Goal: Transaction & Acquisition: Purchase product/service

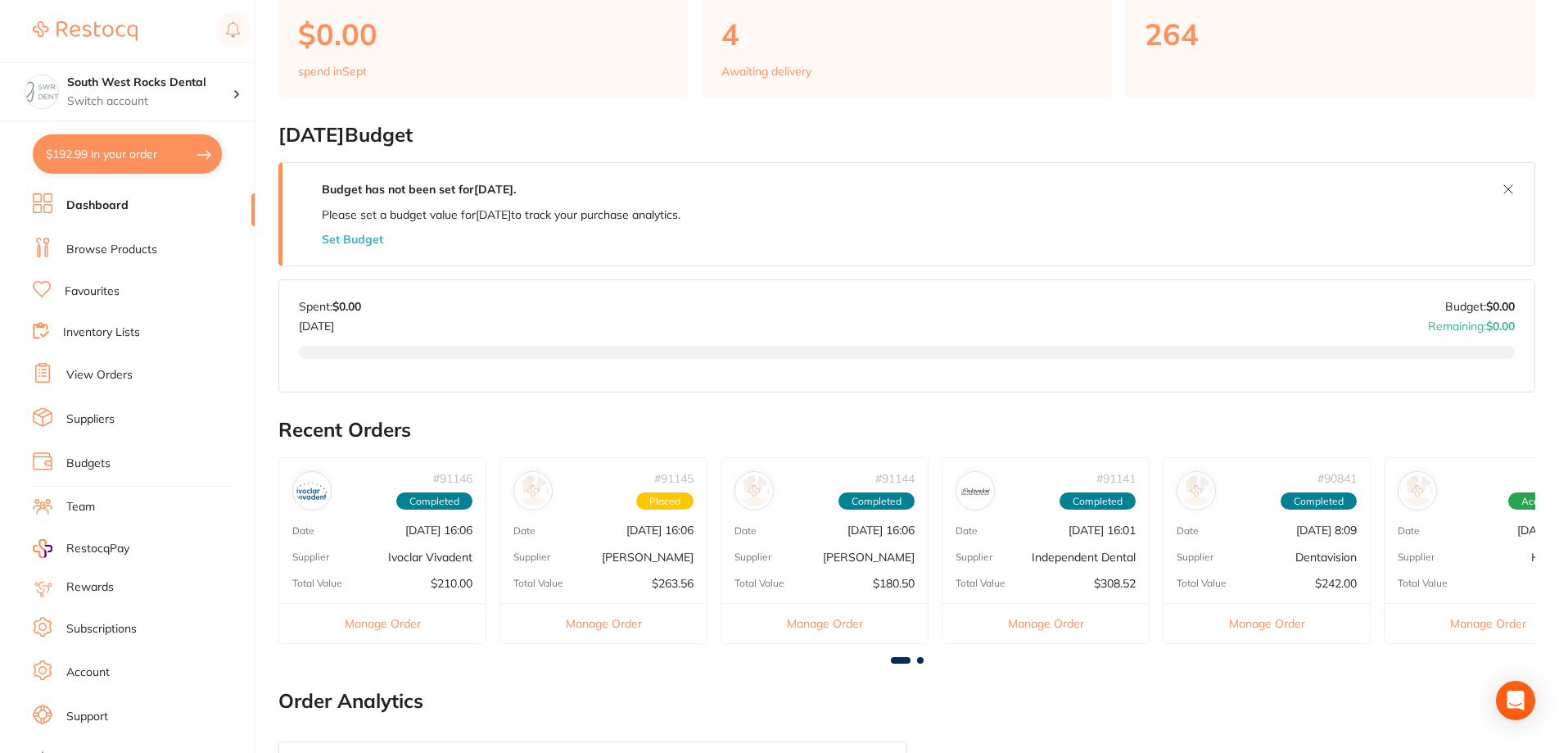
scroll to position [164, 0]
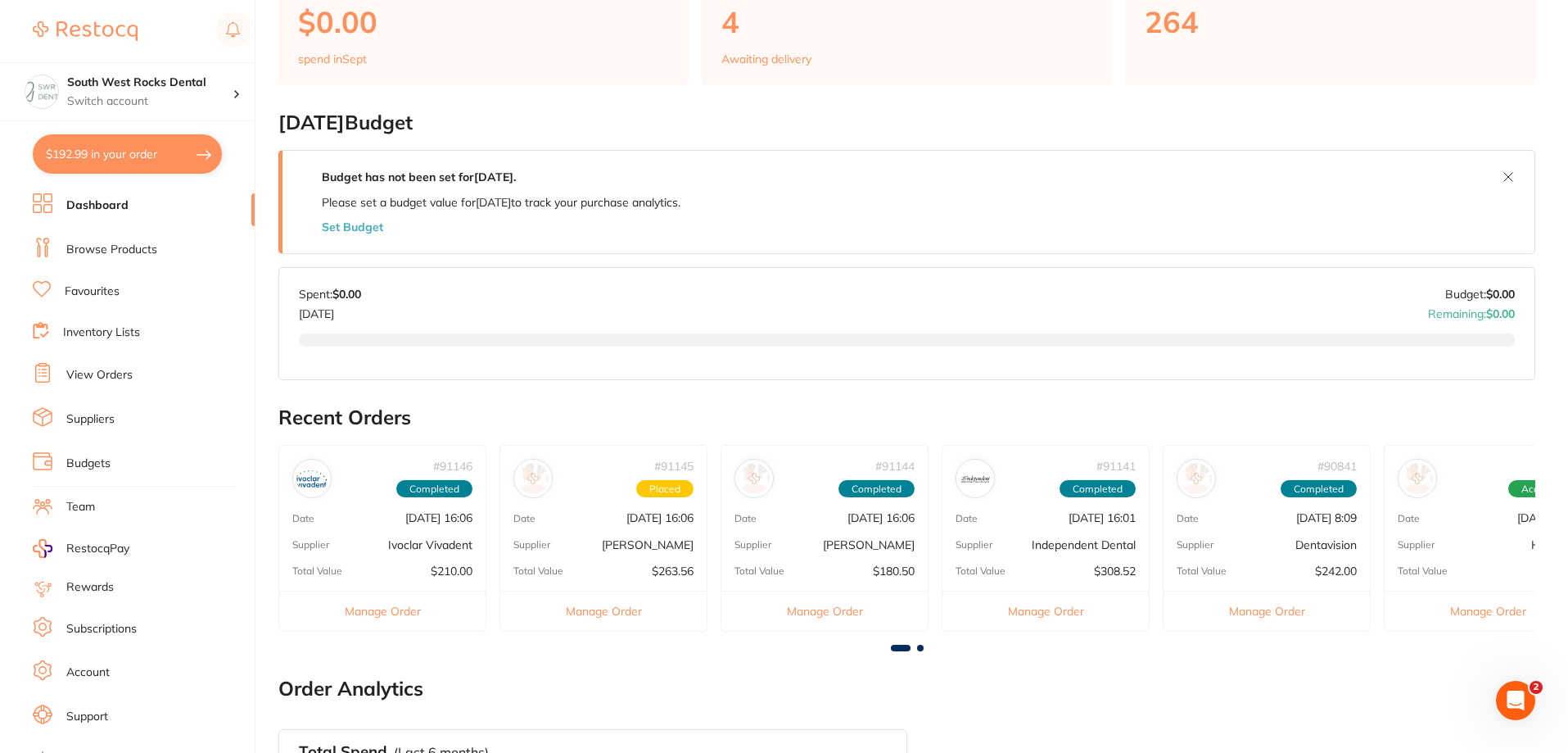
click at [628, 535] on div "# 91145 Placed Date [DATE] 16:06 Supplier [PERSON_NAME] Total Value $263.56 Man…" at bounding box center [603, 537] width 208 height 186
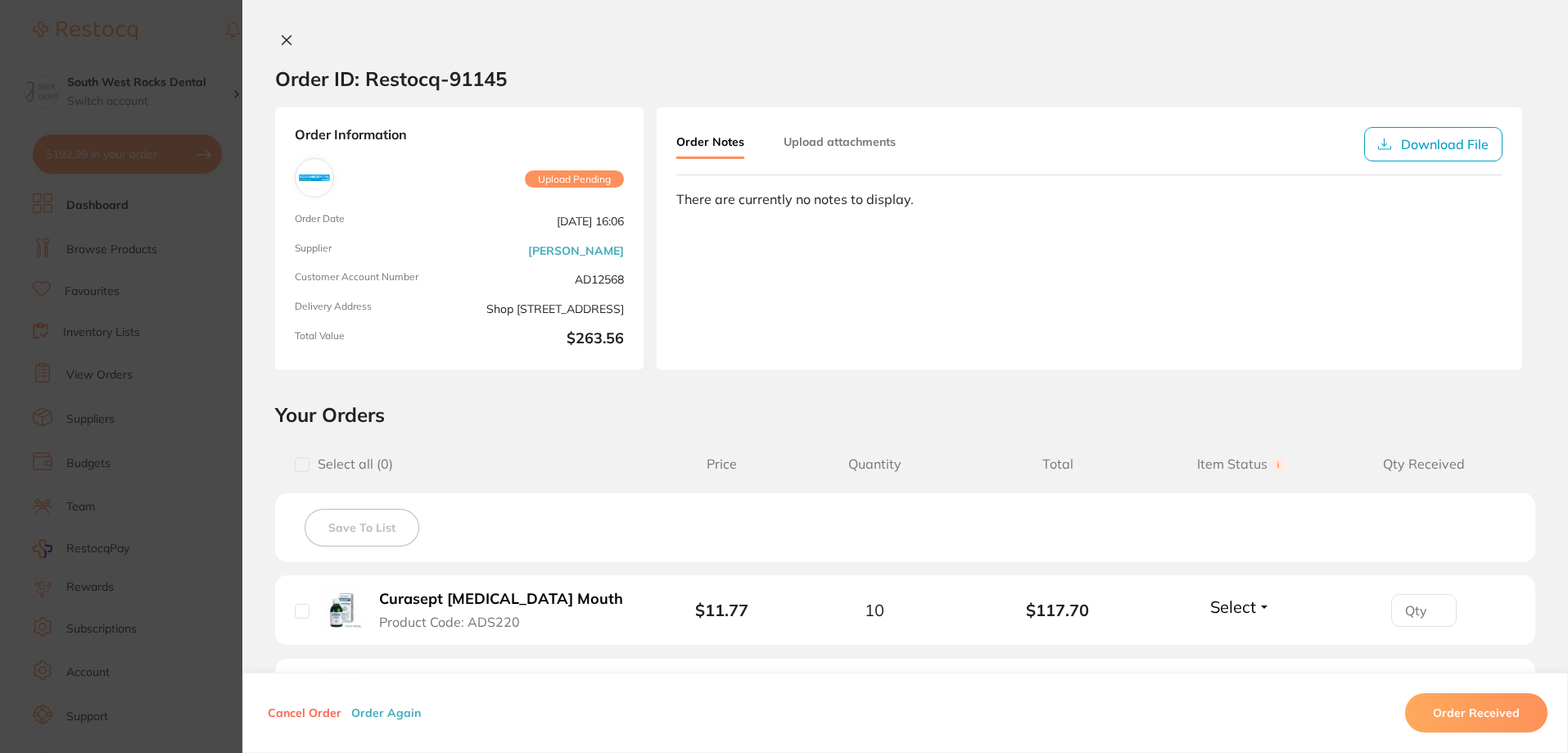
scroll to position [328, 0]
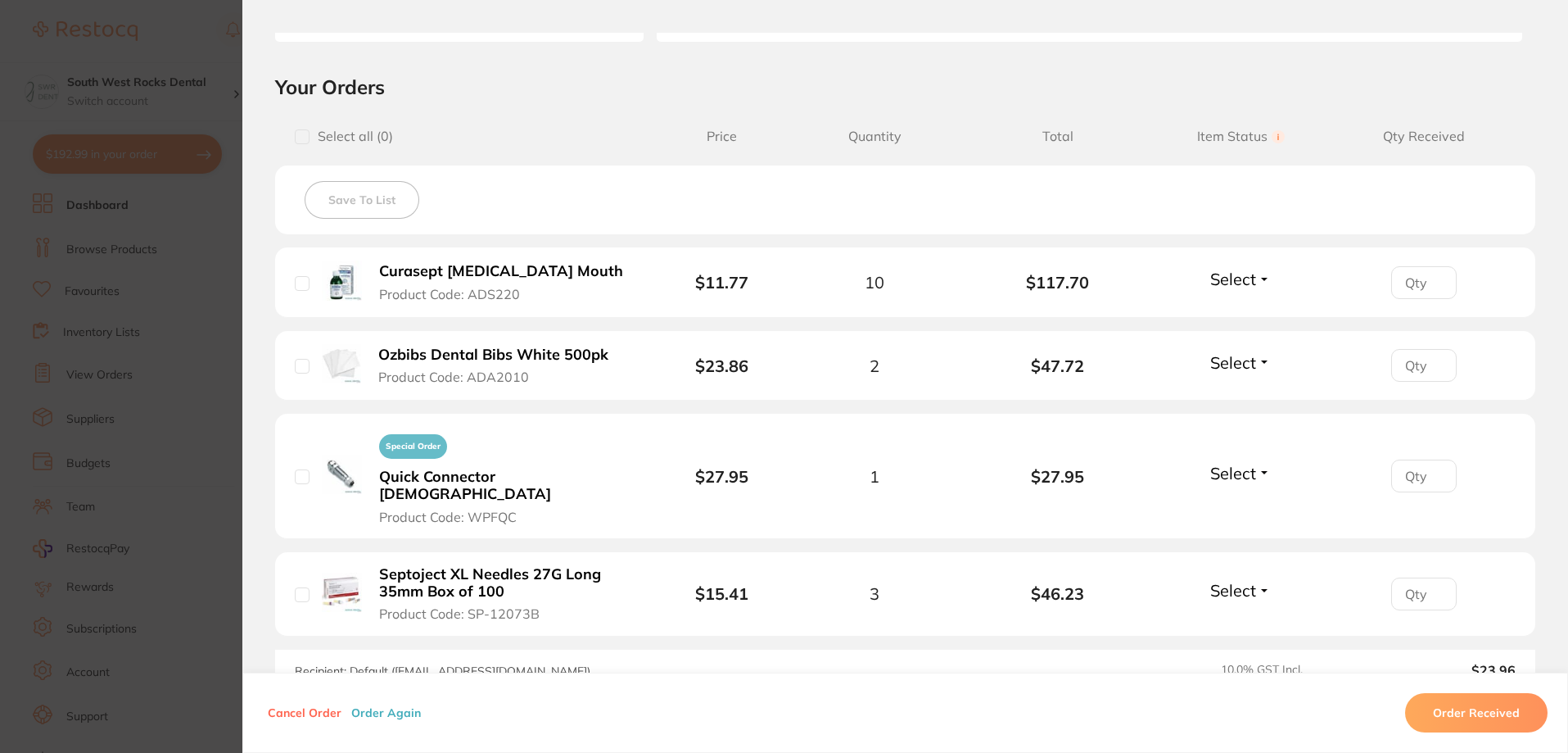
click at [1262, 358] on button "Select" at bounding box center [1241, 363] width 71 height 21
click at [1244, 393] on span "Received" at bounding box center [1241, 398] width 41 height 12
click at [1259, 463] on button "Select" at bounding box center [1241, 473] width 71 height 21
click at [1229, 504] on span "Received" at bounding box center [1241, 509] width 41 height 12
click at [1256, 580] on button "Select" at bounding box center [1241, 591] width 71 height 21
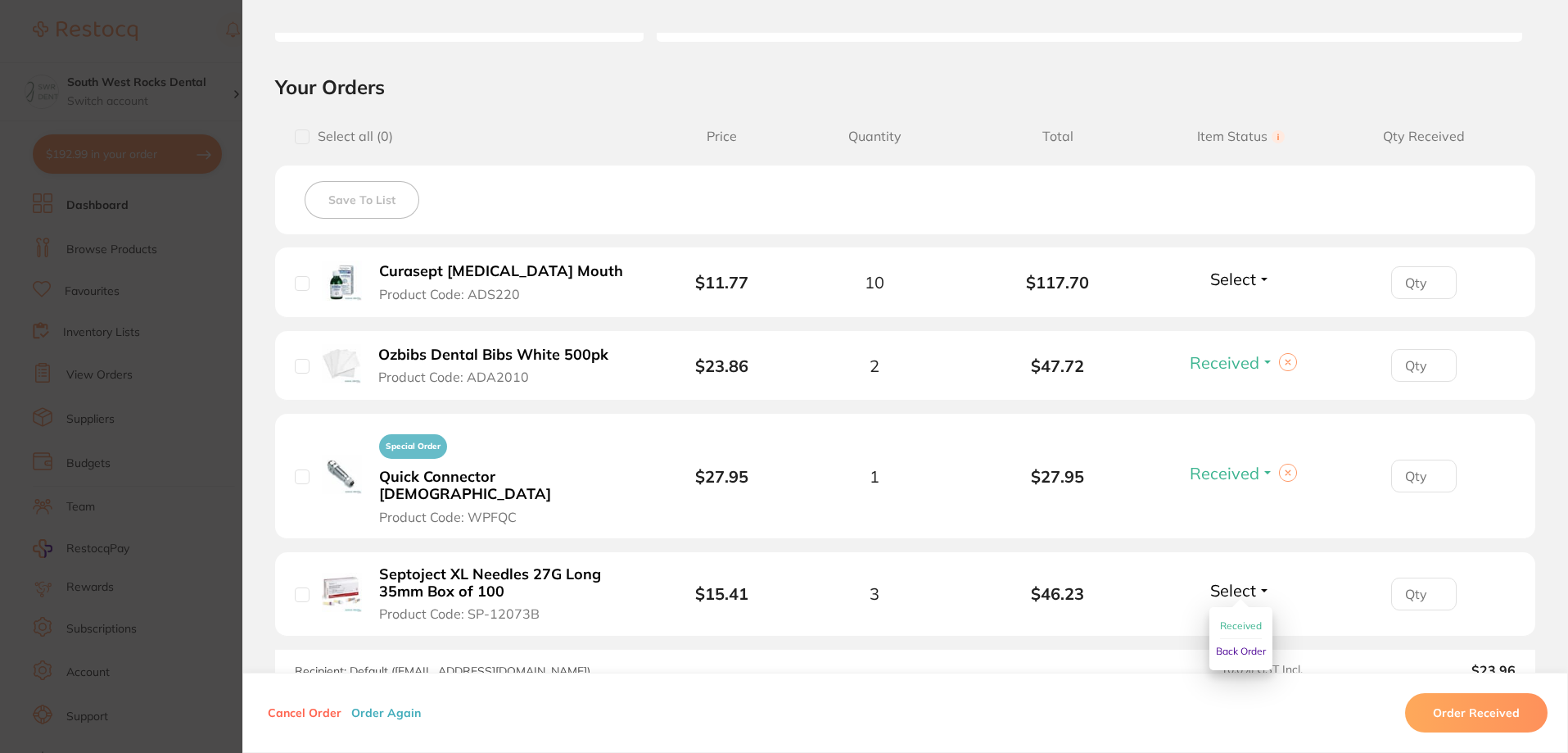
click at [1231, 619] on span "Received" at bounding box center [1241, 625] width 41 height 12
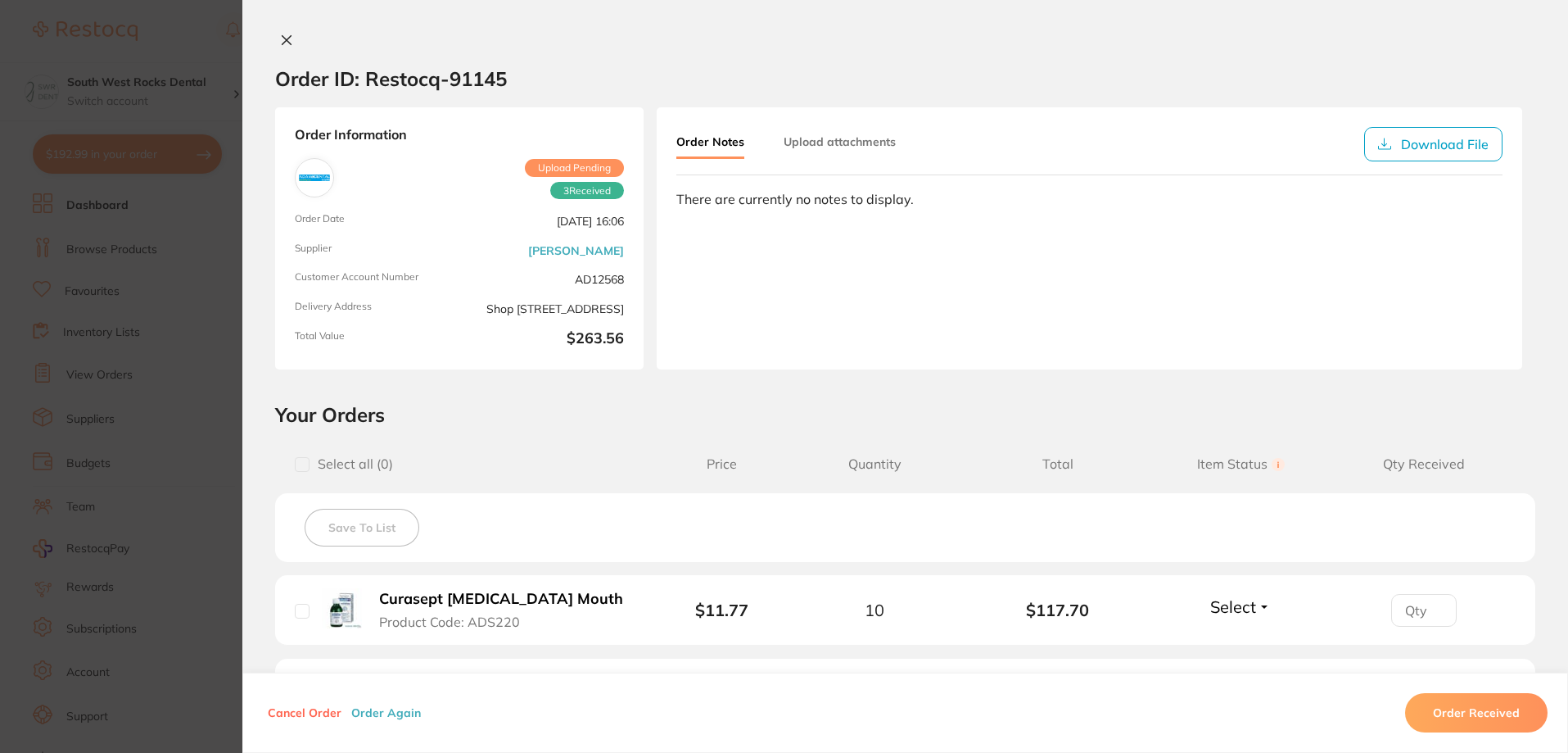
click at [282, 36] on icon at bounding box center [287, 40] width 13 height 13
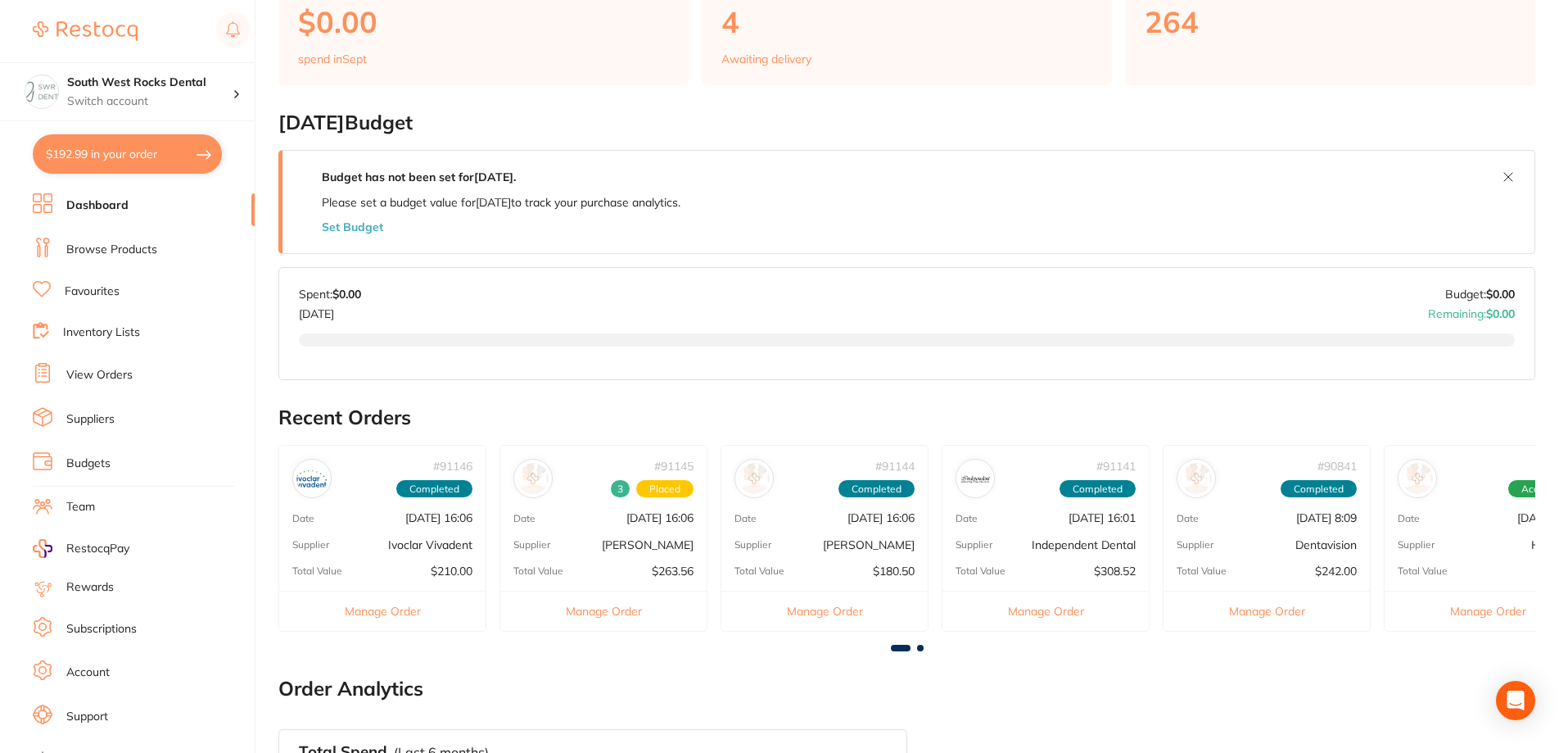
click at [137, 256] on link "Browse Products" at bounding box center [111, 250] width 91 height 16
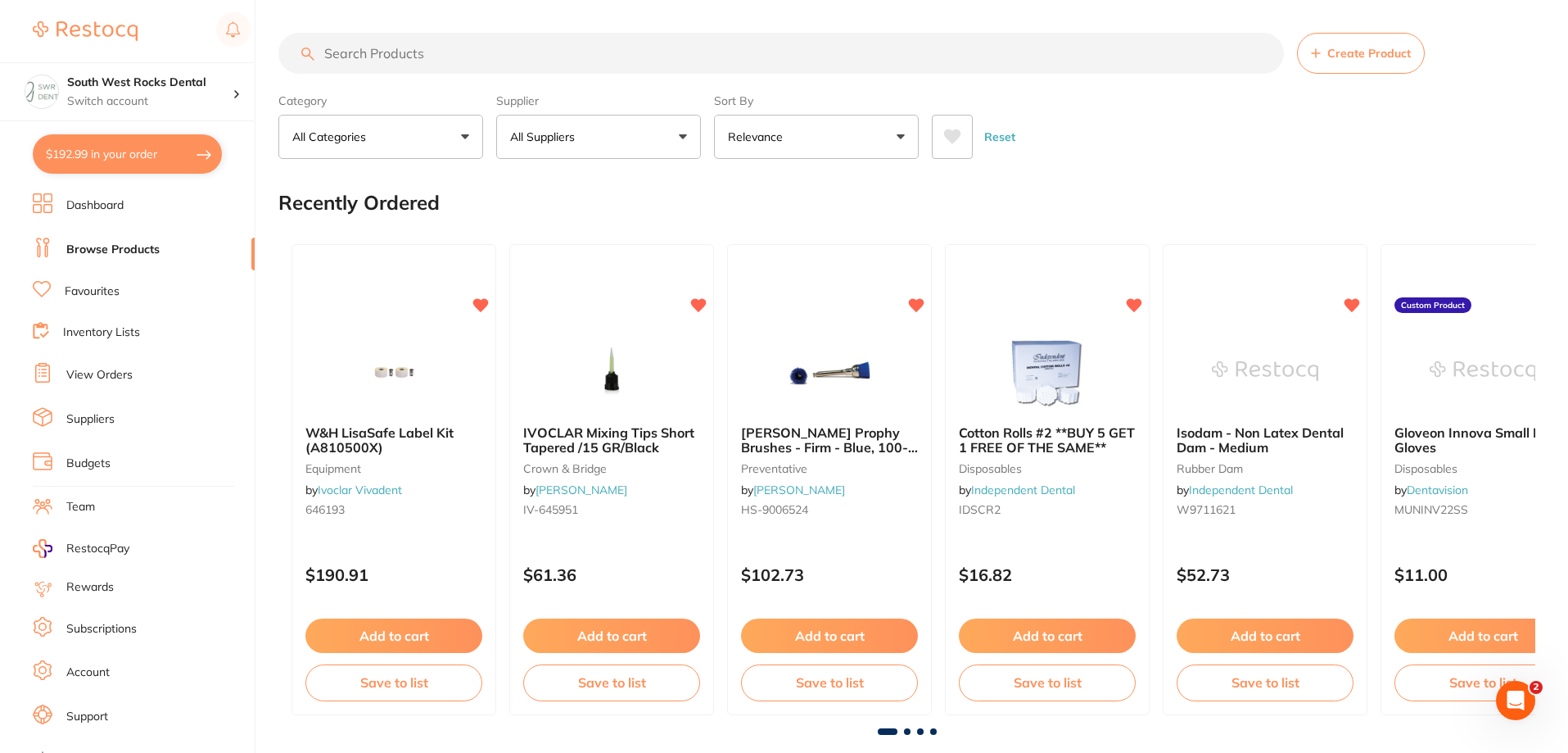
click at [66, 148] on button "$192.99 in your order" at bounding box center [127, 155] width 189 height 40
checkbox input "true"
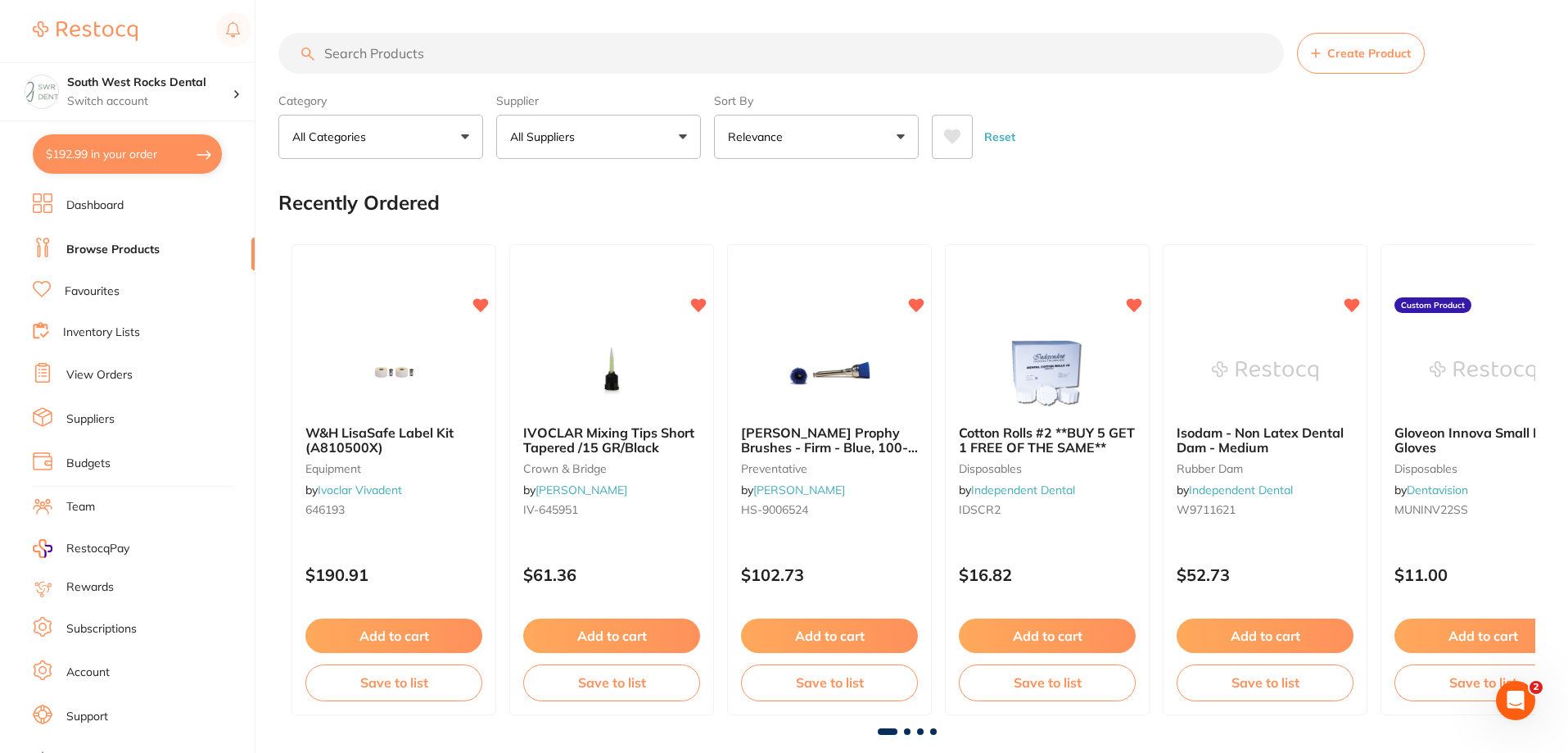
checkbox input "true"
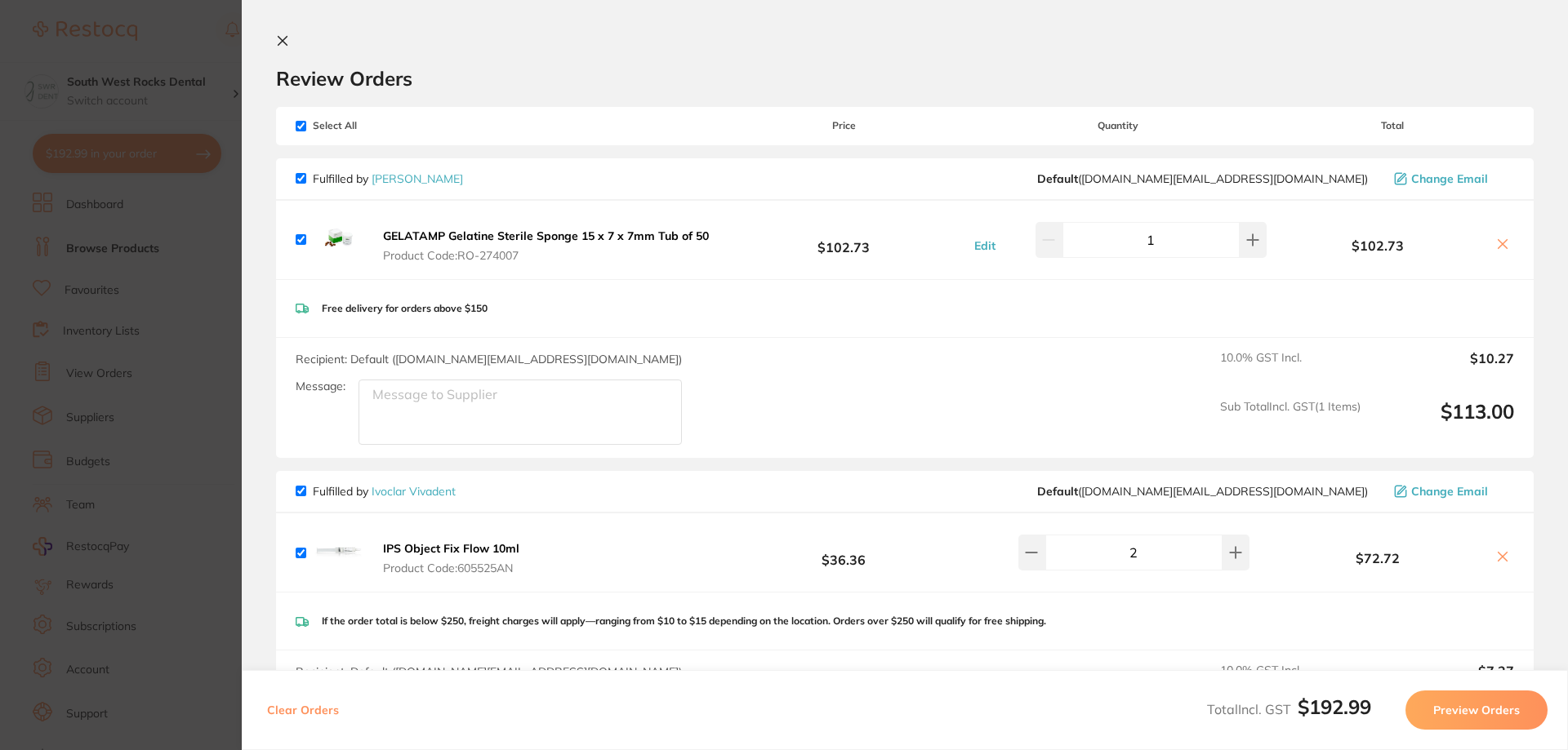
click at [287, 44] on icon at bounding box center [283, 41] width 9 height 9
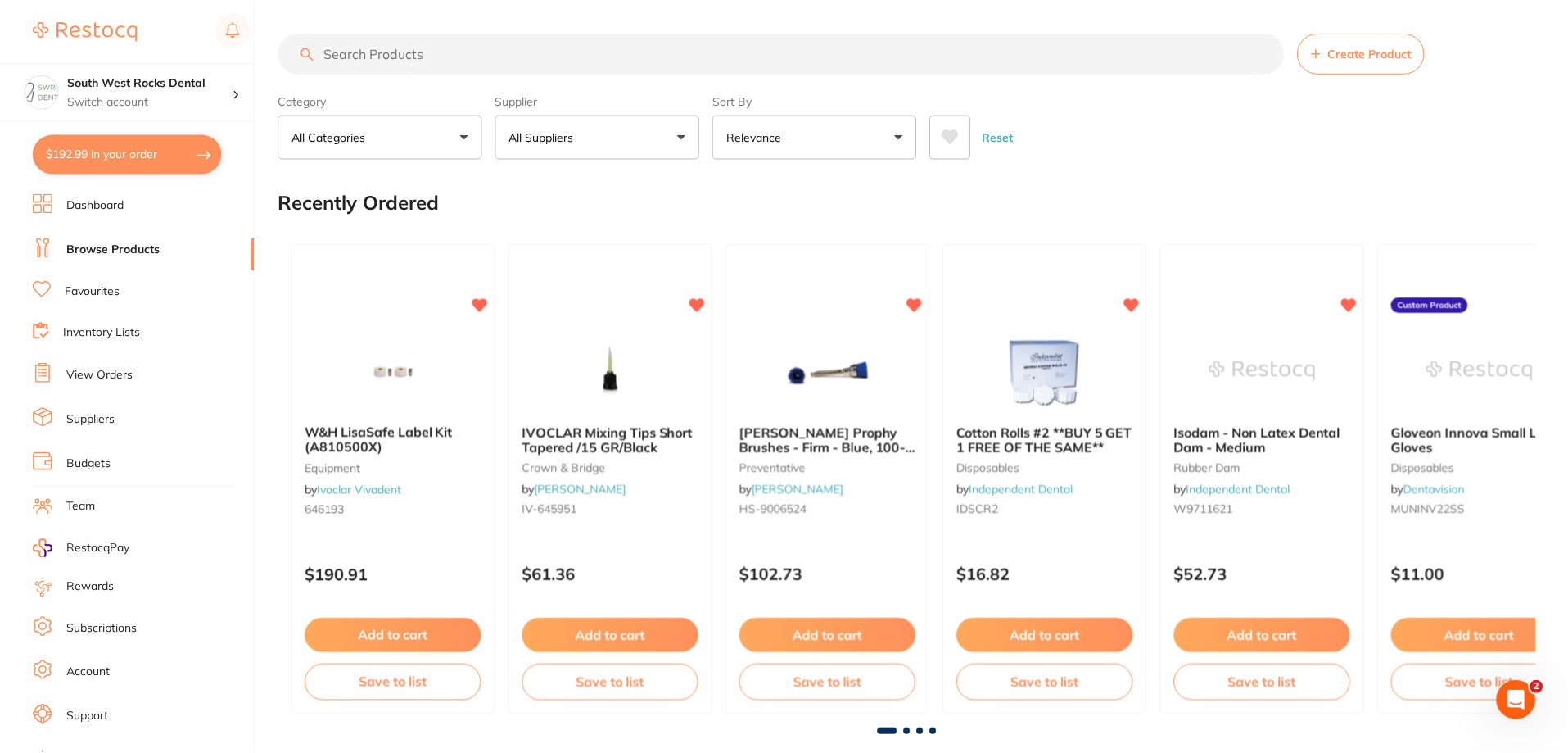
scroll to position [164, 0]
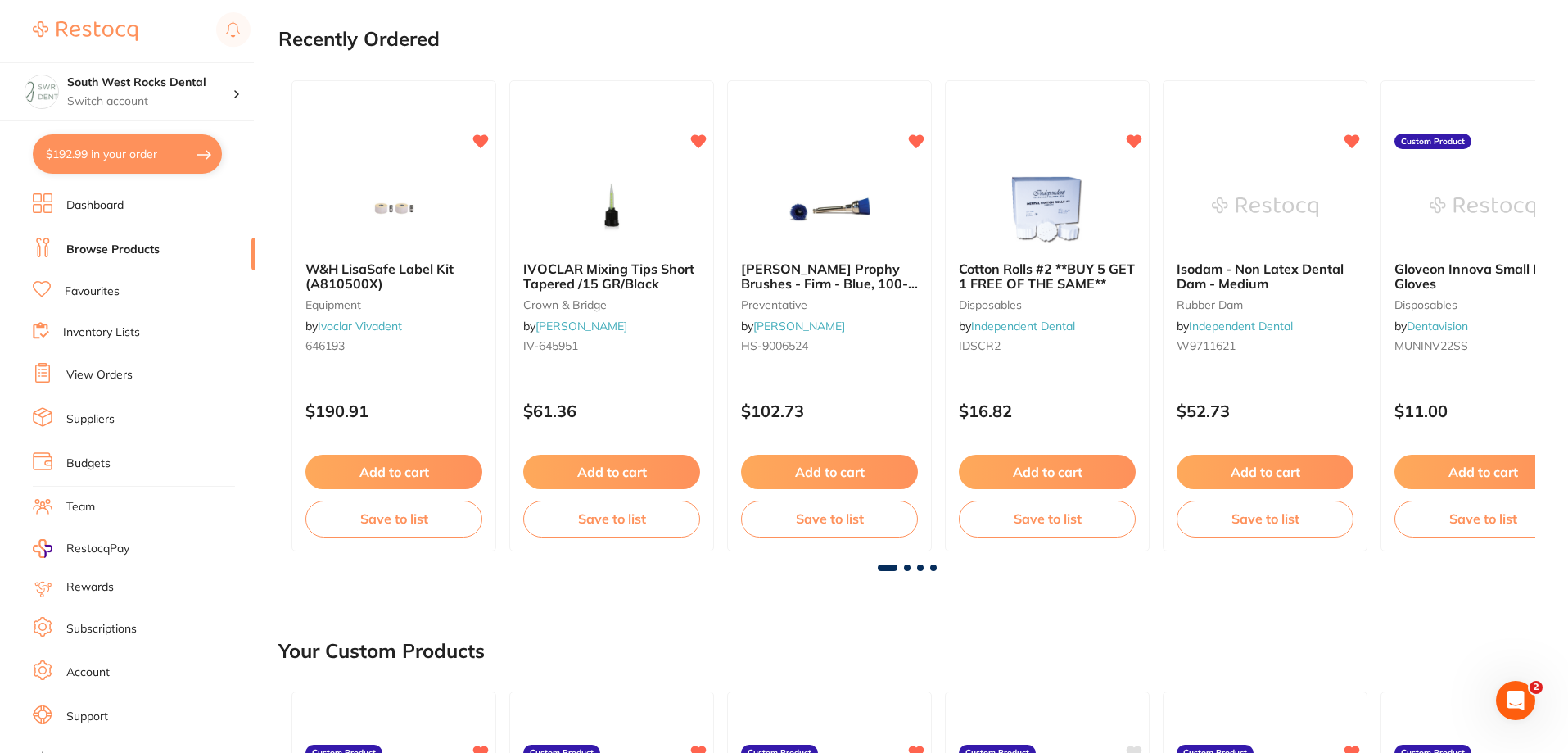
click at [101, 200] on link "Dashboard" at bounding box center [95, 206] width 57 height 16
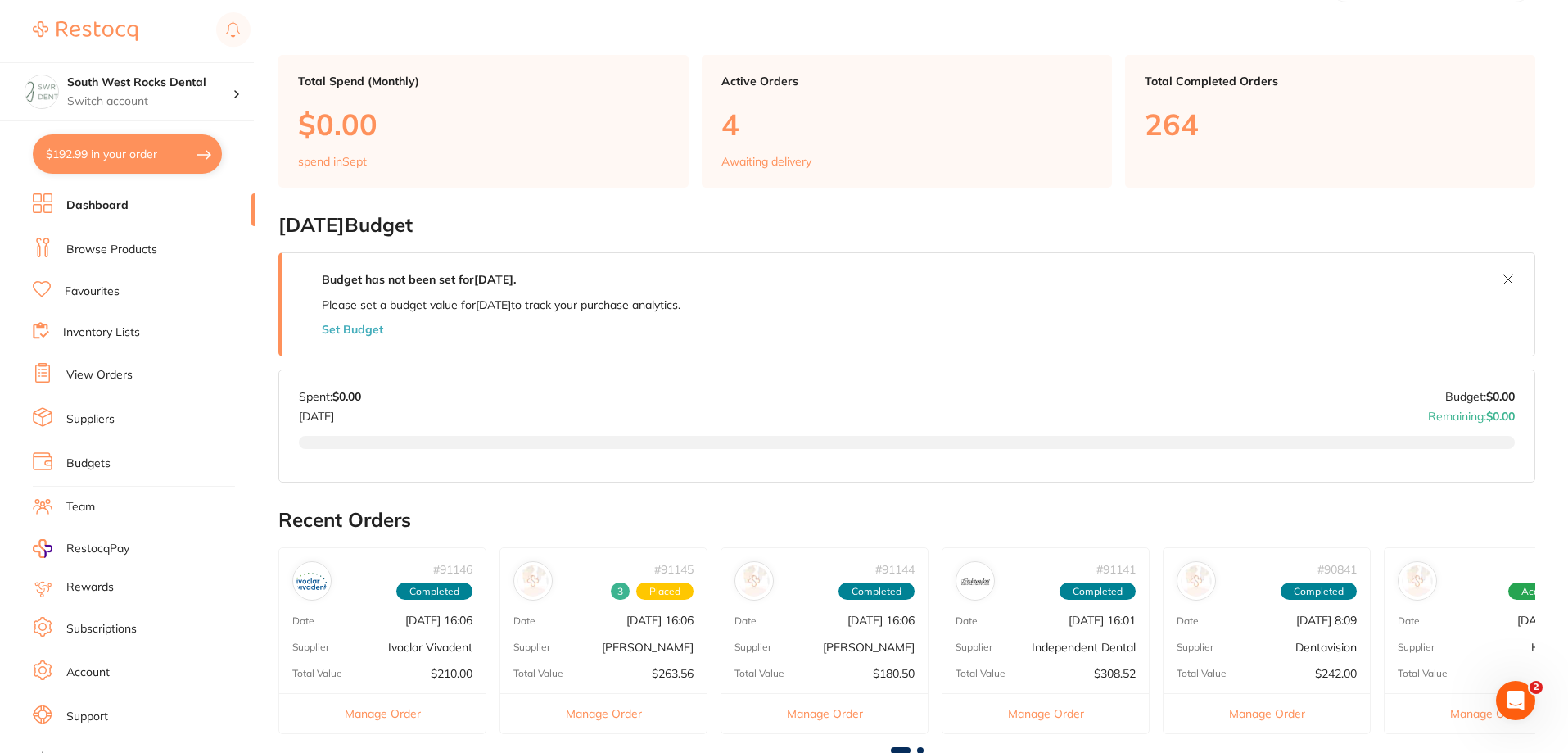
scroll to position [246, 0]
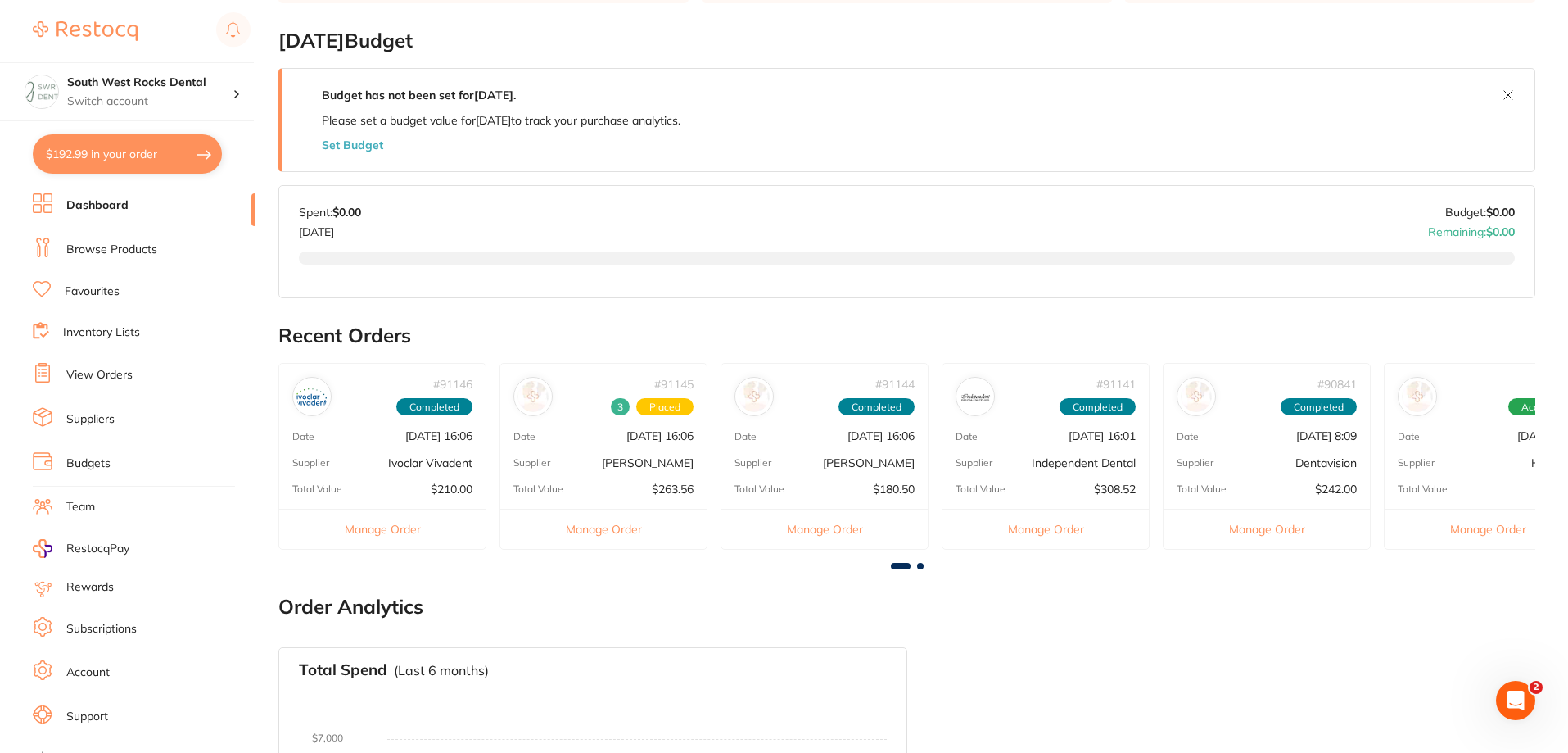
click at [431, 450] on div "# 91146 Completed Date [DATE] 16:06 Supplier Ivoclar Vivadent Total Value $210.…" at bounding box center [382, 455] width 208 height 186
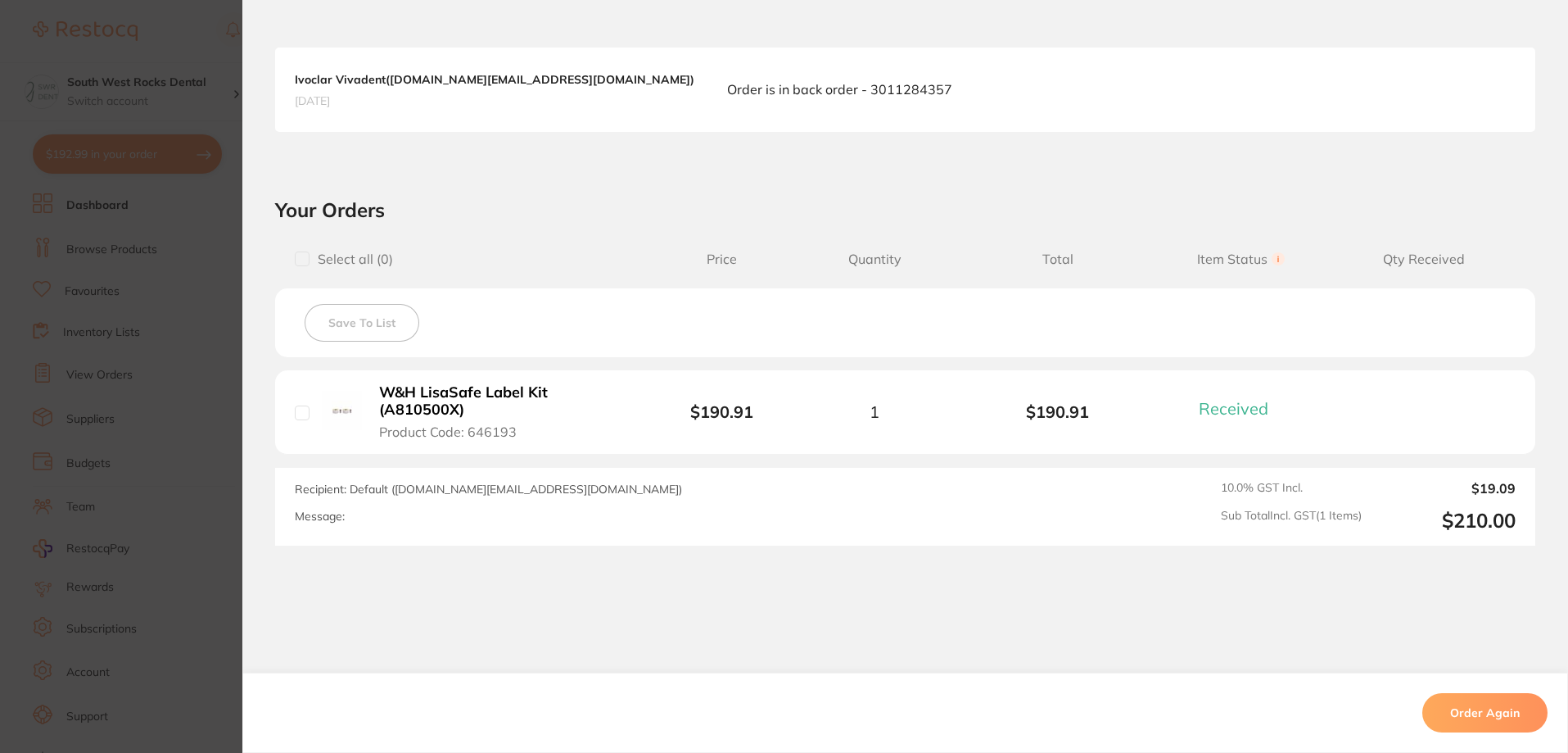
scroll to position [0, 0]
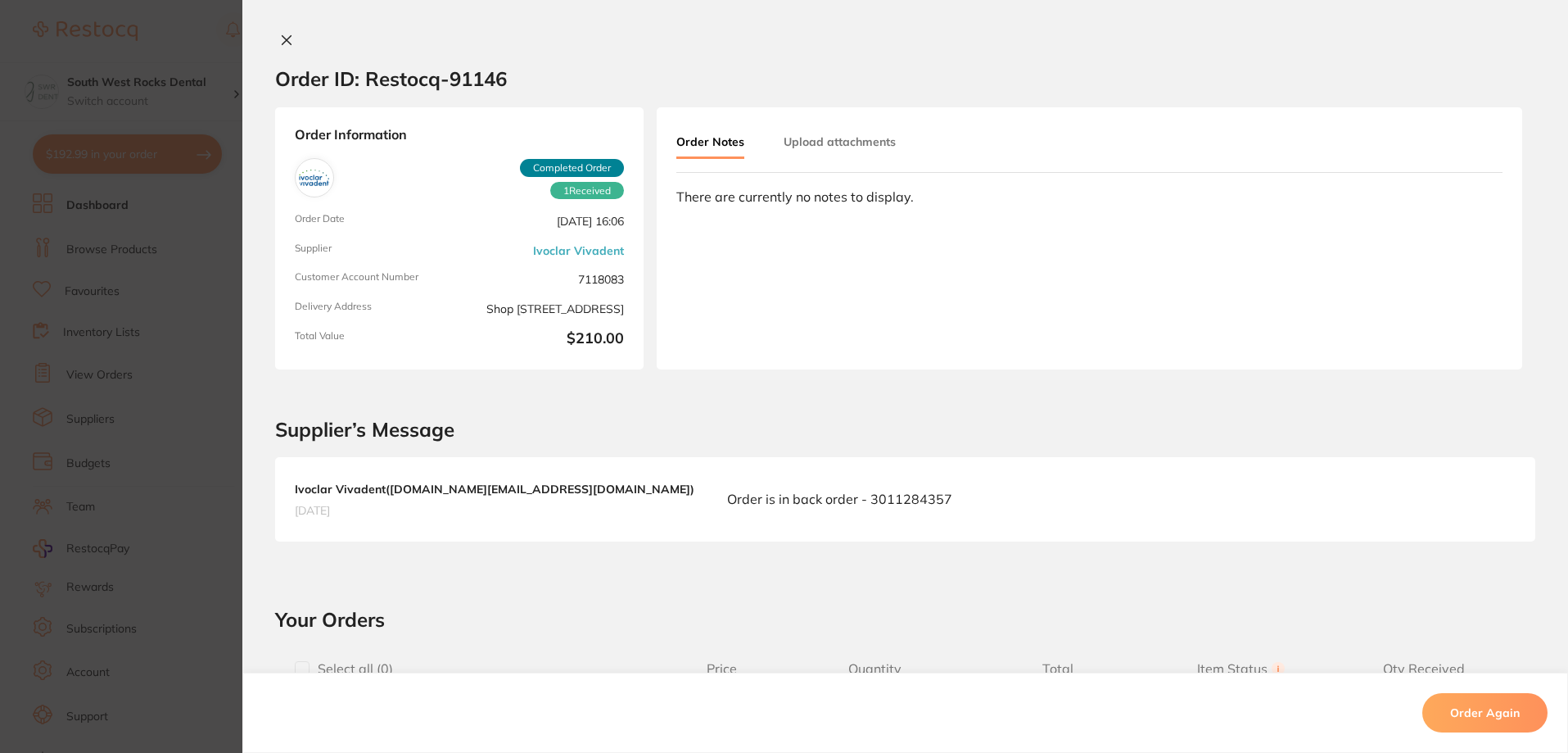
click at [286, 38] on icon at bounding box center [287, 41] width 9 height 9
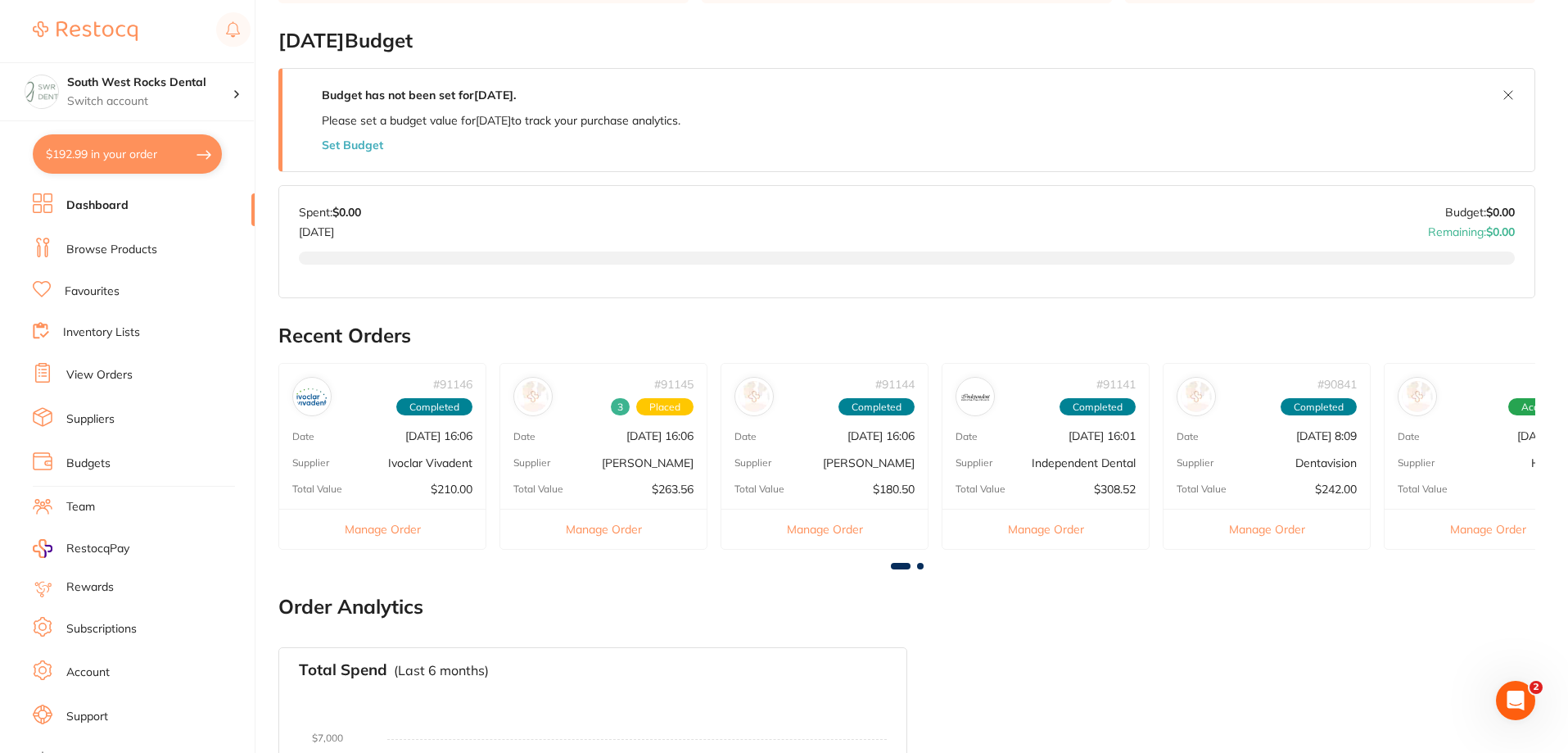
click at [866, 457] on p "[PERSON_NAME]" at bounding box center [869, 463] width 91 height 13
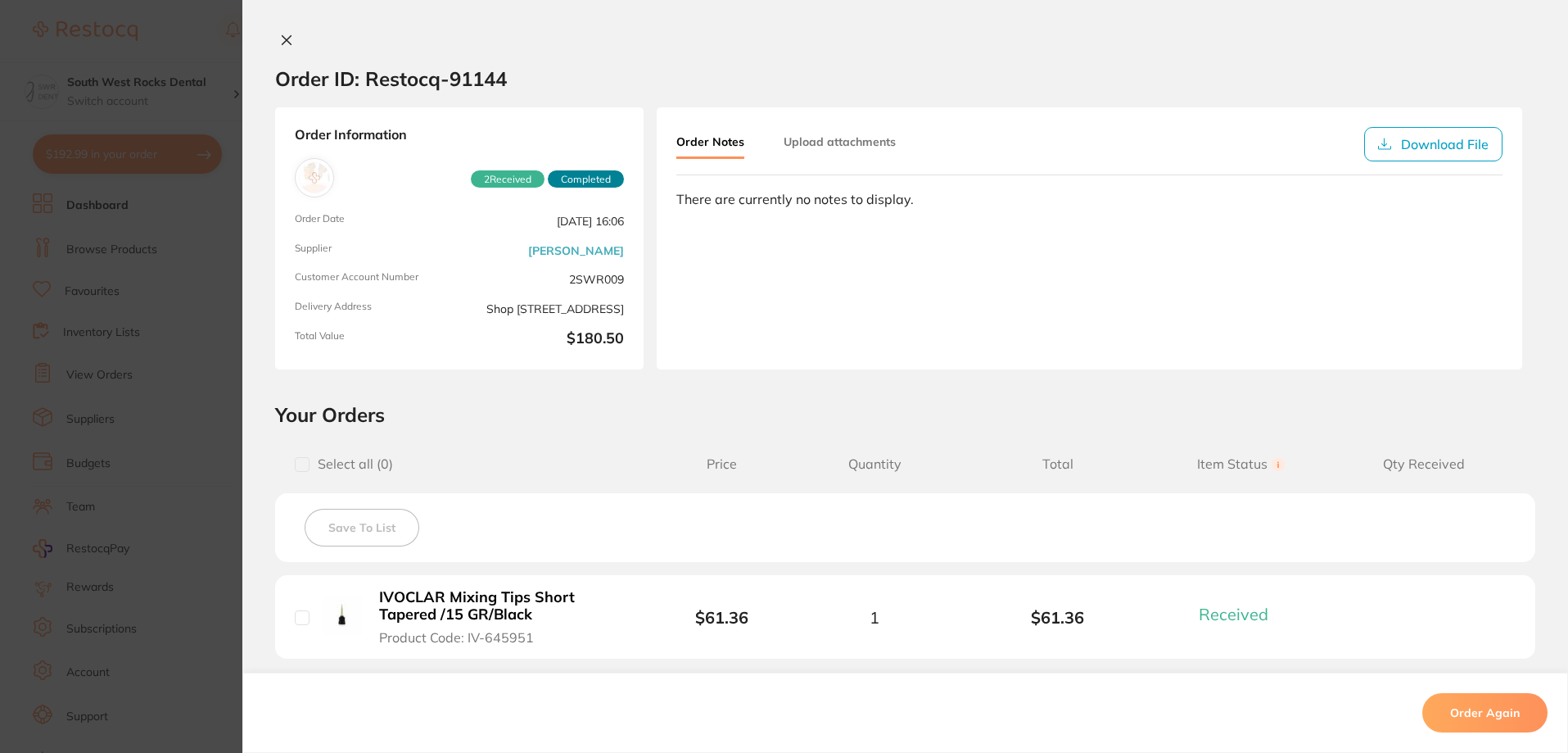
click at [287, 40] on icon at bounding box center [287, 40] width 13 height 13
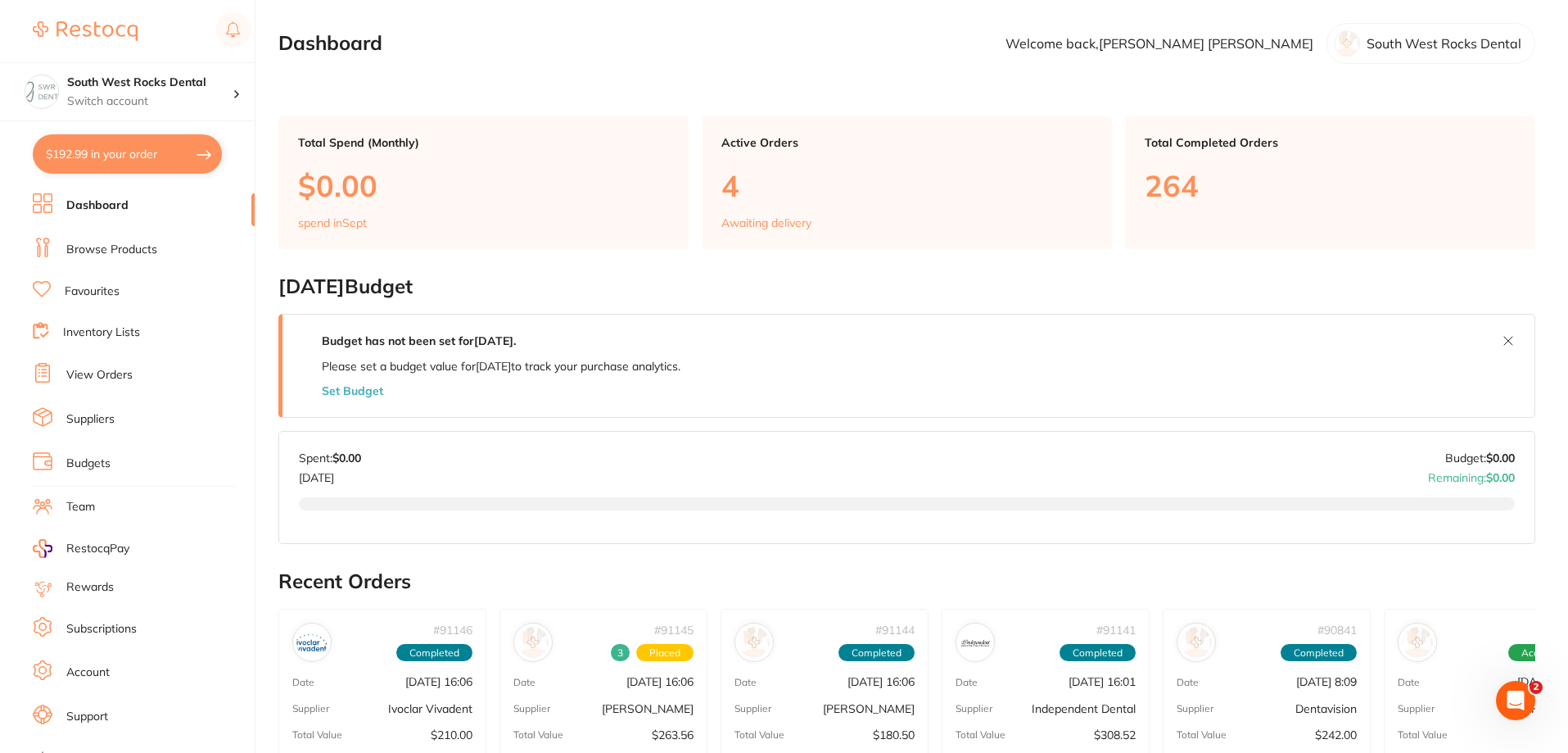
click at [120, 249] on link "Browse Products" at bounding box center [111, 250] width 91 height 16
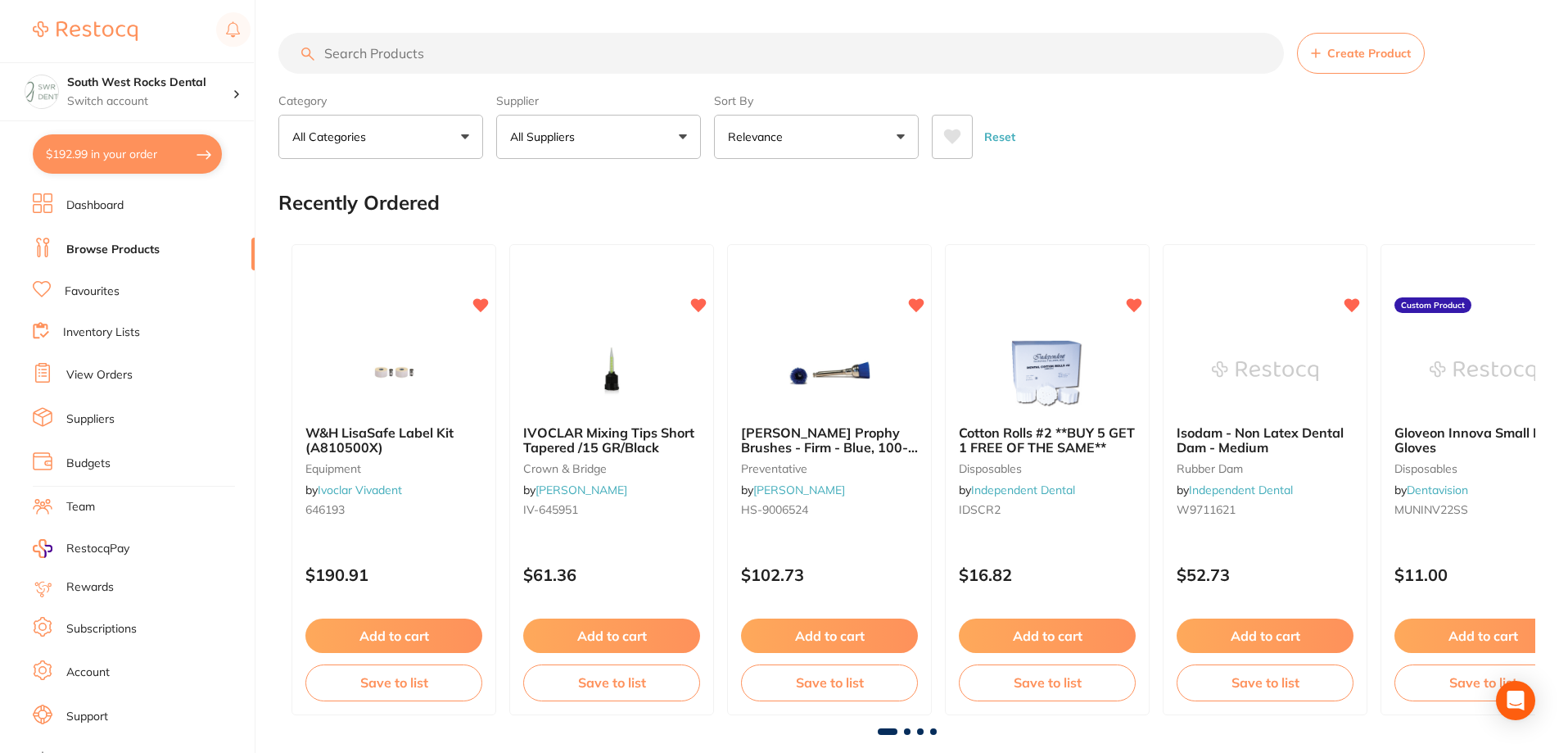
click at [473, 50] on input "search" at bounding box center [781, 53] width 1005 height 41
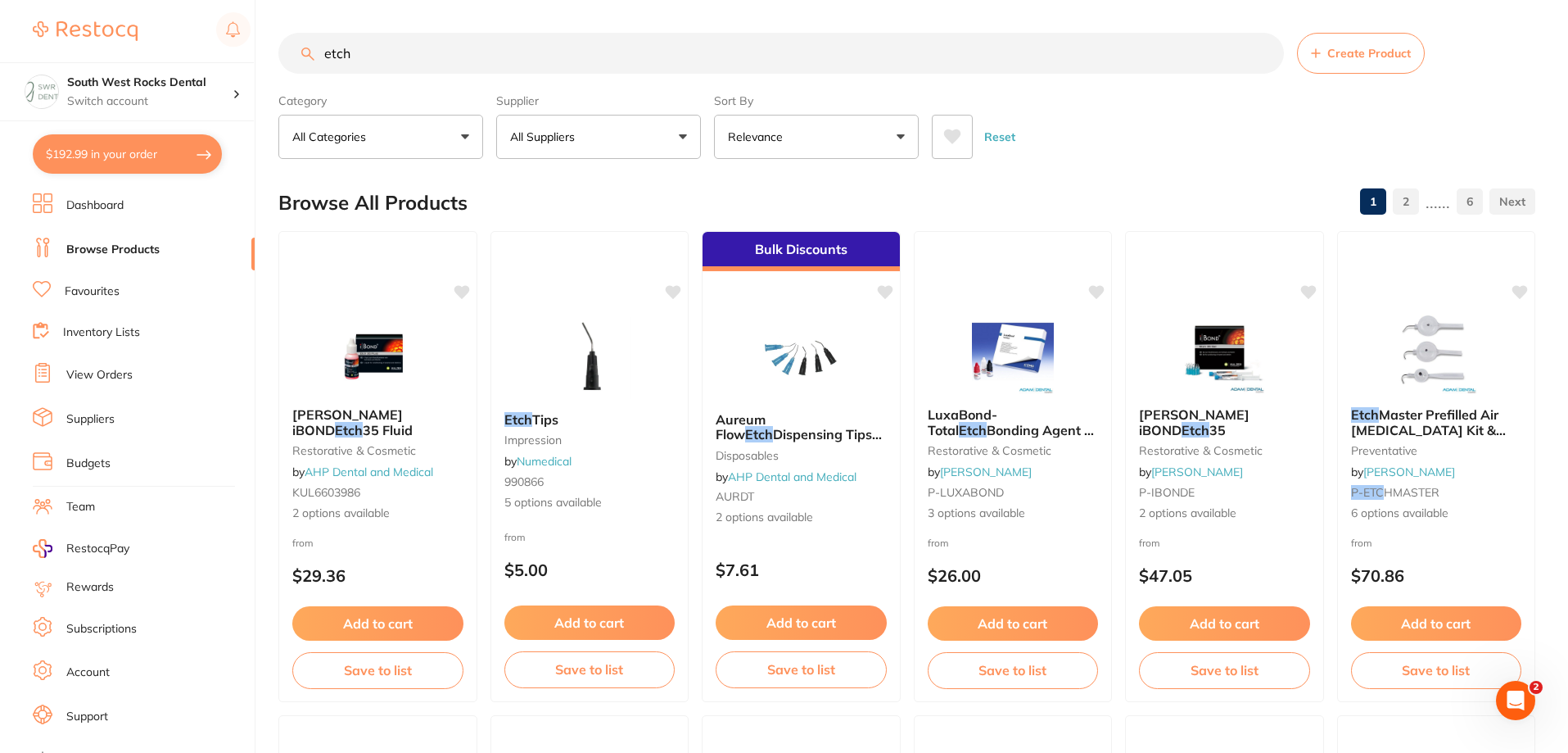
click at [324, 47] on input "etch" at bounding box center [781, 53] width 1005 height 41
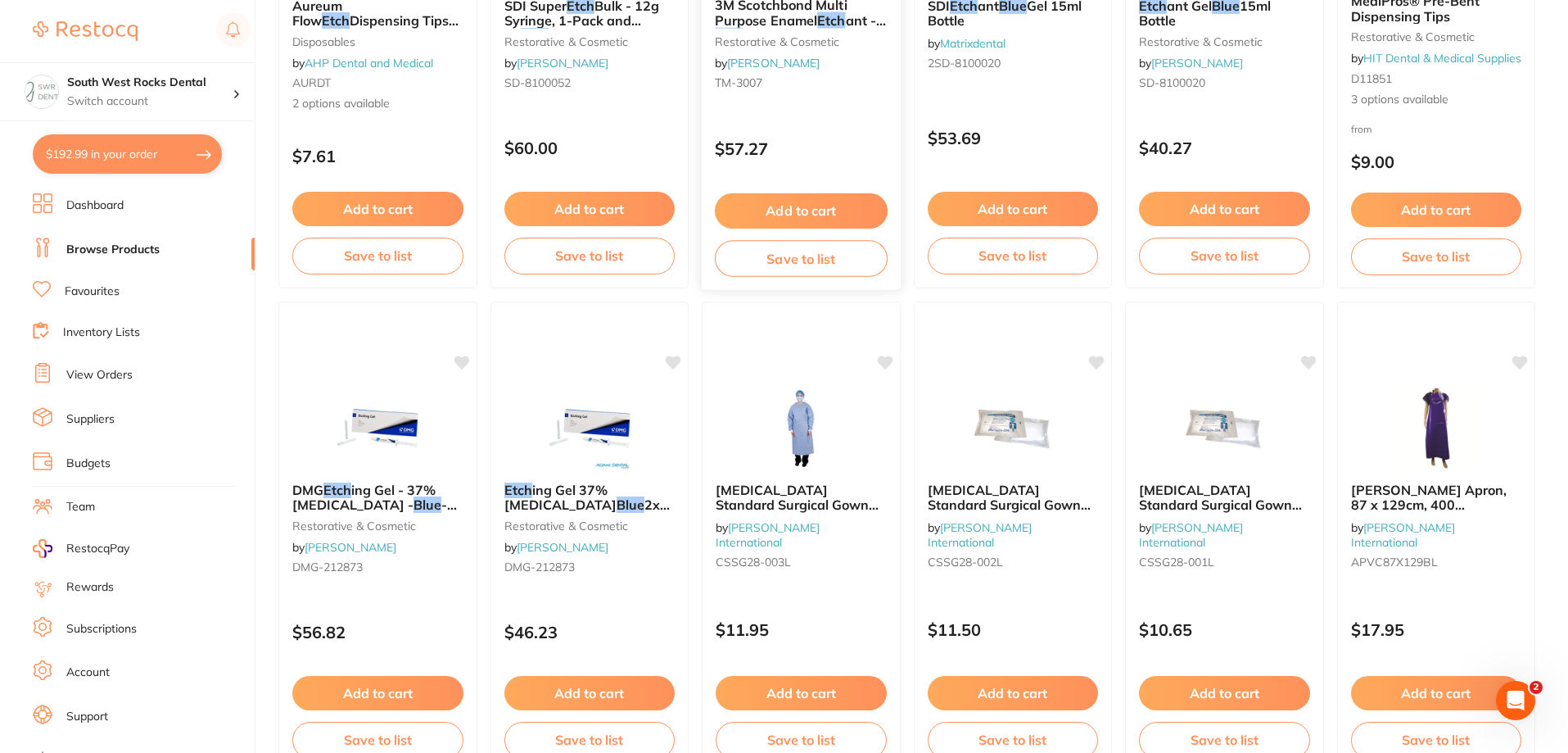
scroll to position [902, 0]
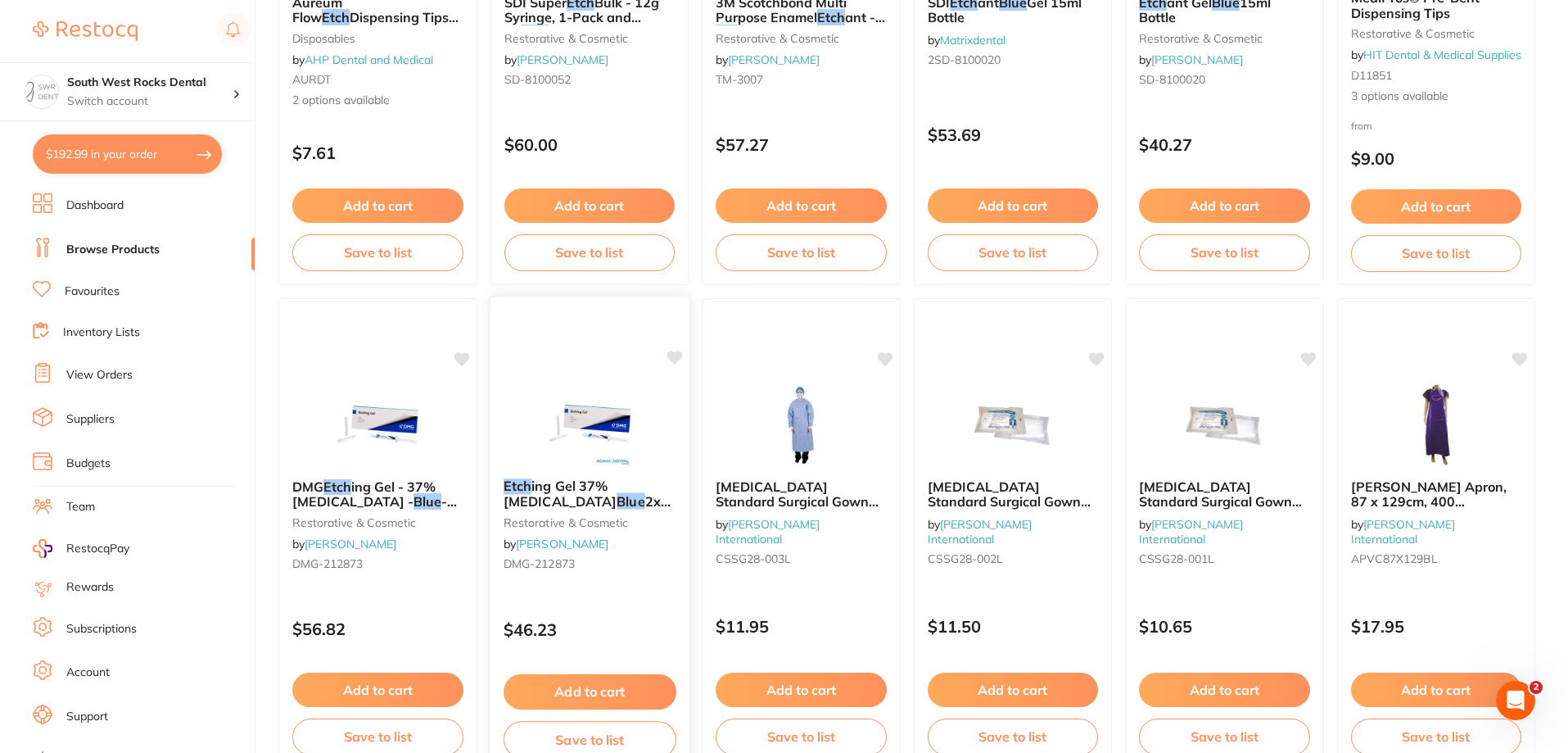
click at [606, 492] on span "ing Gel 37% [MEDICAL_DATA]" at bounding box center [559, 493] width 113 height 32
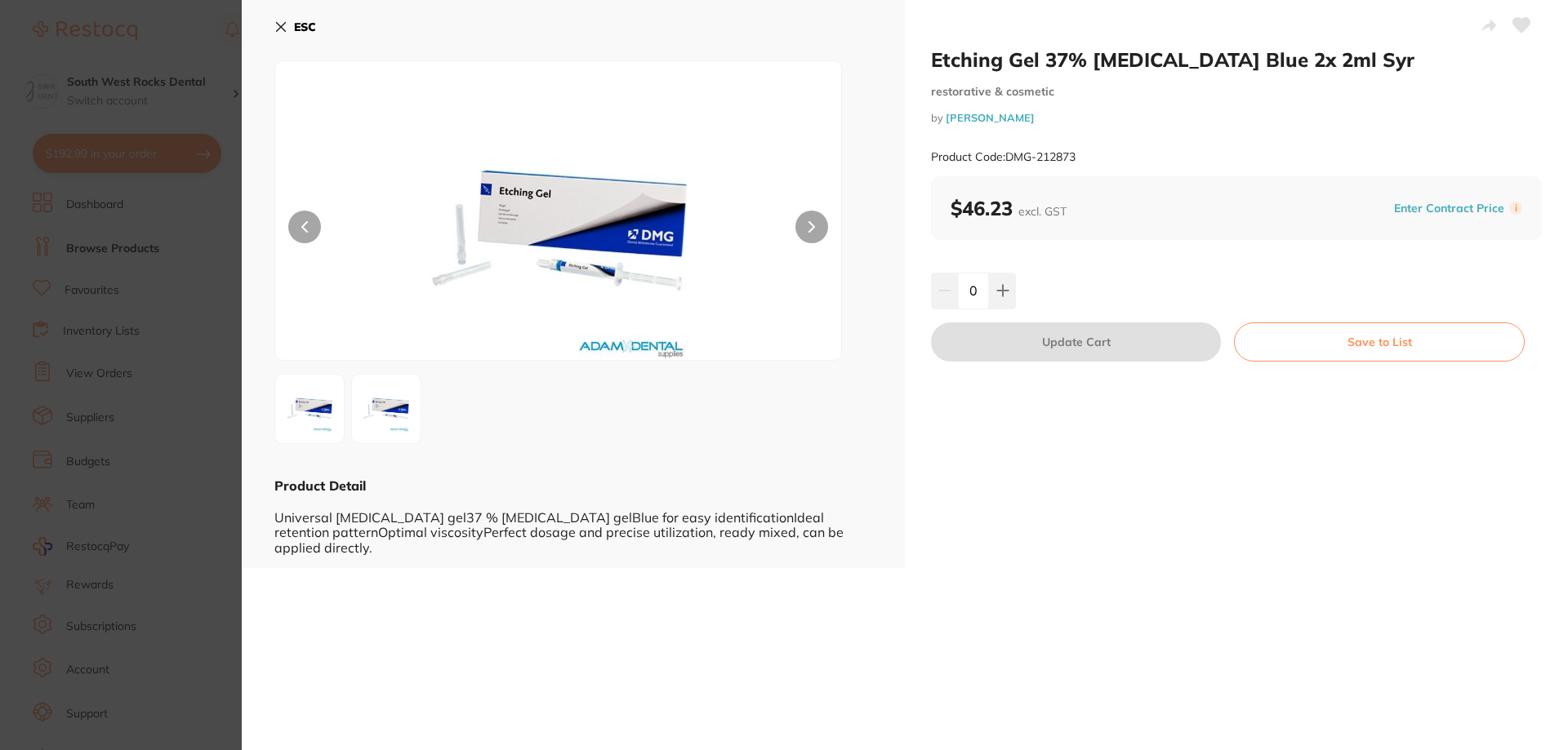
click at [278, 27] on icon at bounding box center [281, 27] width 13 height 13
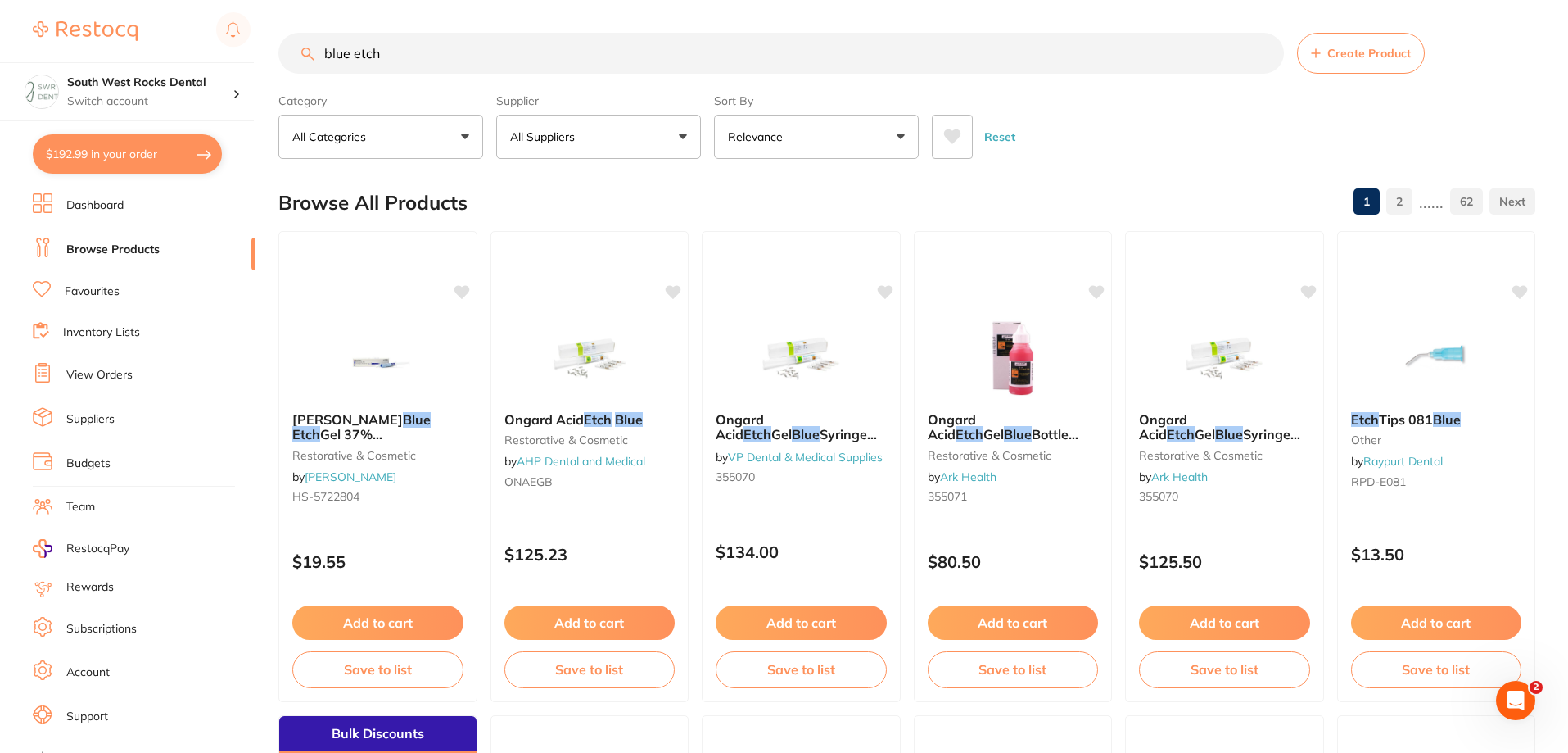
click at [677, 136] on button "All Suppliers" at bounding box center [598, 136] width 205 height 44
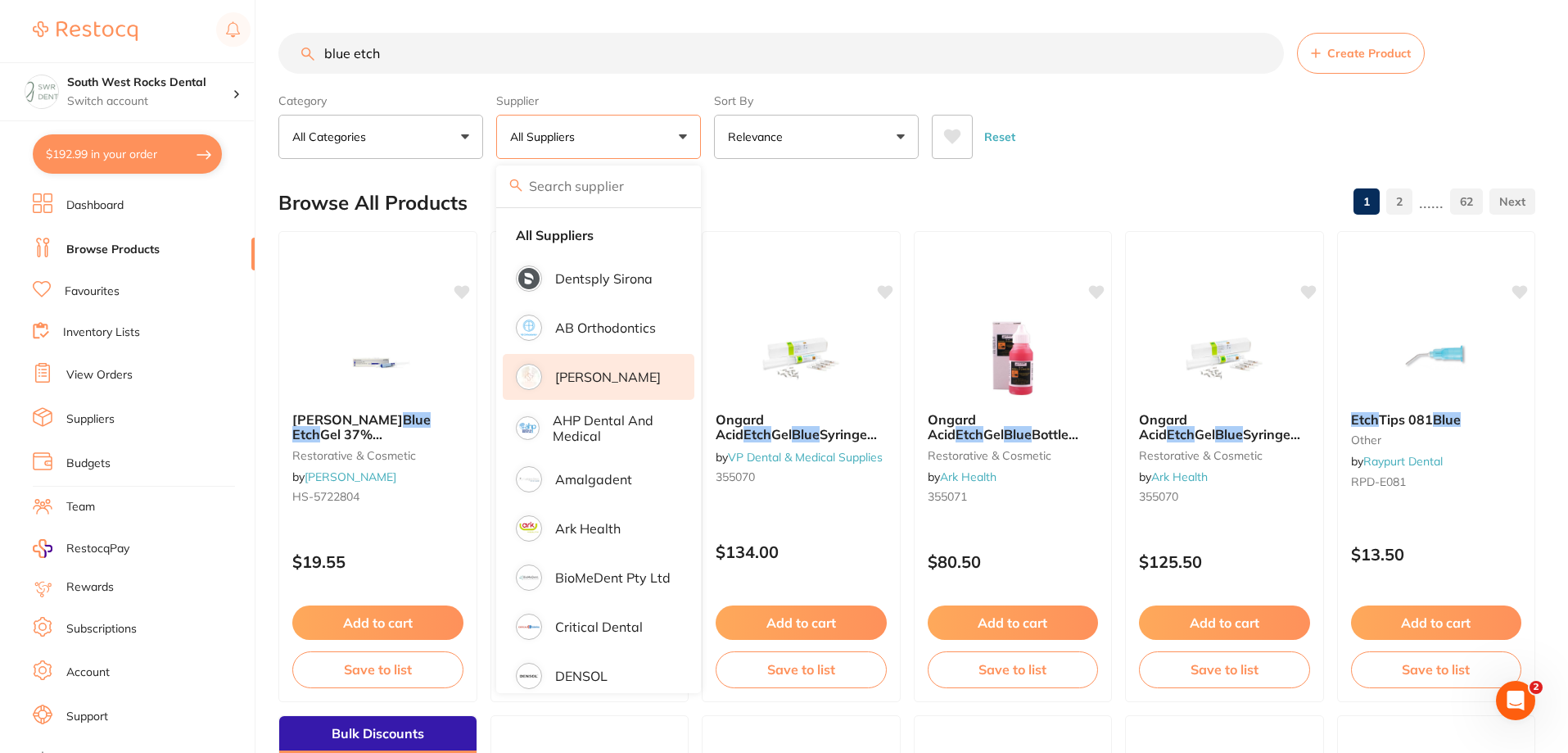
click at [614, 374] on p "[PERSON_NAME]" at bounding box center [608, 376] width 105 height 15
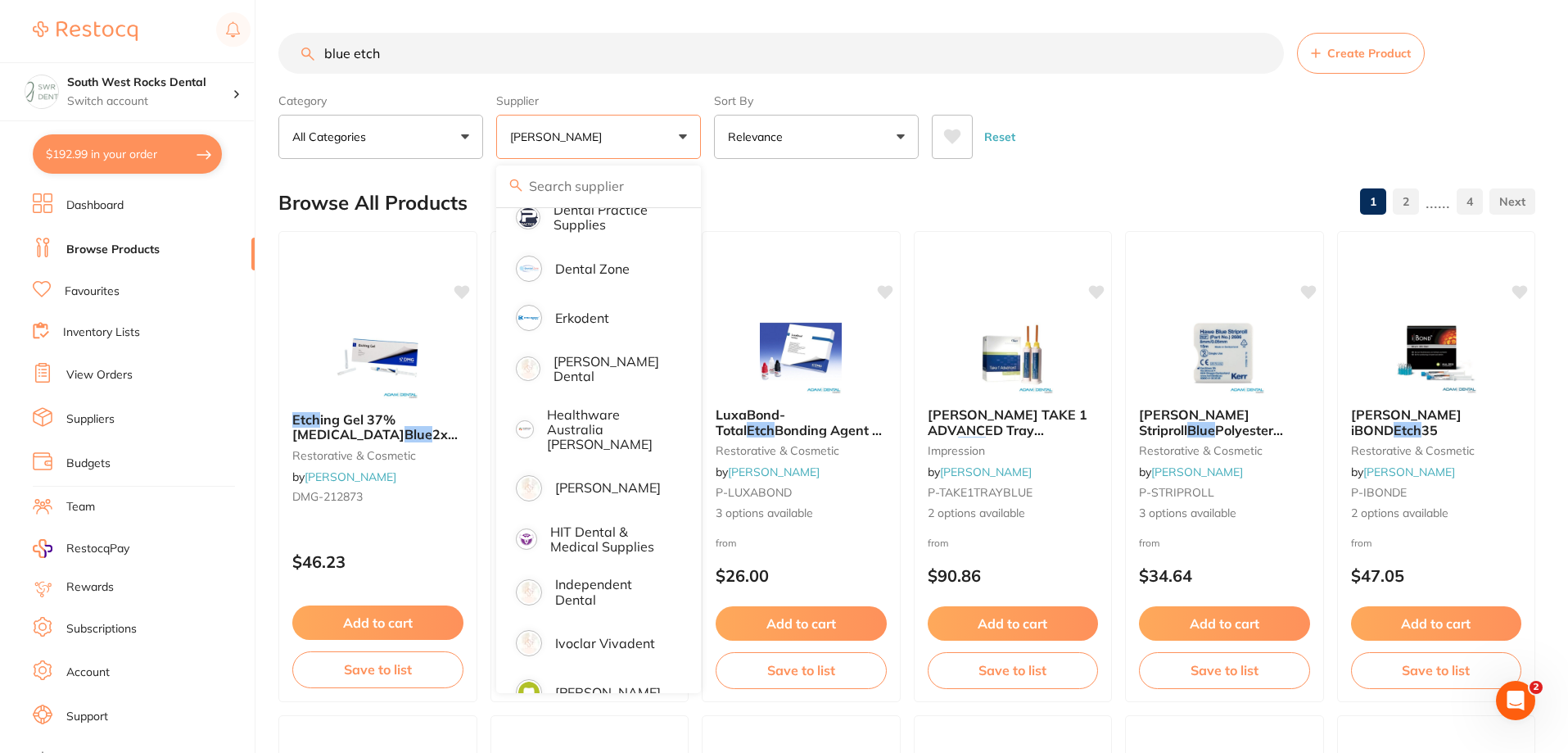
scroll to position [573, 0]
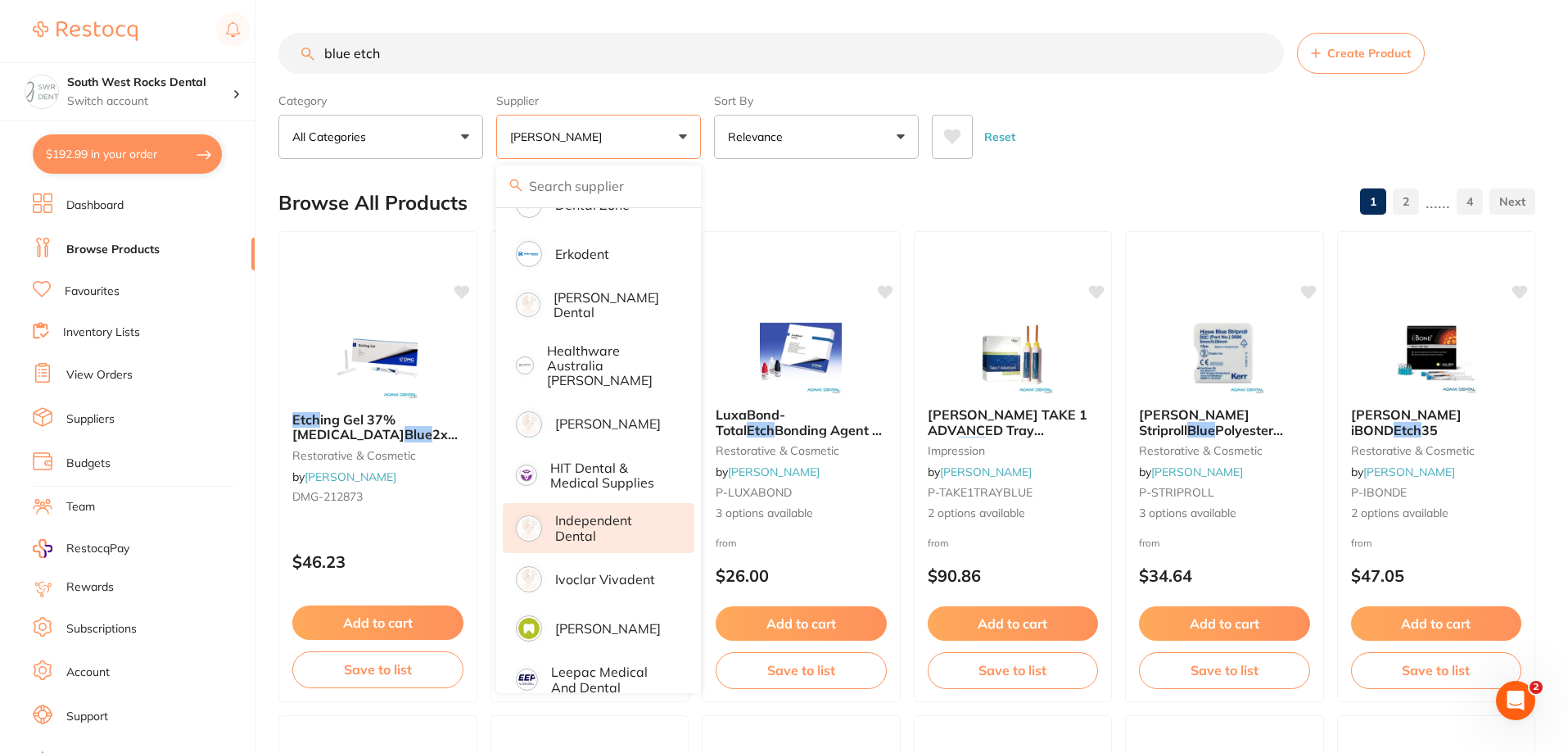
click at [577, 514] on p "Independent Dental" at bounding box center [613, 528] width 116 height 30
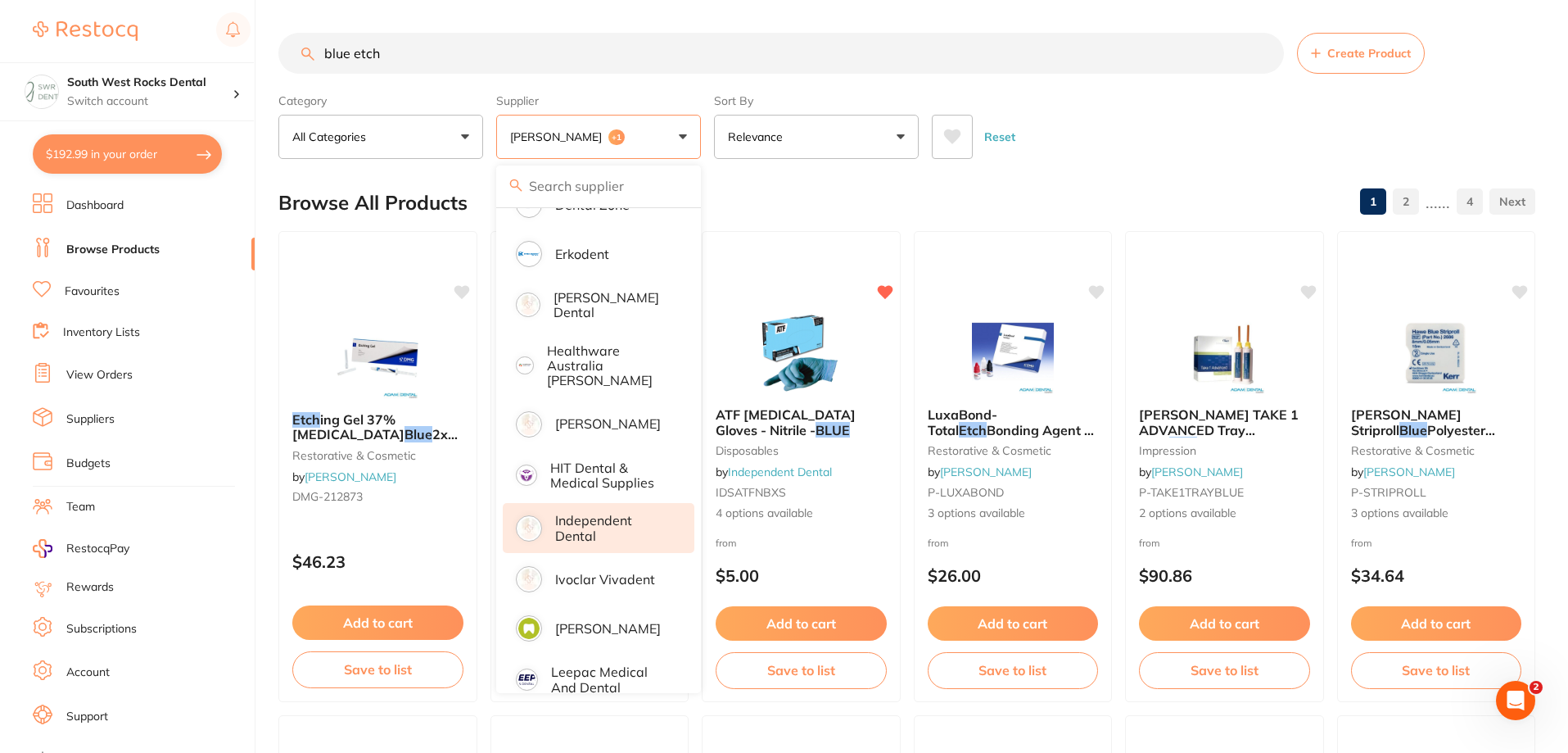
scroll to position [0, 0]
click at [1181, 155] on div "Reset" at bounding box center [1227, 130] width 590 height 57
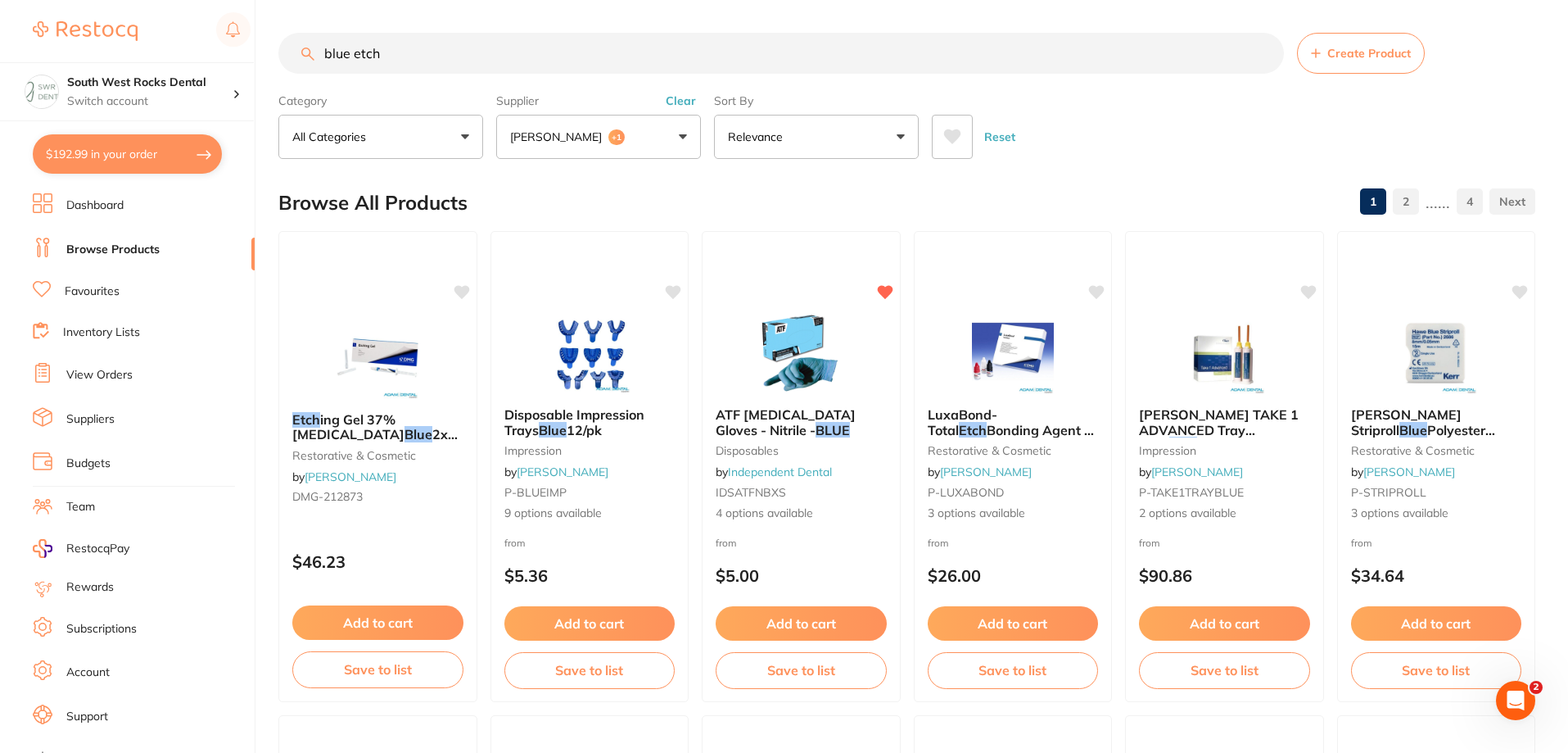
click at [406, 54] on input "blue etch" at bounding box center [781, 53] width 1005 height 41
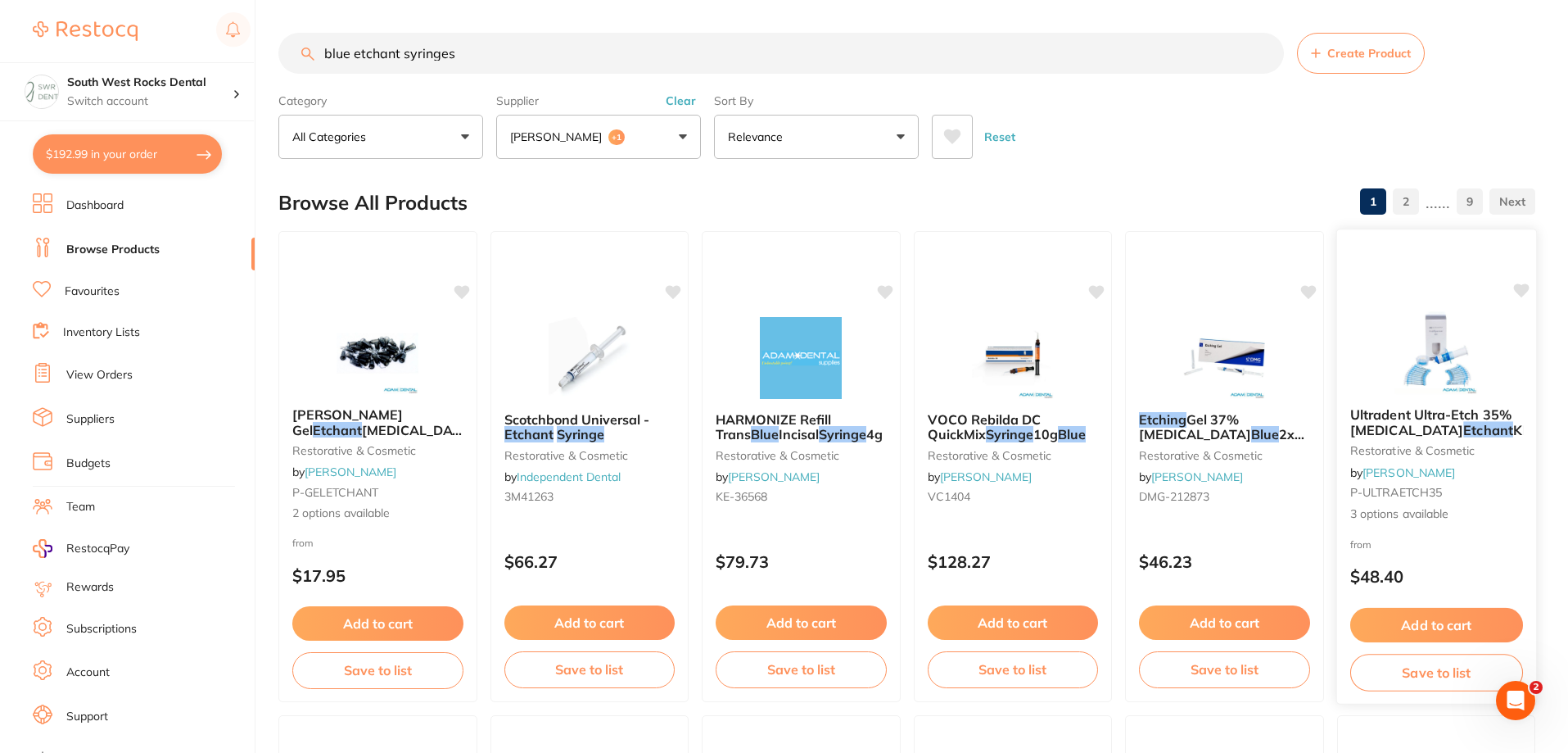
click at [1430, 431] on span "Ultradent Ultra-Etch 35% [MEDICAL_DATA]" at bounding box center [1430, 422] width 161 height 32
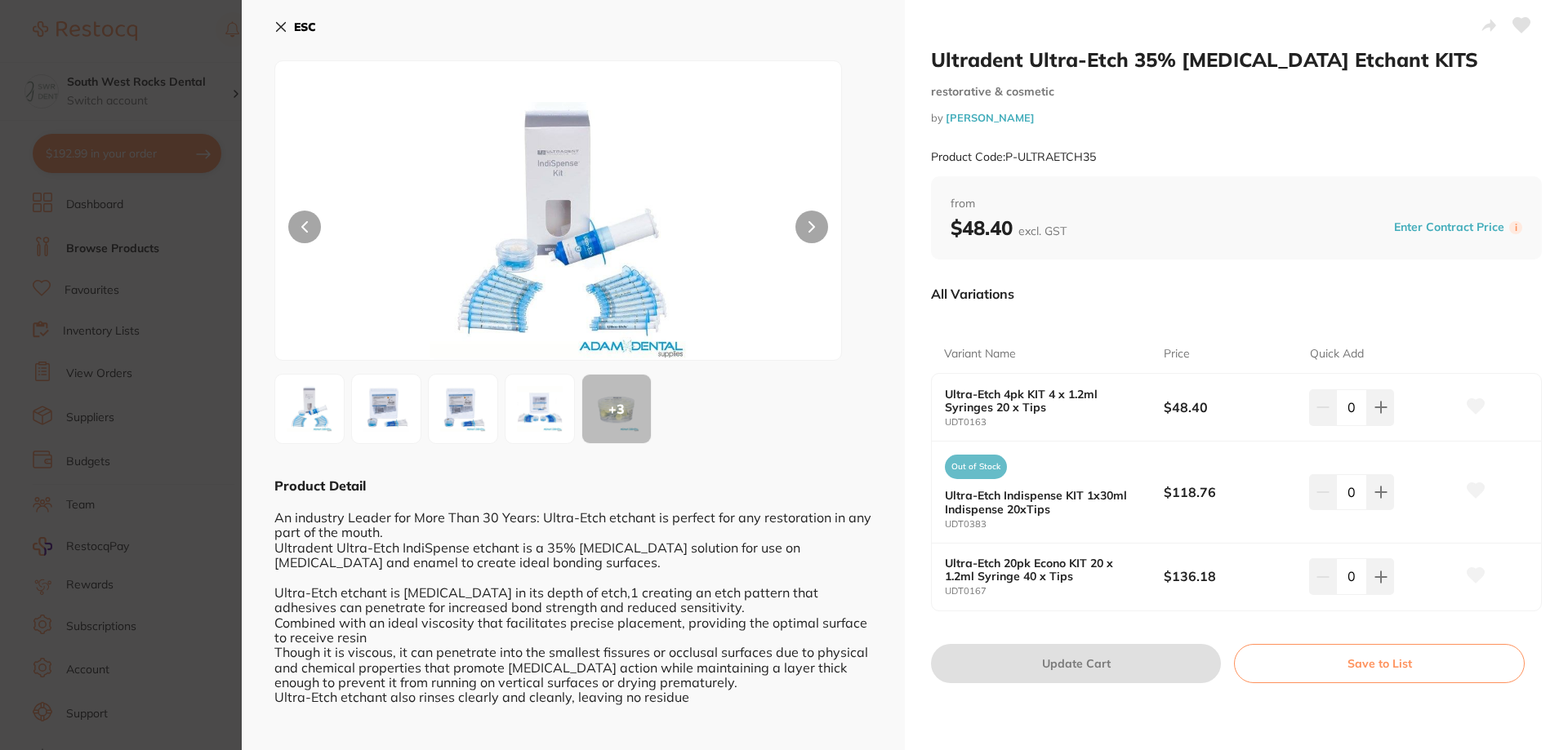
click at [281, 30] on icon at bounding box center [281, 27] width 13 height 13
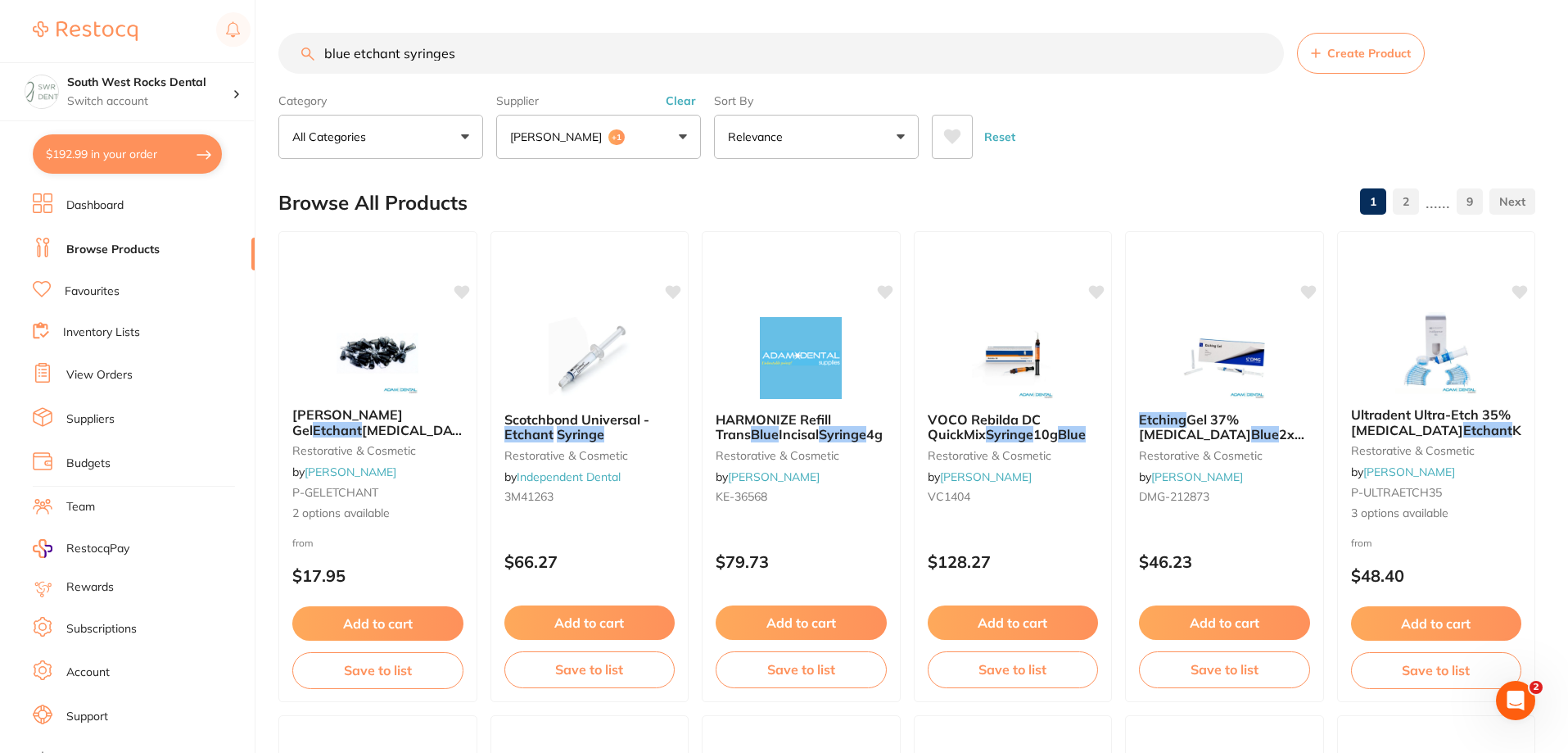
drag, startPoint x: 477, startPoint y: 56, endPoint x: 307, endPoint y: 53, distance: 170.0
click at [307, 53] on div "blue etchant syringes Create Product" at bounding box center [907, 53] width 1257 height 41
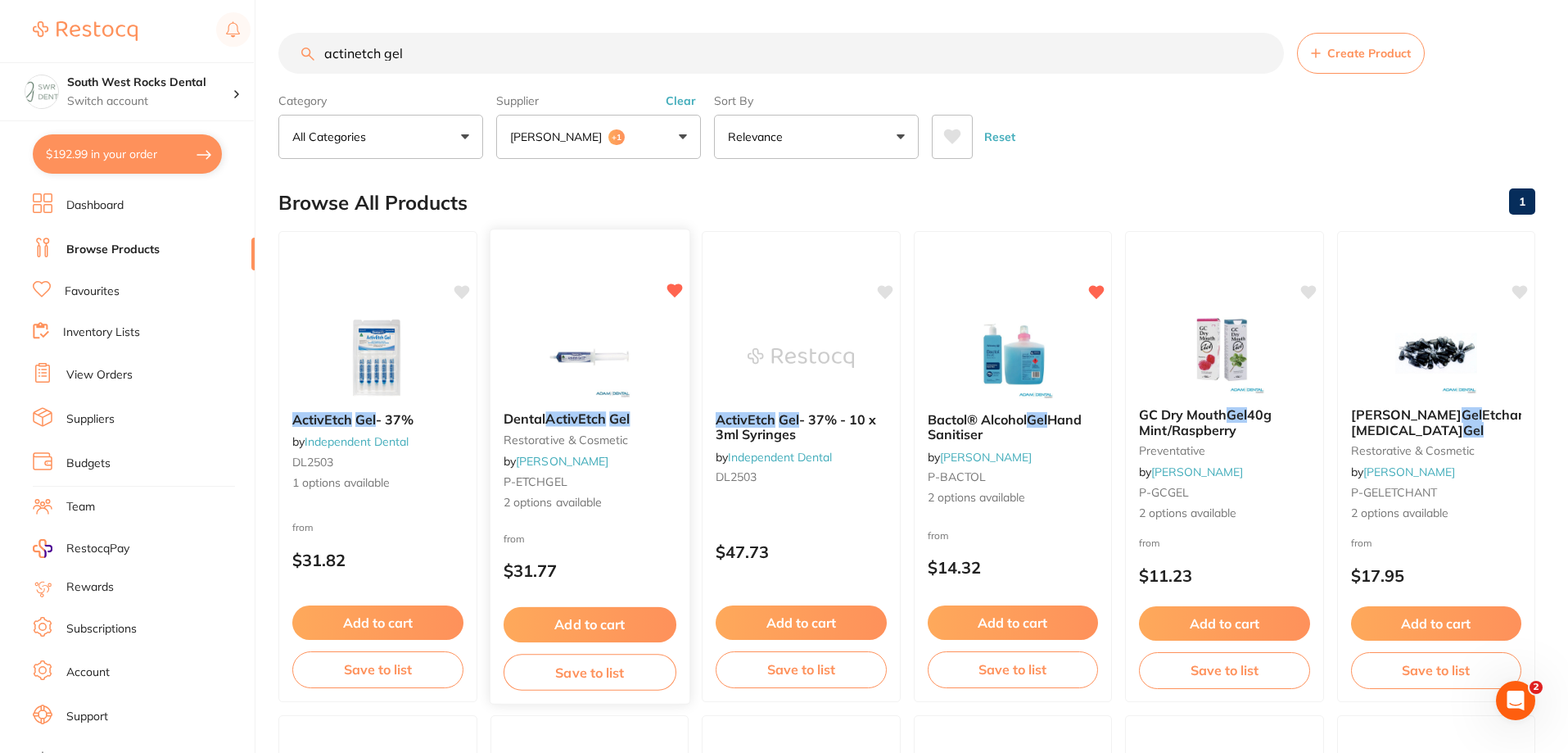
type input "actinetch gel"
click at [610, 433] on small "restorative & cosmetic" at bounding box center [589, 440] width 173 height 13
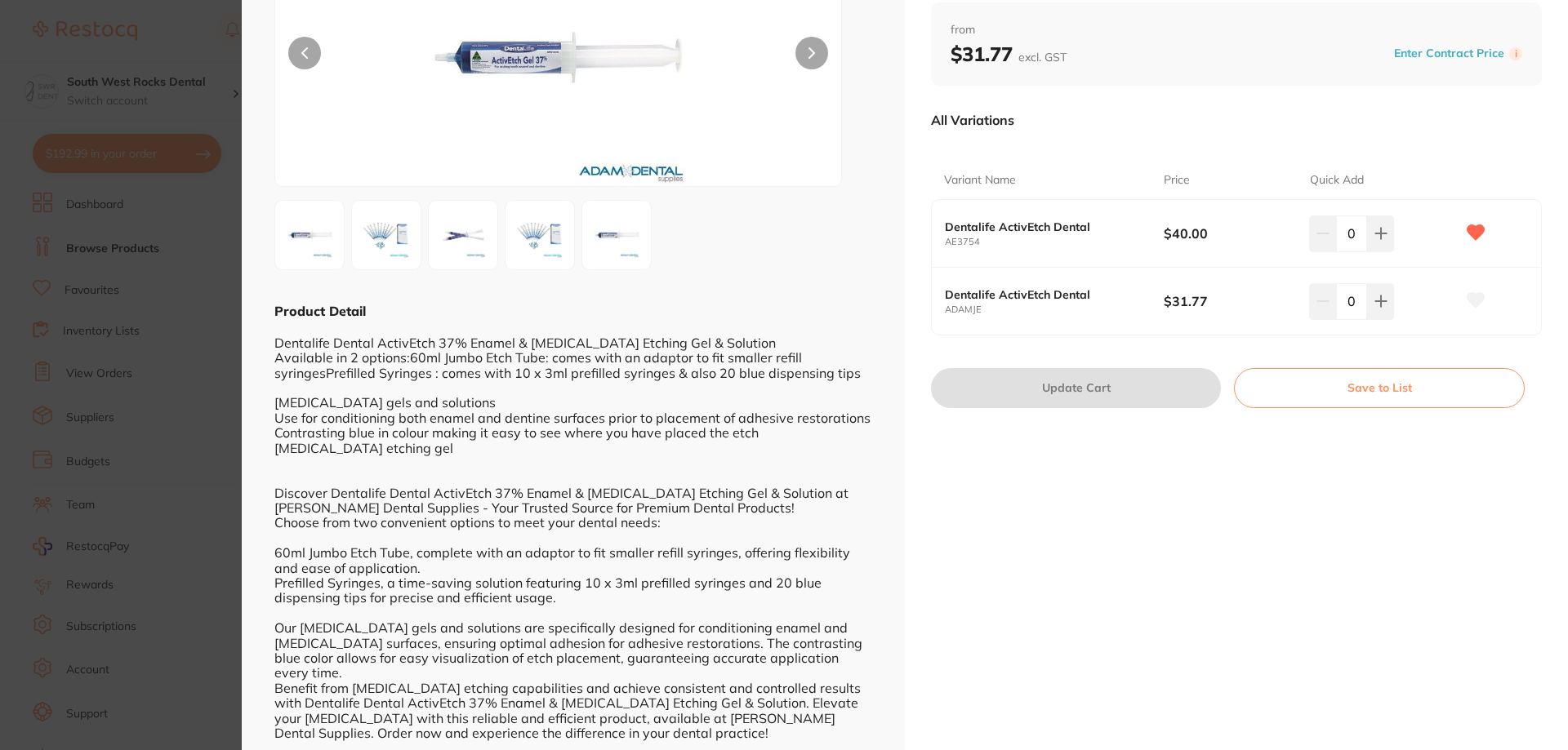
scroll to position [175, 0]
click at [1378, 232] on icon at bounding box center [1380, 232] width 10 height 10
type input "1"
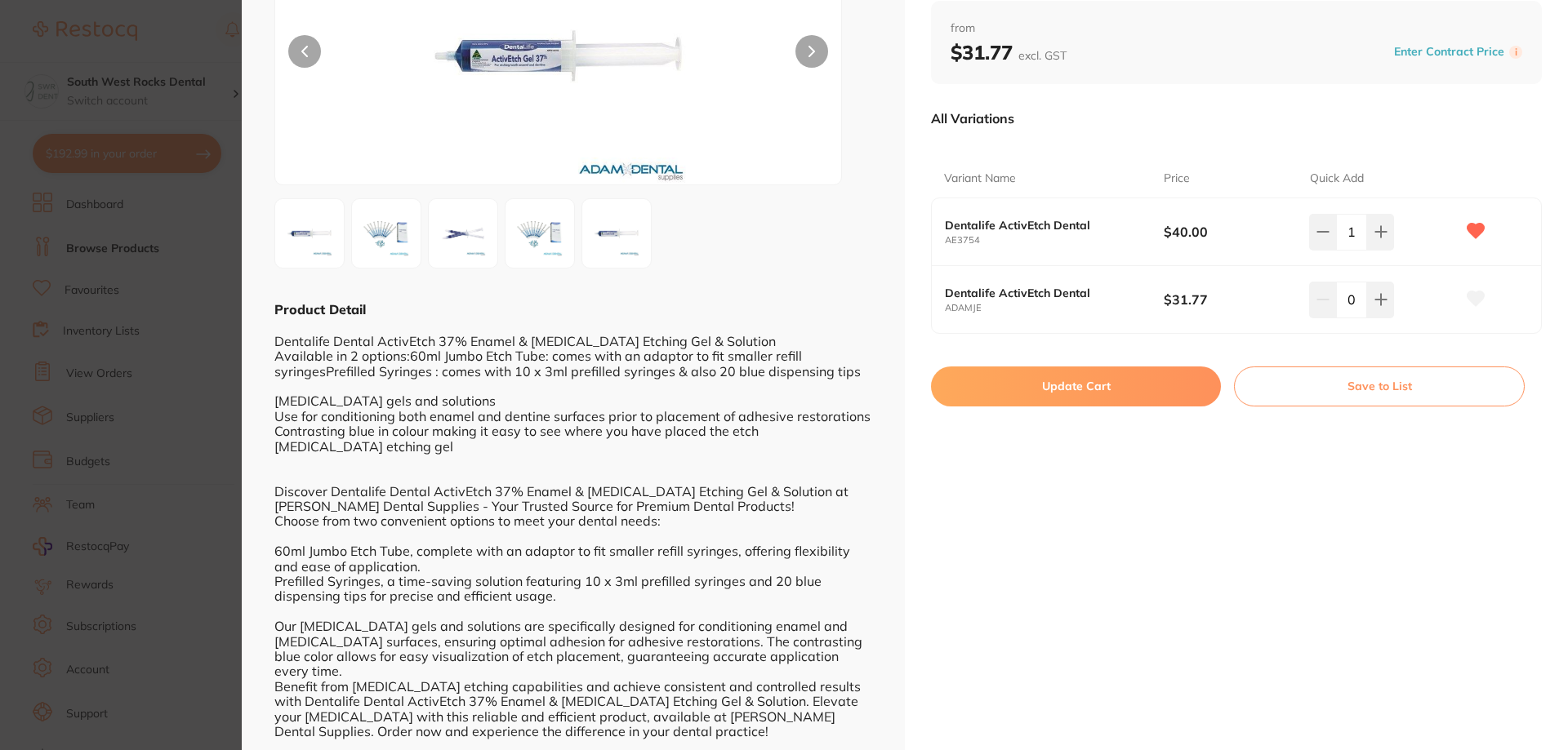
click at [1092, 390] on button "Update Cart" at bounding box center [1076, 386] width 290 height 40
checkbox input "false"
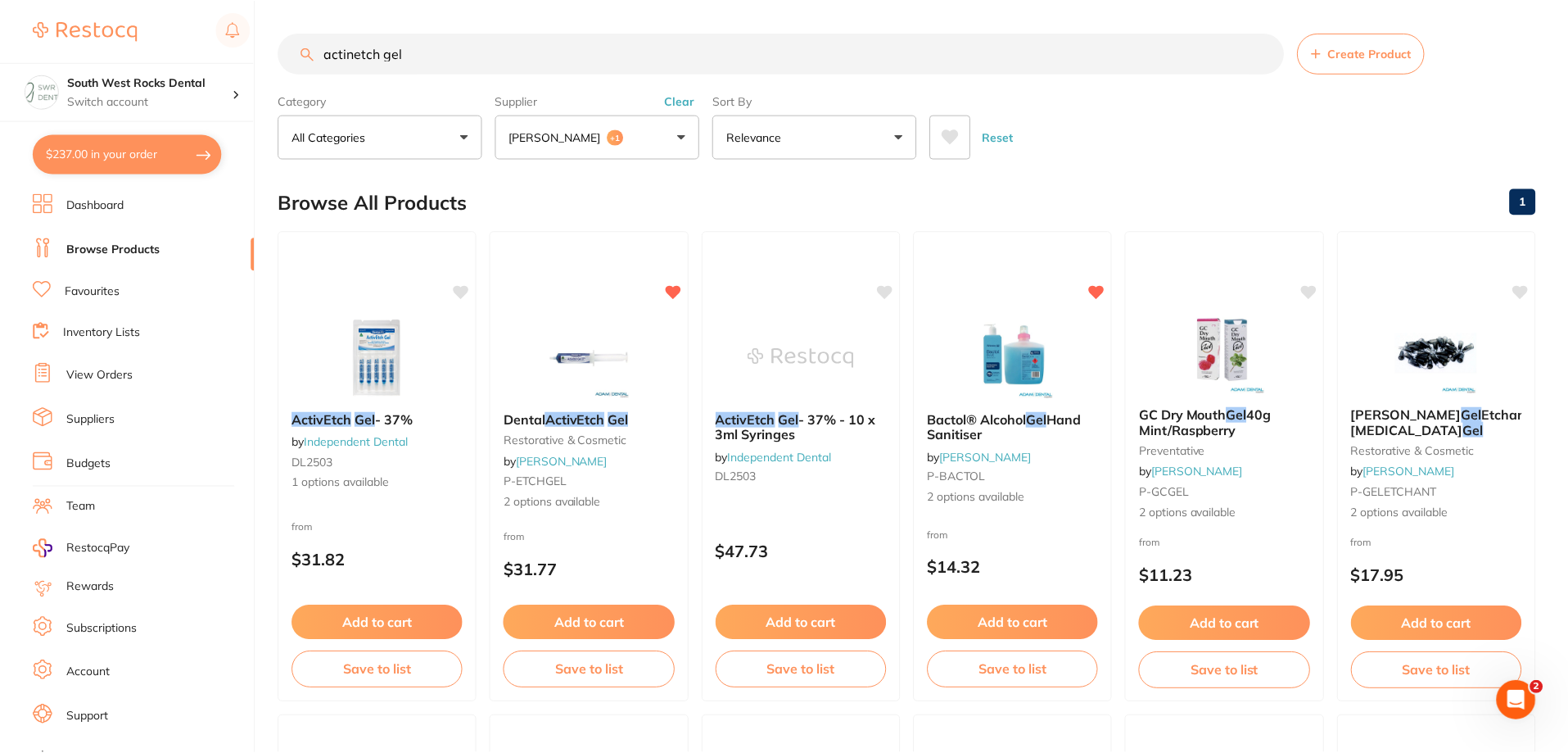
scroll to position [1, 0]
drag, startPoint x: 407, startPoint y: 54, endPoint x: 313, endPoint y: 54, distance: 94.0
click at [313, 54] on div "actinetch gel Create Product" at bounding box center [907, 52] width 1257 height 41
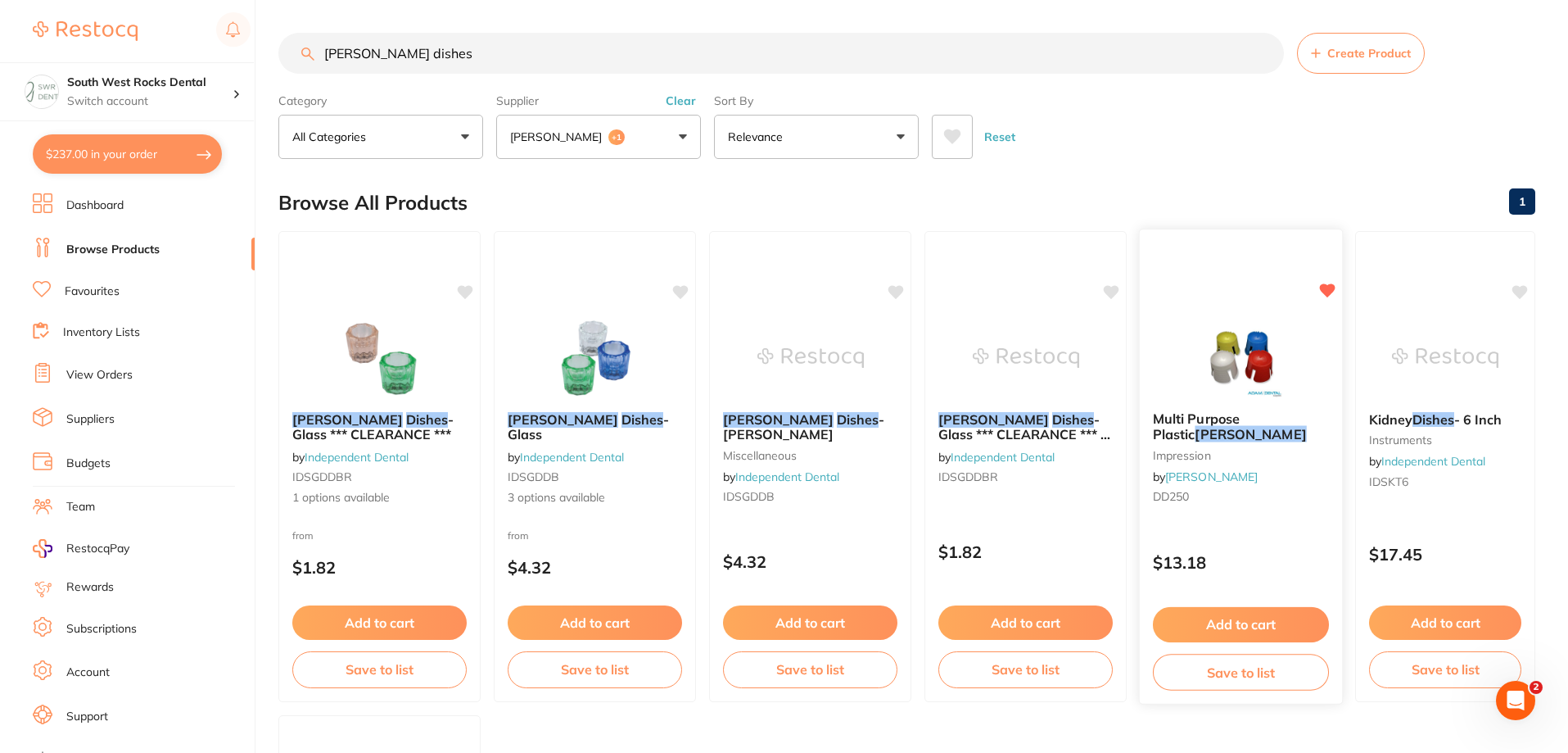
scroll to position [0, 0]
type input "[PERSON_NAME] dishes"
click at [1262, 623] on button "Add to cart" at bounding box center [1241, 624] width 176 height 35
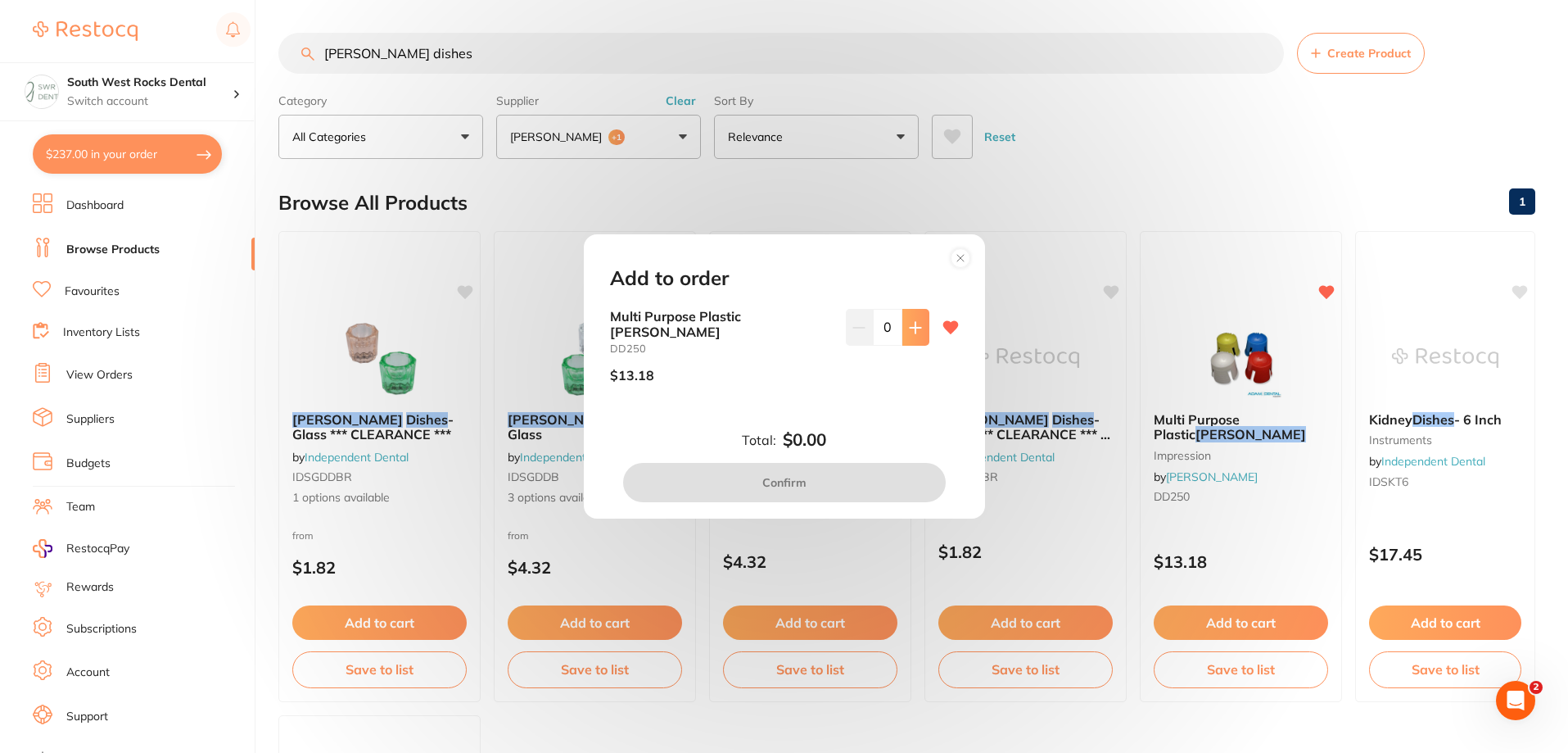
click at [919, 343] on button at bounding box center [916, 327] width 27 height 36
type input "1"
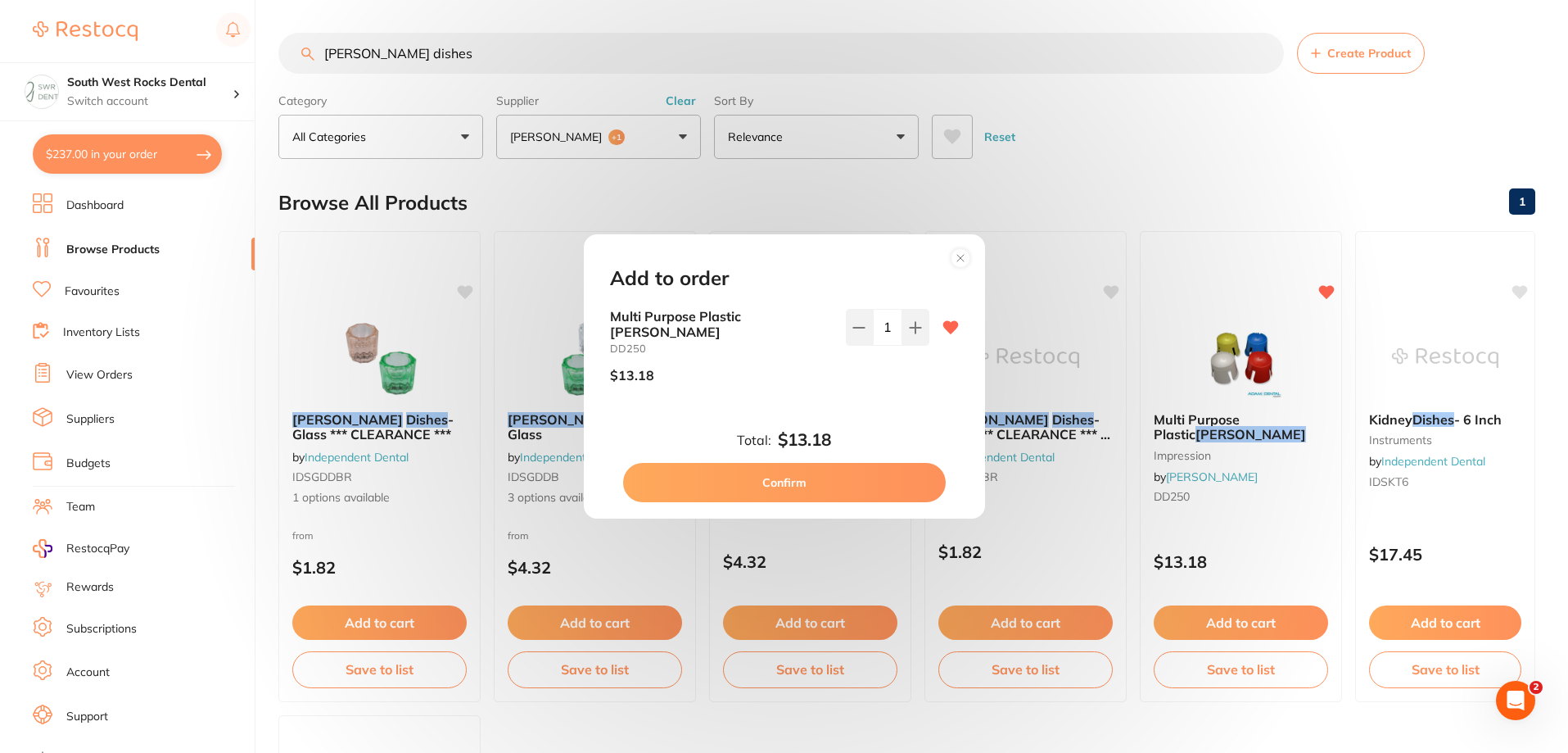
click at [873, 485] on button "Confirm" at bounding box center [784, 483] width 323 height 40
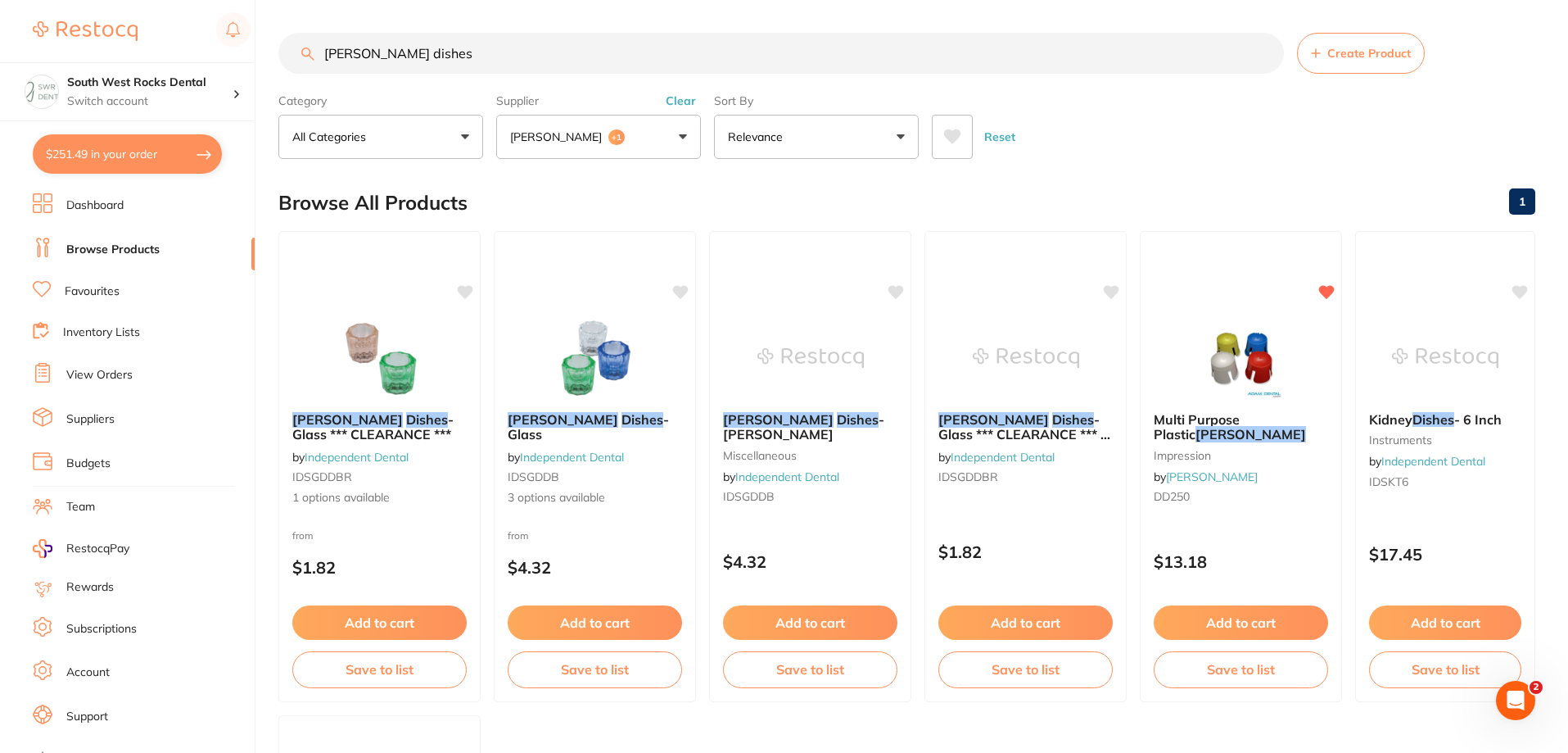
drag, startPoint x: 429, startPoint y: 54, endPoint x: 317, endPoint y: 54, distance: 112.0
click at [317, 54] on input "[PERSON_NAME] dishes" at bounding box center [781, 53] width 1005 height 41
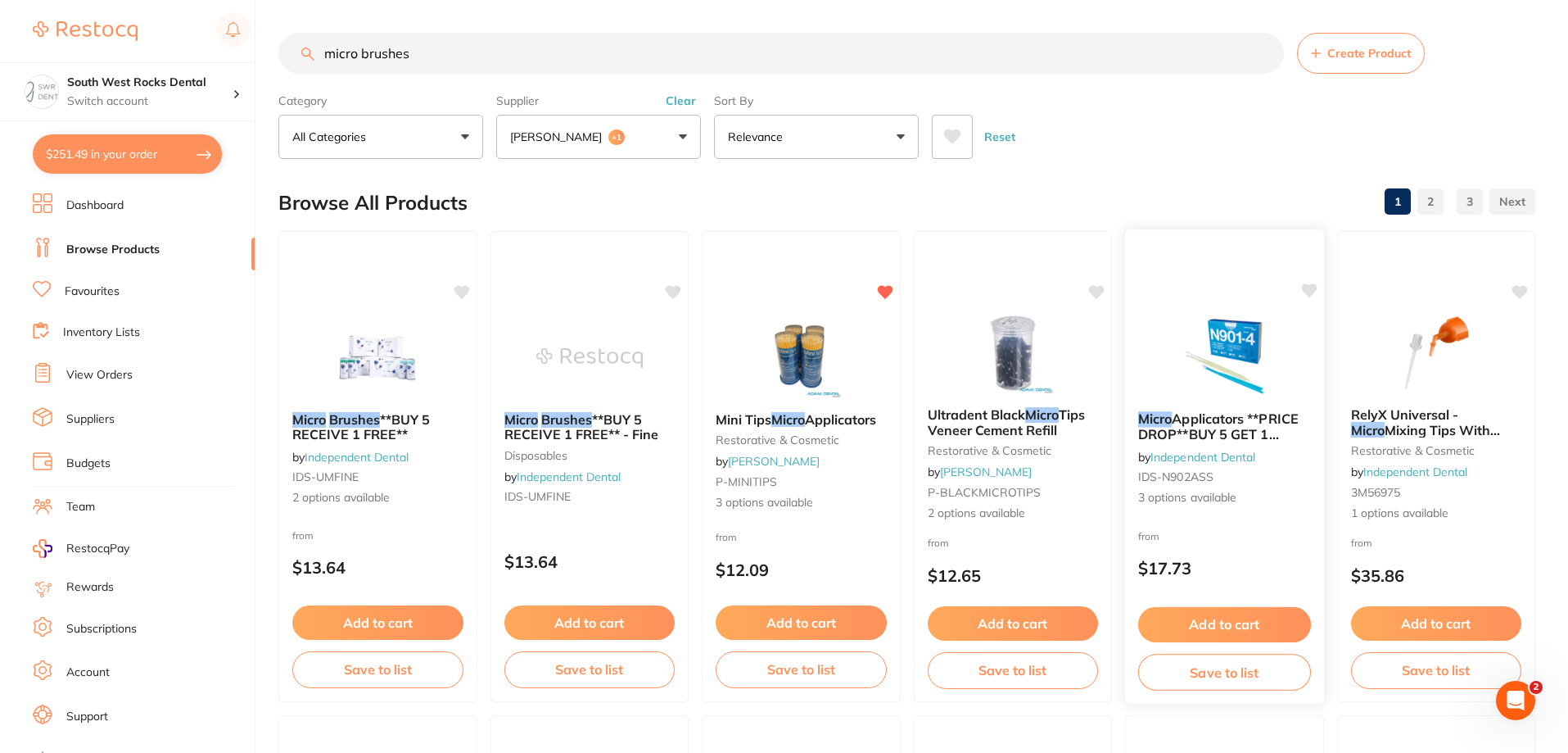
type input "micro brushes"
drag, startPoint x: 1221, startPoint y: 431, endPoint x: 982, endPoint y: 489, distance: 245.9
click at [1221, 431] on span "Applicators **PRICE DROP**BUY 5 GET 1 FREE**" at bounding box center [1219, 434] width 159 height 47
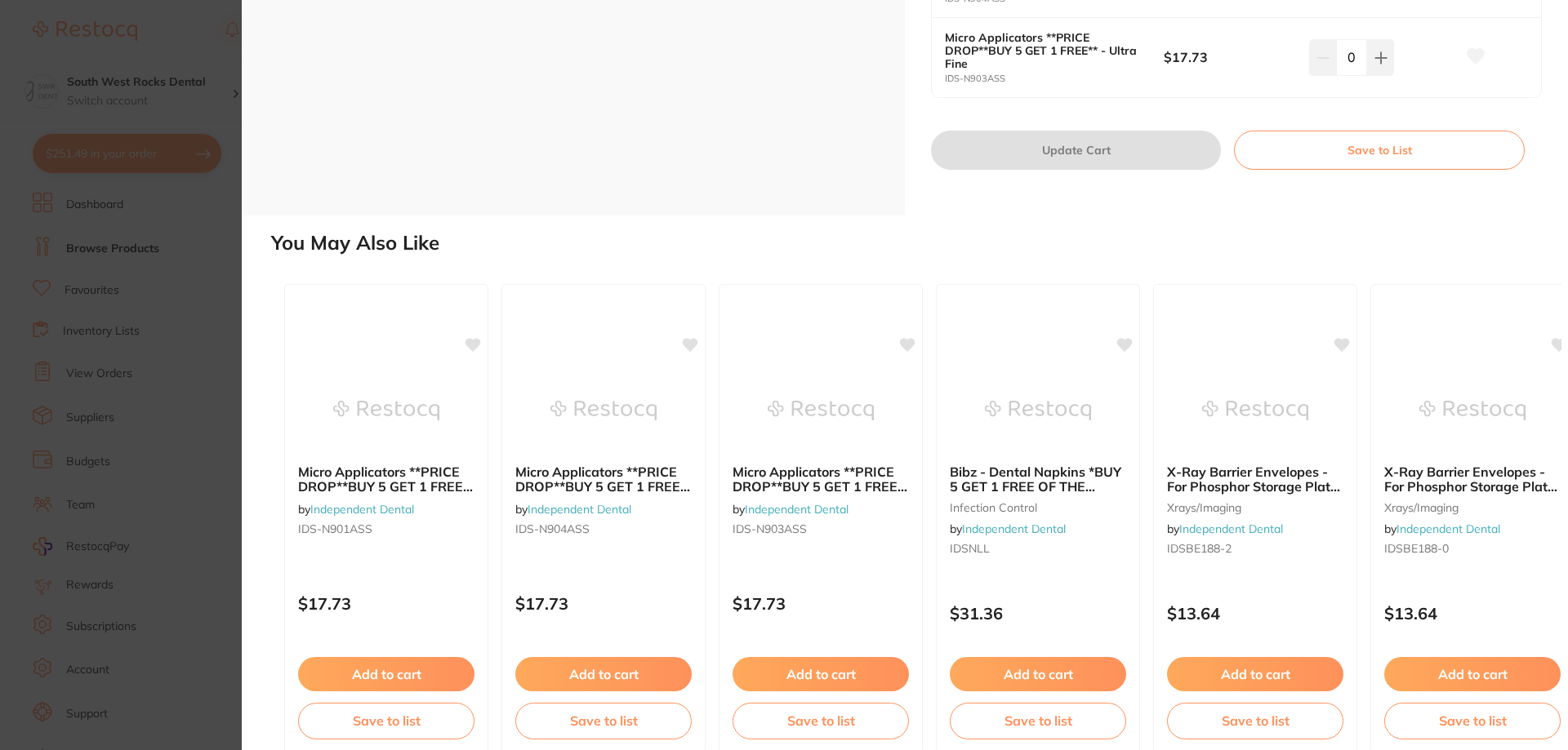
scroll to position [571, 0]
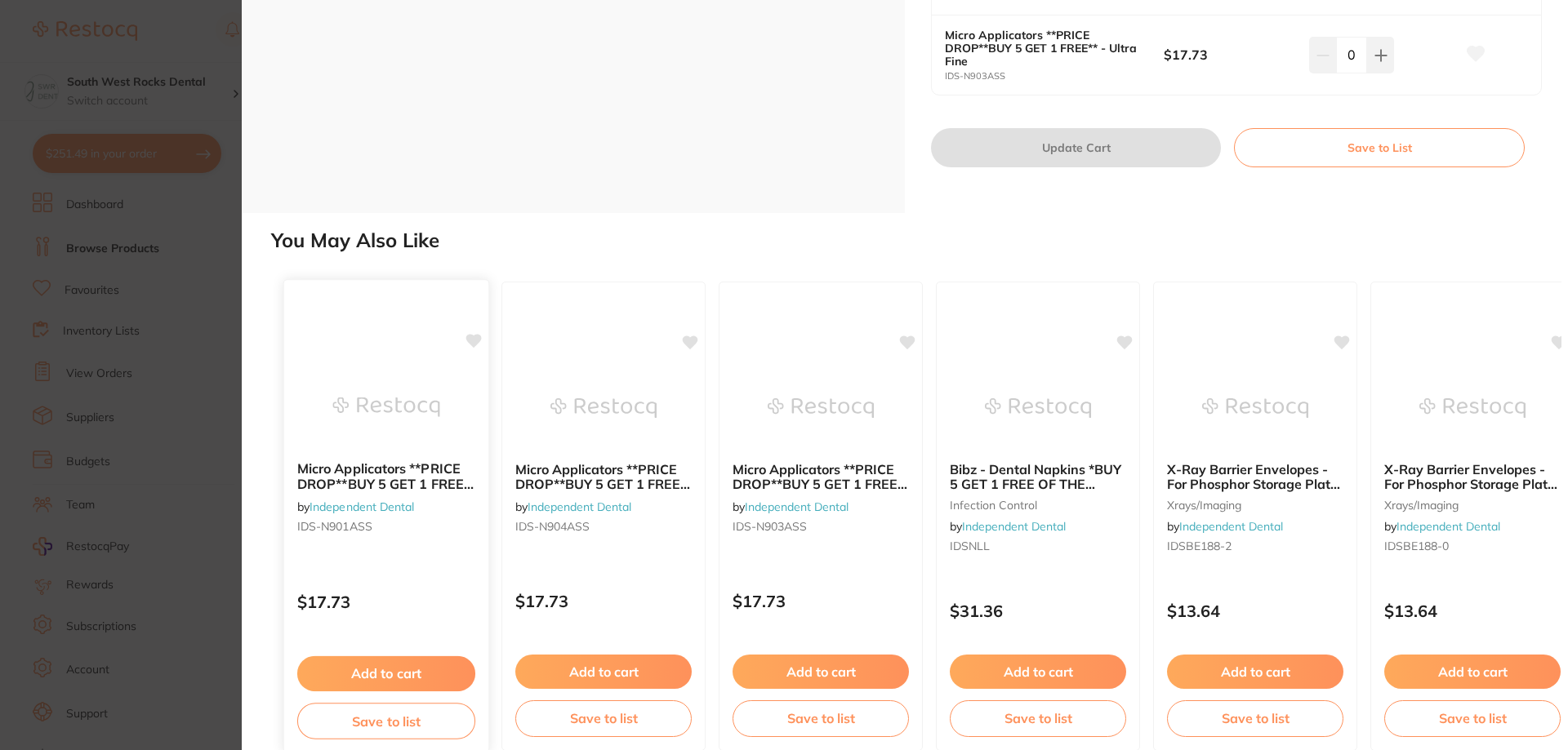
click at [377, 476] on b "Micro Applicators **PRICE DROP**BUY 5 GET 1 FREE** - Regular" at bounding box center [386, 476] width 178 height 30
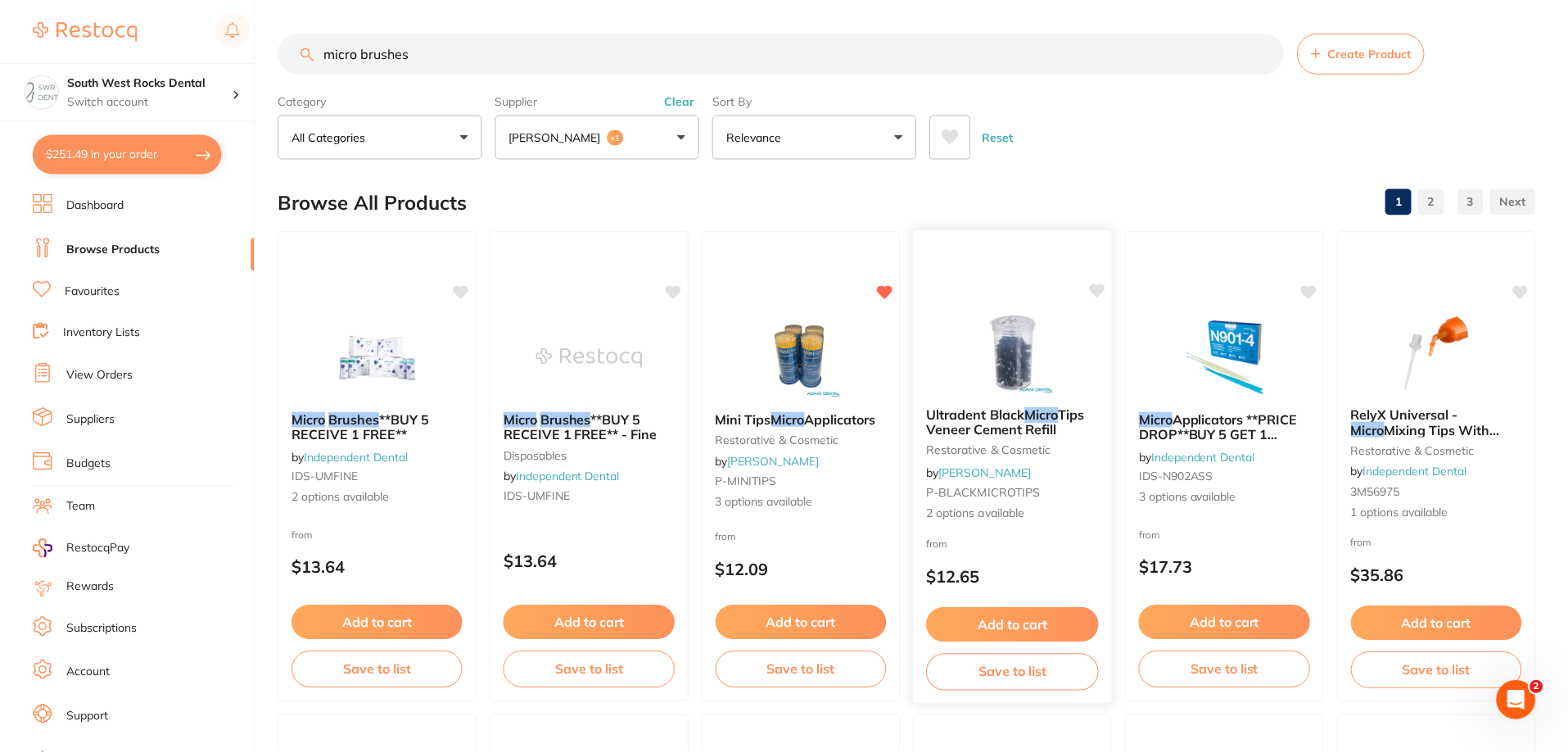
scroll to position [1, 0]
click at [671, 131] on button "[PERSON_NAME] +1" at bounding box center [598, 136] width 205 height 44
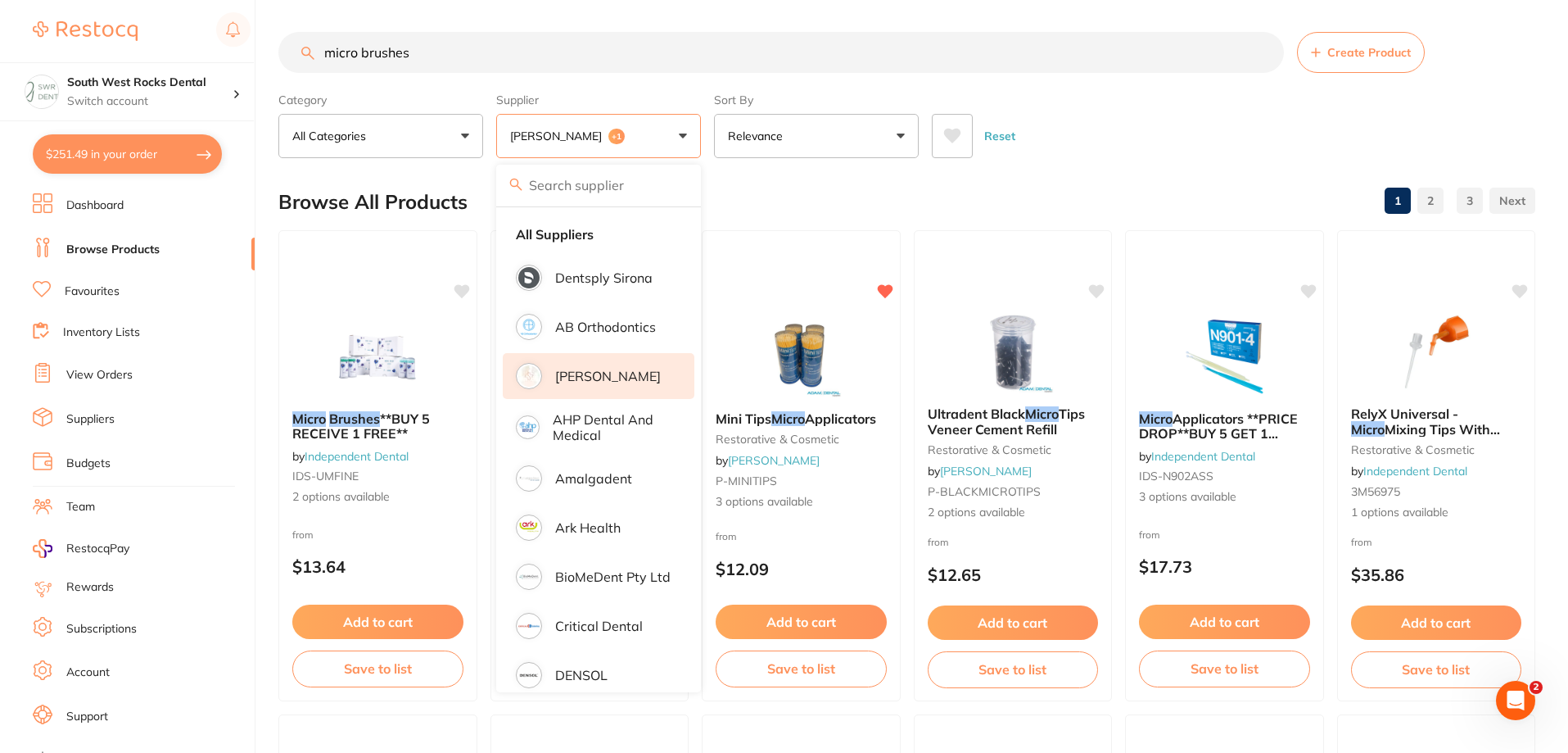
click at [615, 370] on p "[PERSON_NAME]" at bounding box center [608, 376] width 105 height 15
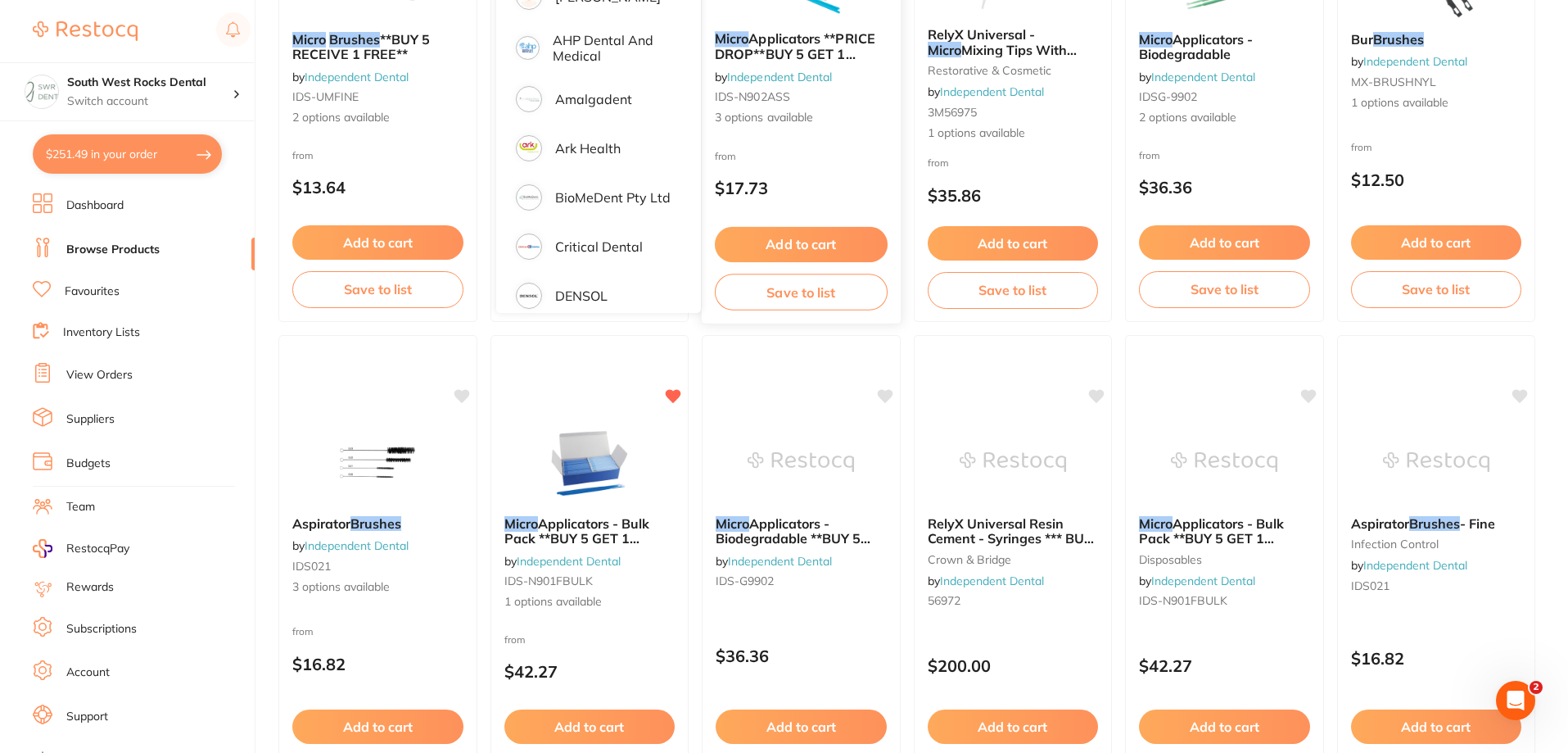
scroll to position [409, 0]
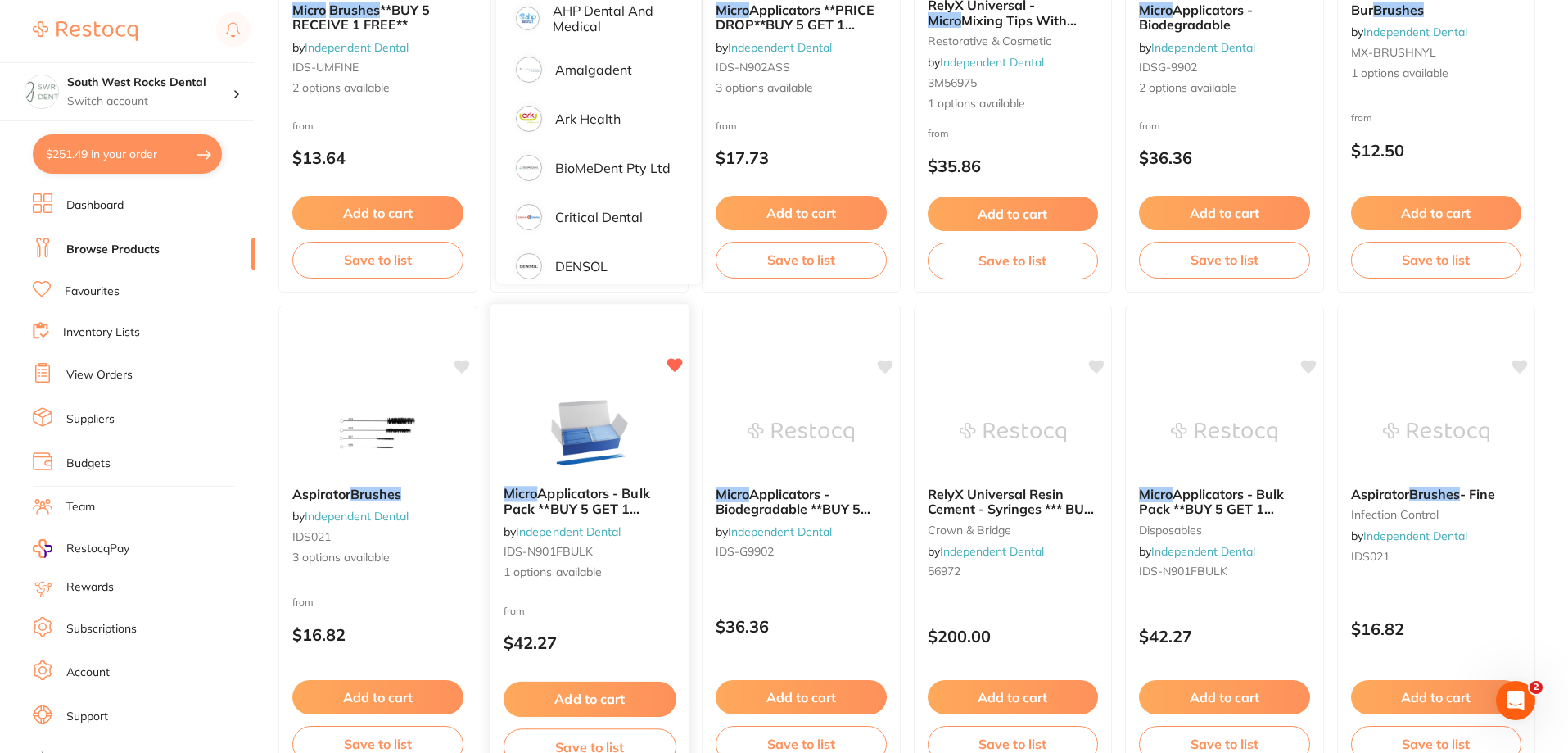
click at [583, 483] on div "Micro Applicators - Bulk Pack **BUY 5 GET 1 FREE** by Independent Dental IDS-N9…" at bounding box center [589, 534] width 199 height 121
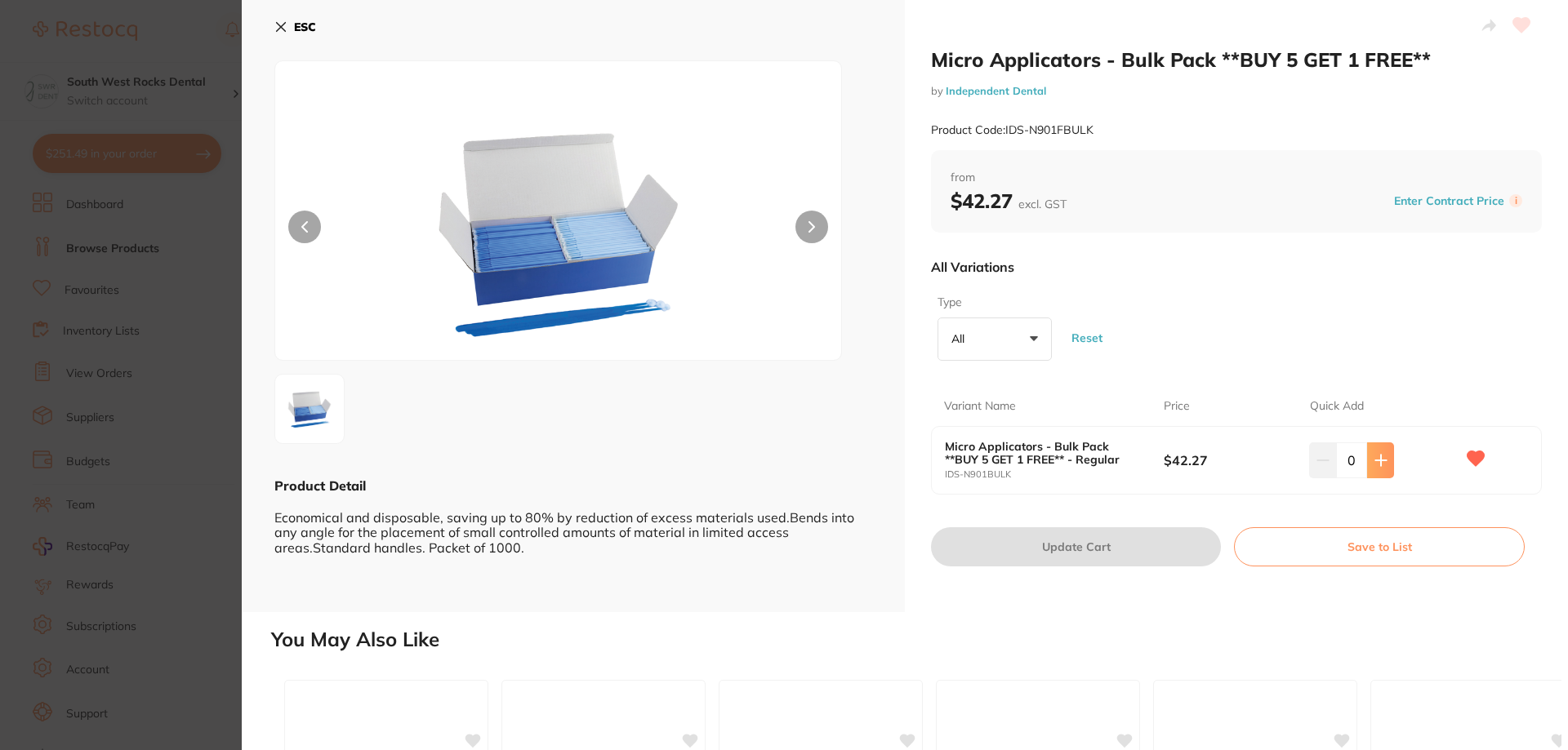
click at [1388, 460] on button at bounding box center [1380, 460] width 27 height 36
type input "1"
click at [1167, 554] on button "Update Cart" at bounding box center [1076, 547] width 290 height 40
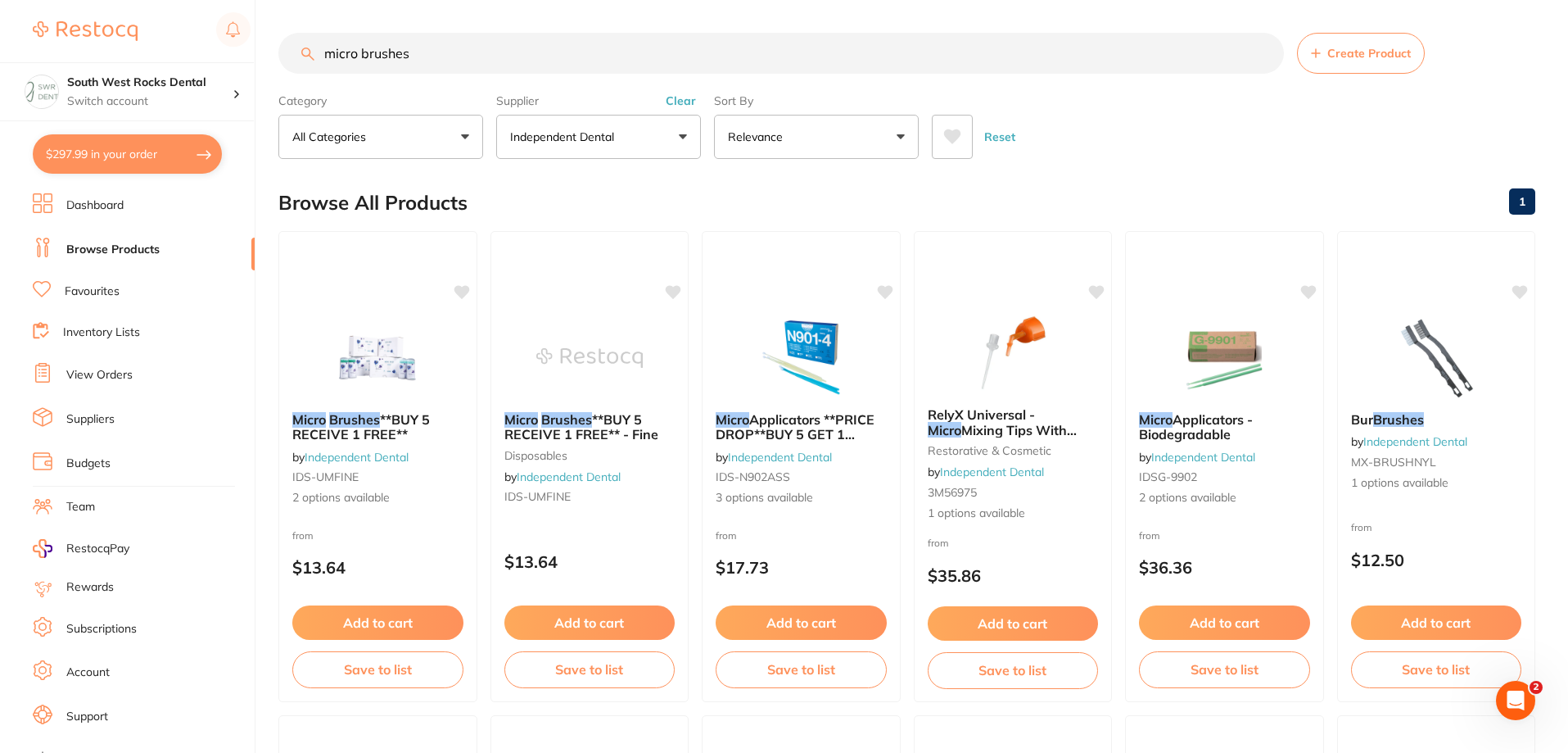
click at [91, 250] on link "Browse Products" at bounding box center [113, 250] width 93 height 16
drag, startPoint x: 441, startPoint y: 54, endPoint x: 312, endPoint y: 46, distance: 129.2
click at [312, 46] on input "micro brushes" at bounding box center [781, 53] width 1005 height 41
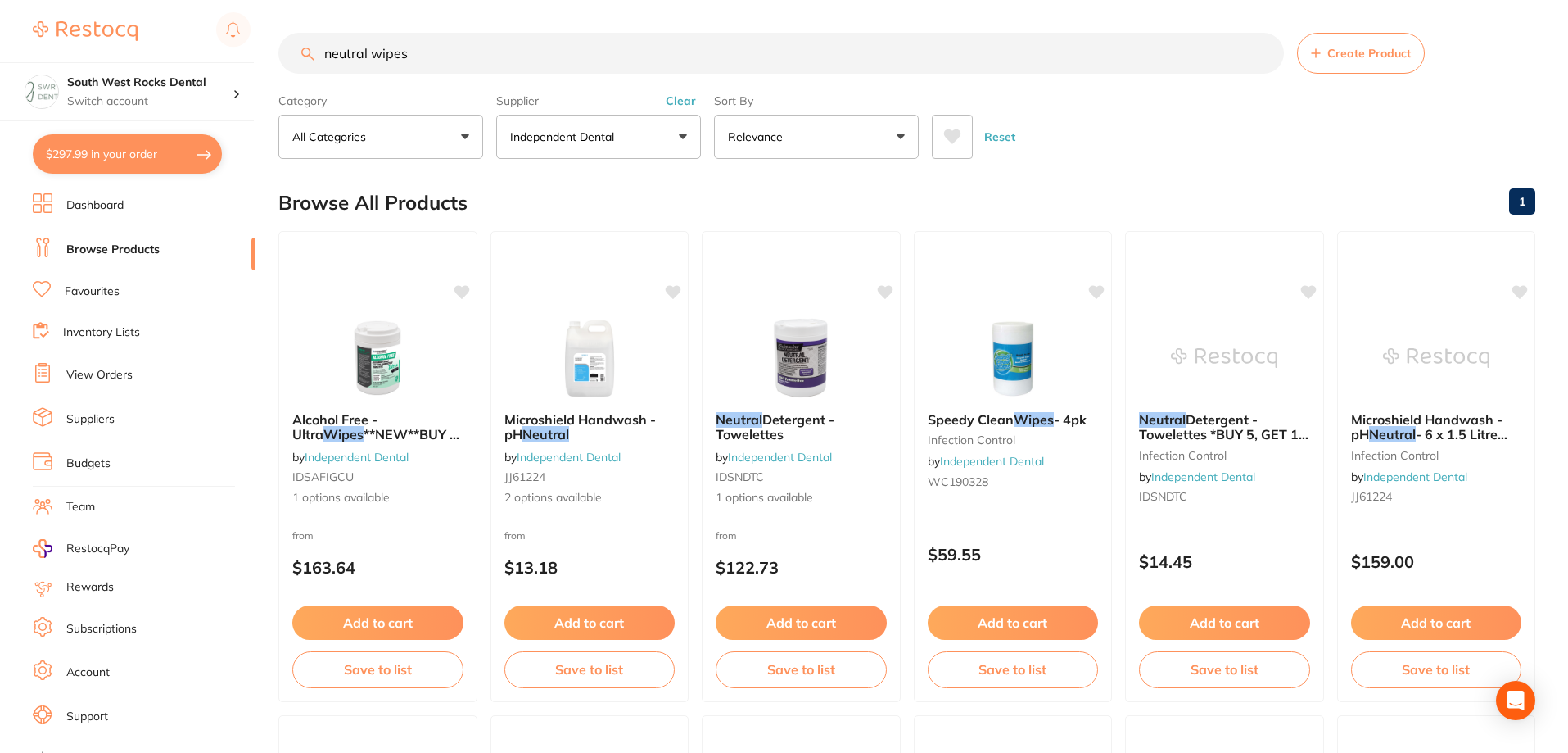
type input "neutral wipes"
click at [696, 149] on button "Independent Dental" at bounding box center [598, 136] width 205 height 44
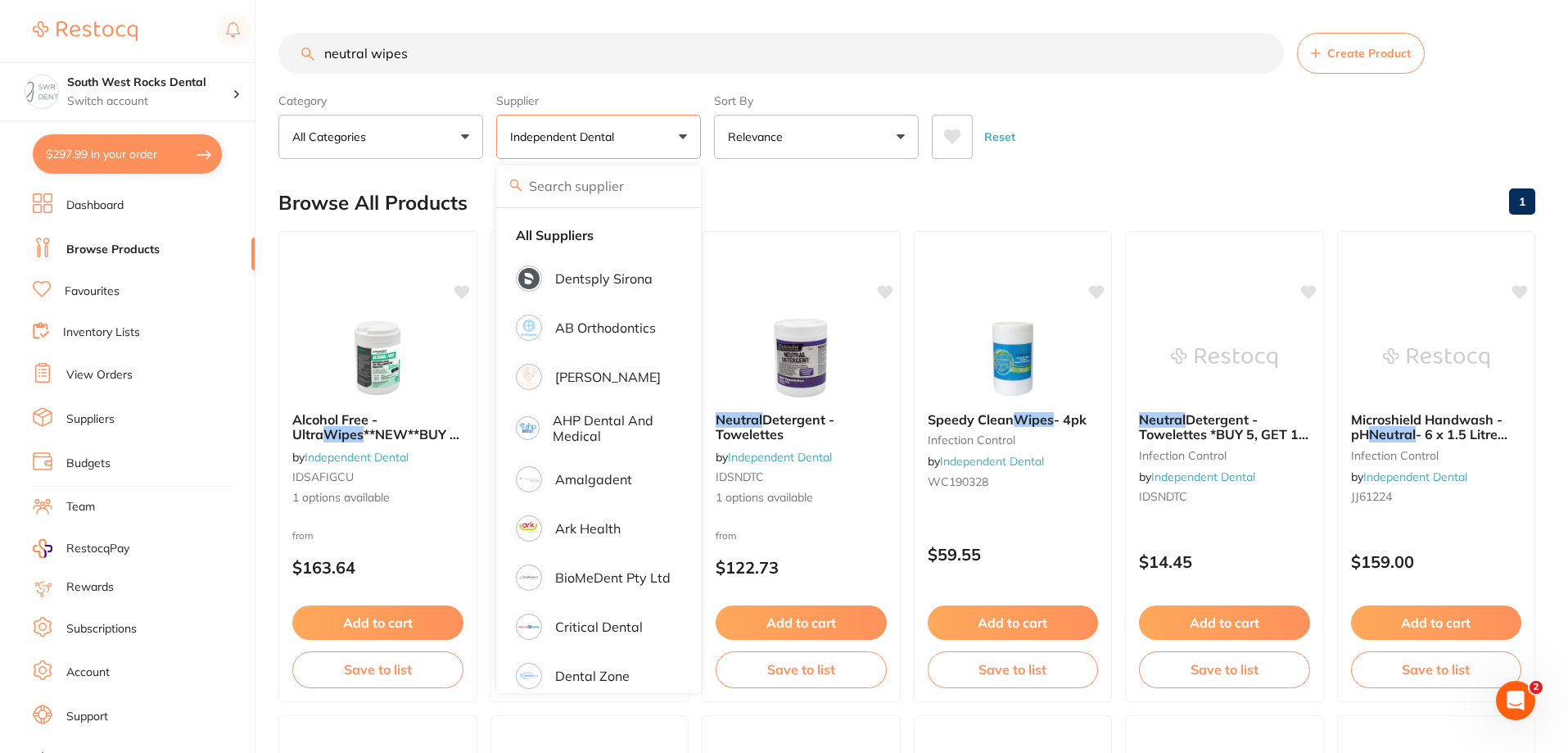
click at [995, 208] on div "Browse All Products 1" at bounding box center [907, 203] width 1257 height 55
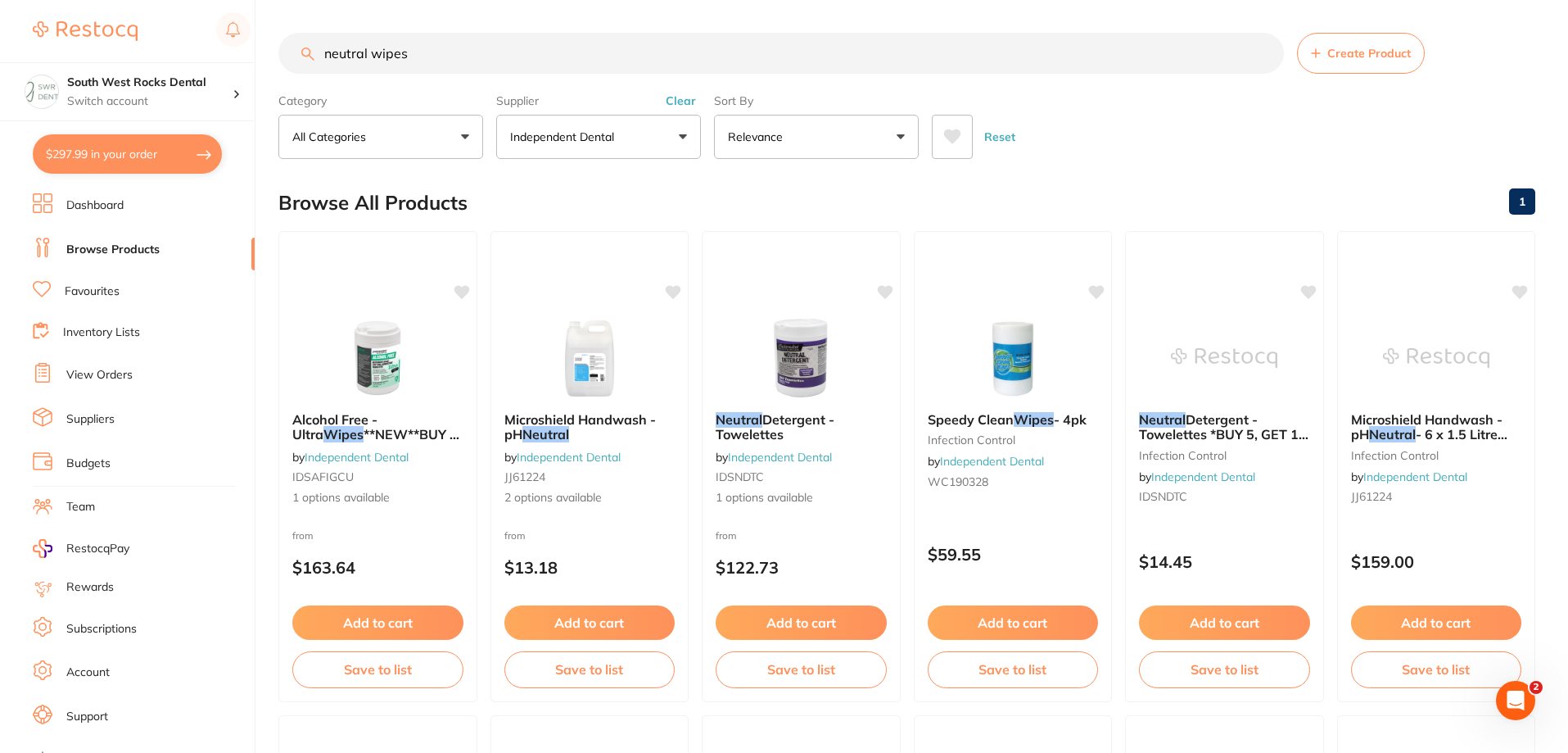
click at [678, 141] on button "Independent Dental" at bounding box center [598, 136] width 205 height 44
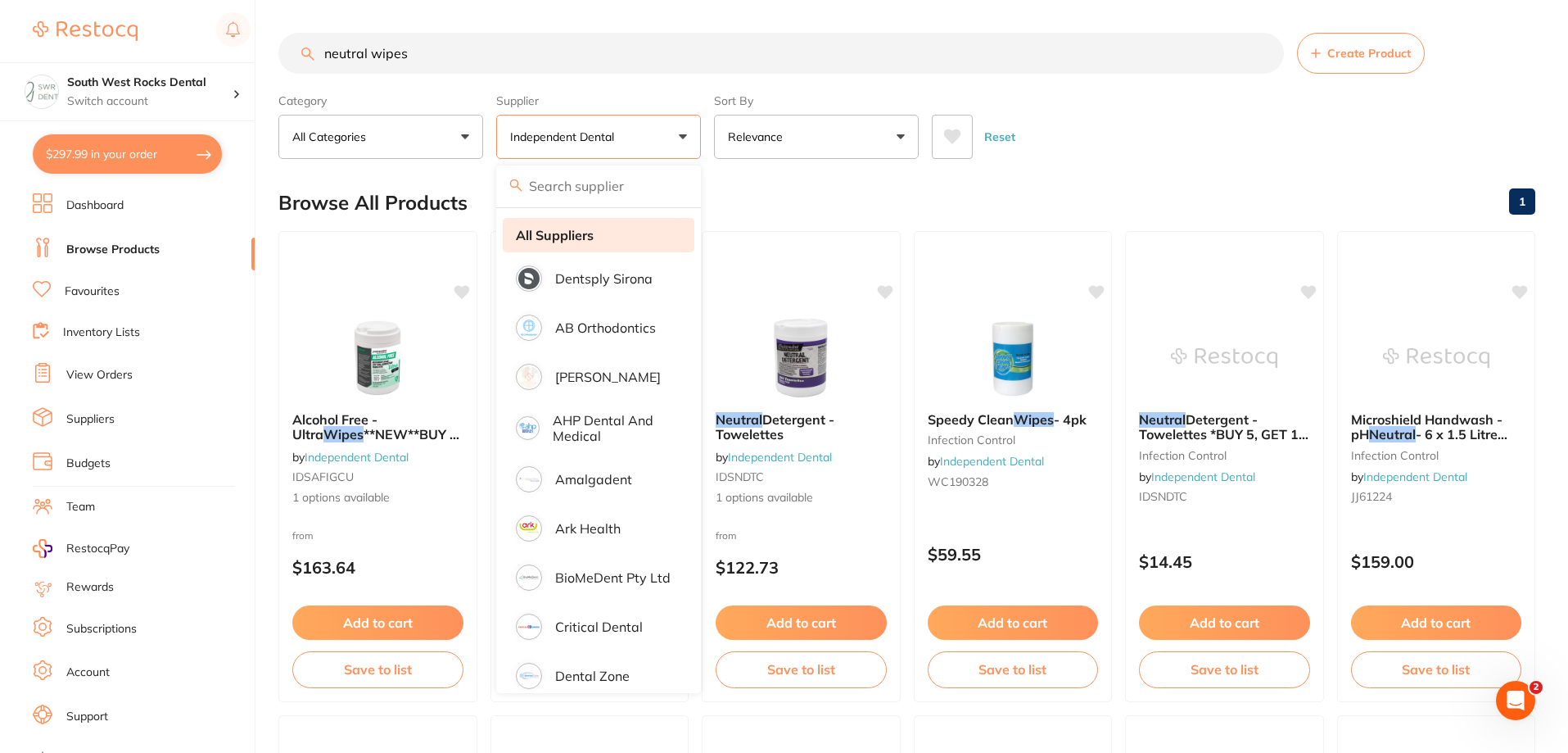
click at [592, 232] on strong "All Suppliers" at bounding box center [555, 235] width 78 height 15
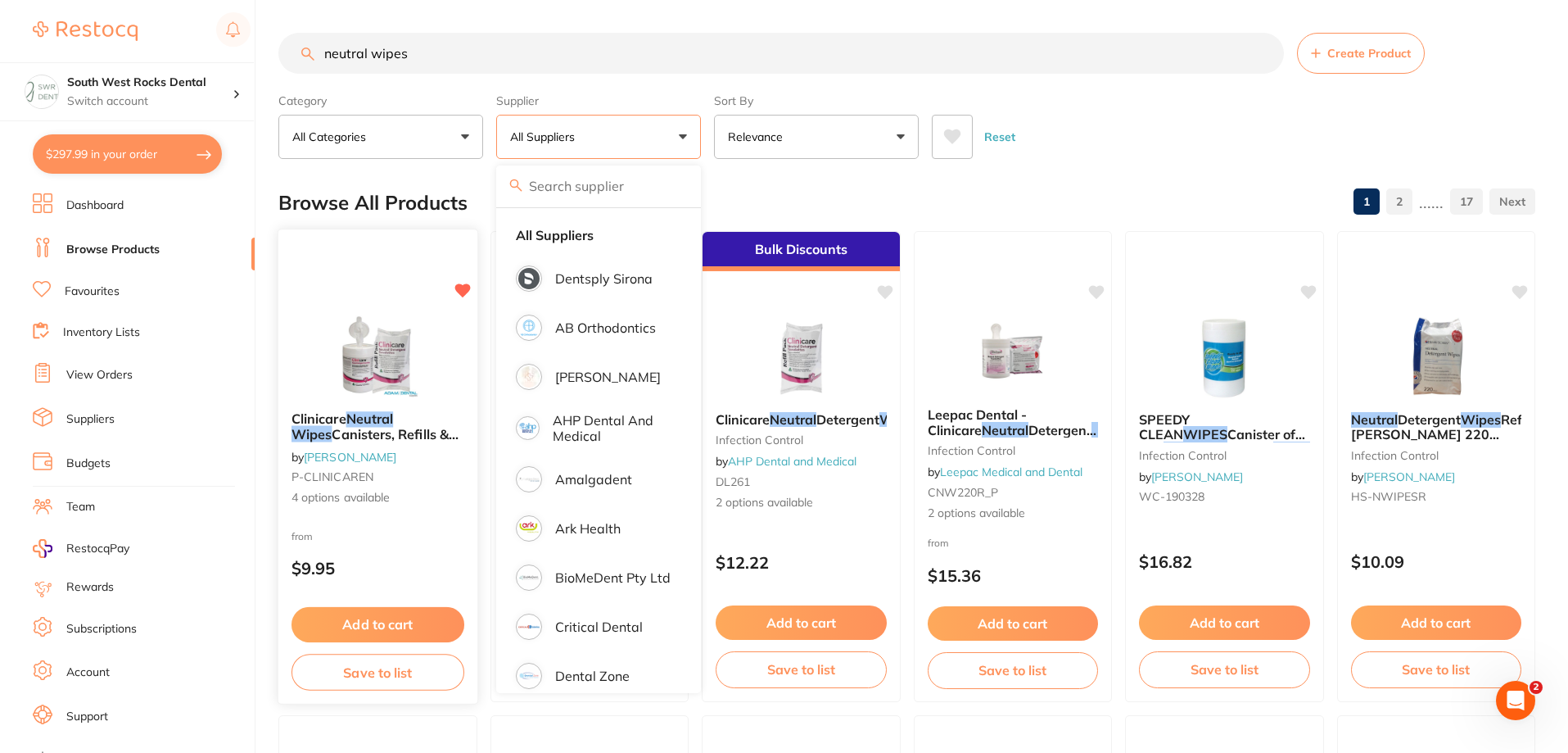
click at [355, 416] on em "Neutral" at bounding box center [369, 418] width 47 height 16
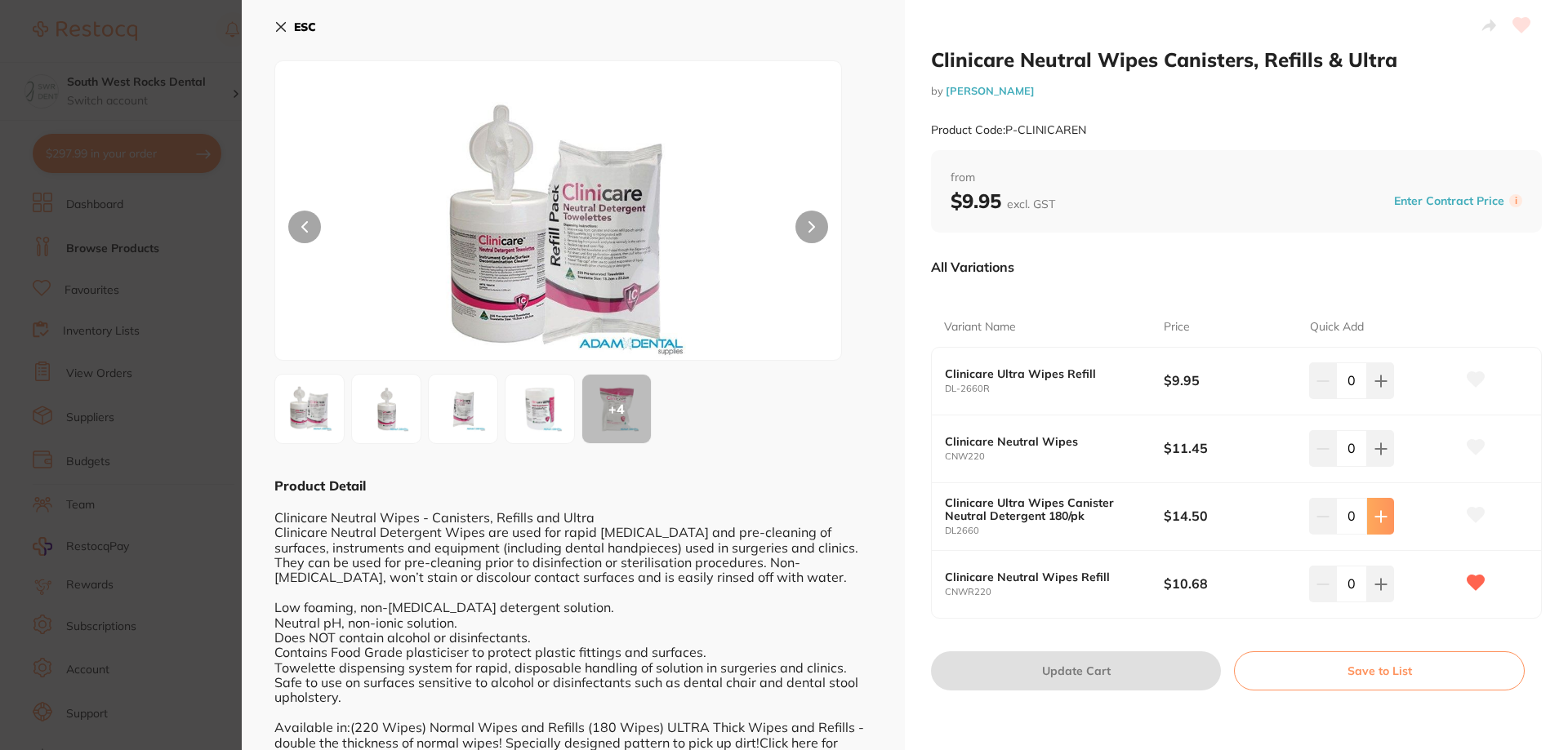
click at [1383, 516] on icon at bounding box center [1380, 516] width 10 height 10
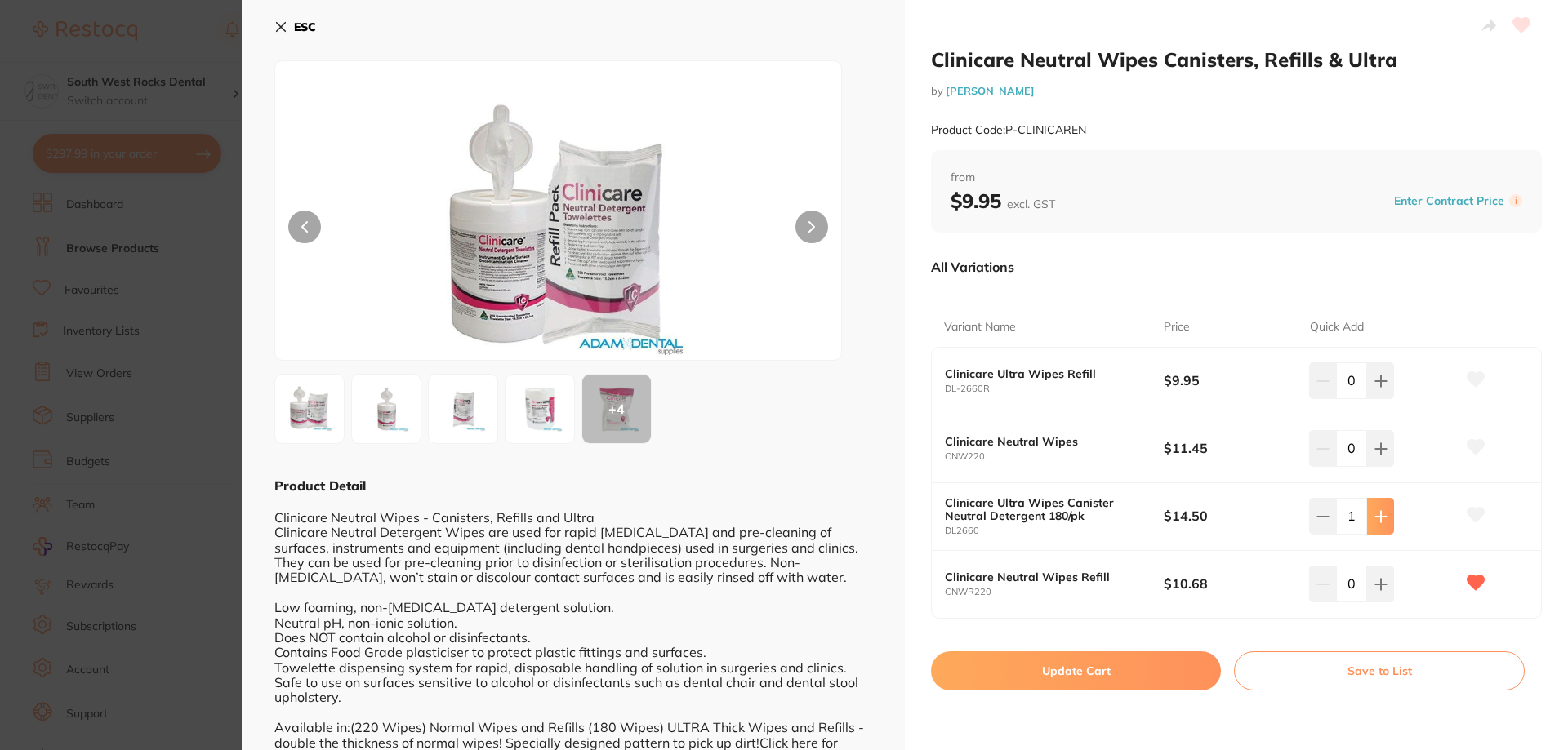
click at [1383, 516] on icon at bounding box center [1380, 516] width 10 height 10
type input "2"
click at [1470, 512] on icon at bounding box center [1476, 514] width 17 height 15
click at [1127, 672] on button "Update Cart" at bounding box center [1076, 671] width 290 height 40
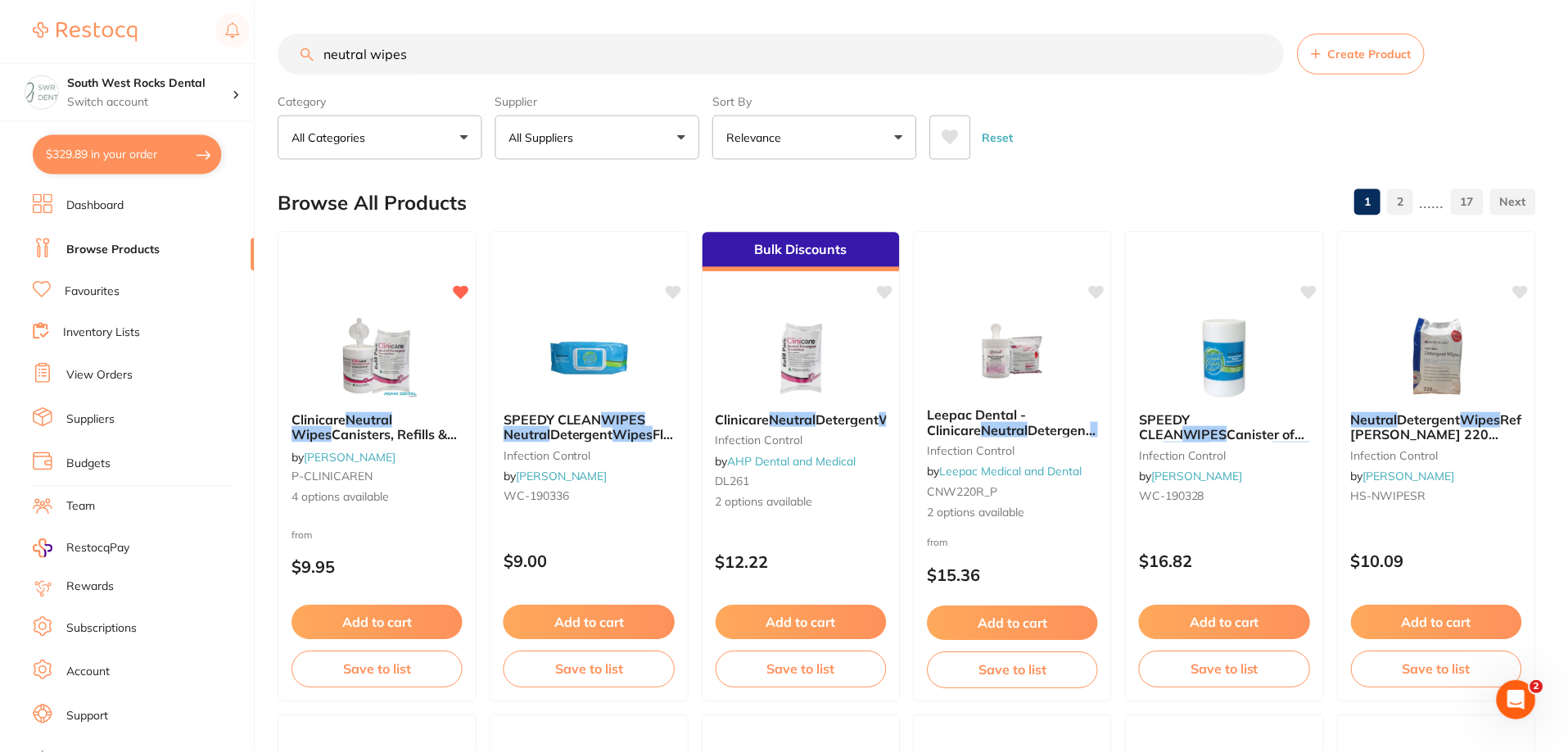
scroll to position [5, 0]
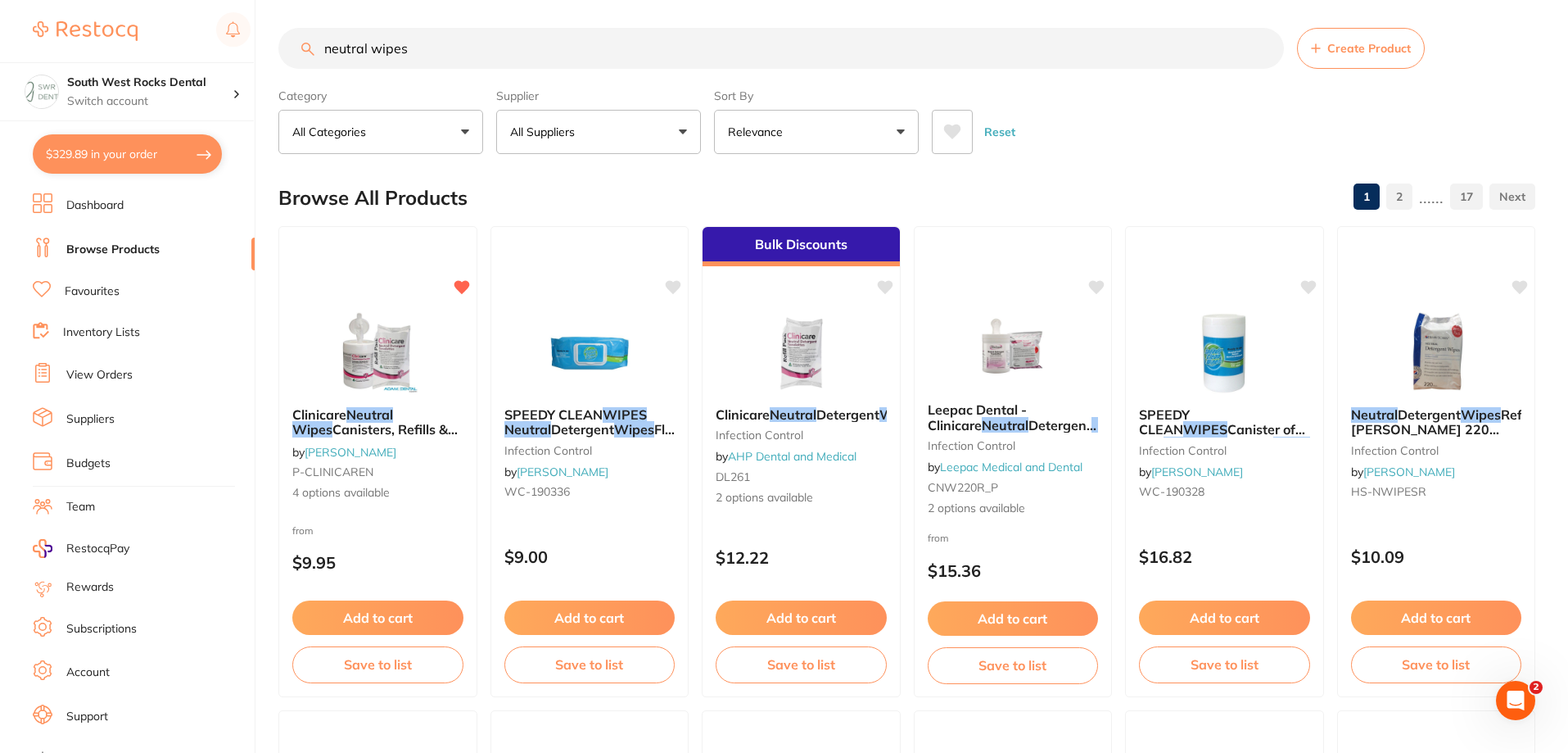
drag, startPoint x: 421, startPoint y: 54, endPoint x: 317, endPoint y: 56, distance: 104.0
click at [317, 56] on input "neutral wipes" at bounding box center [781, 47] width 1005 height 41
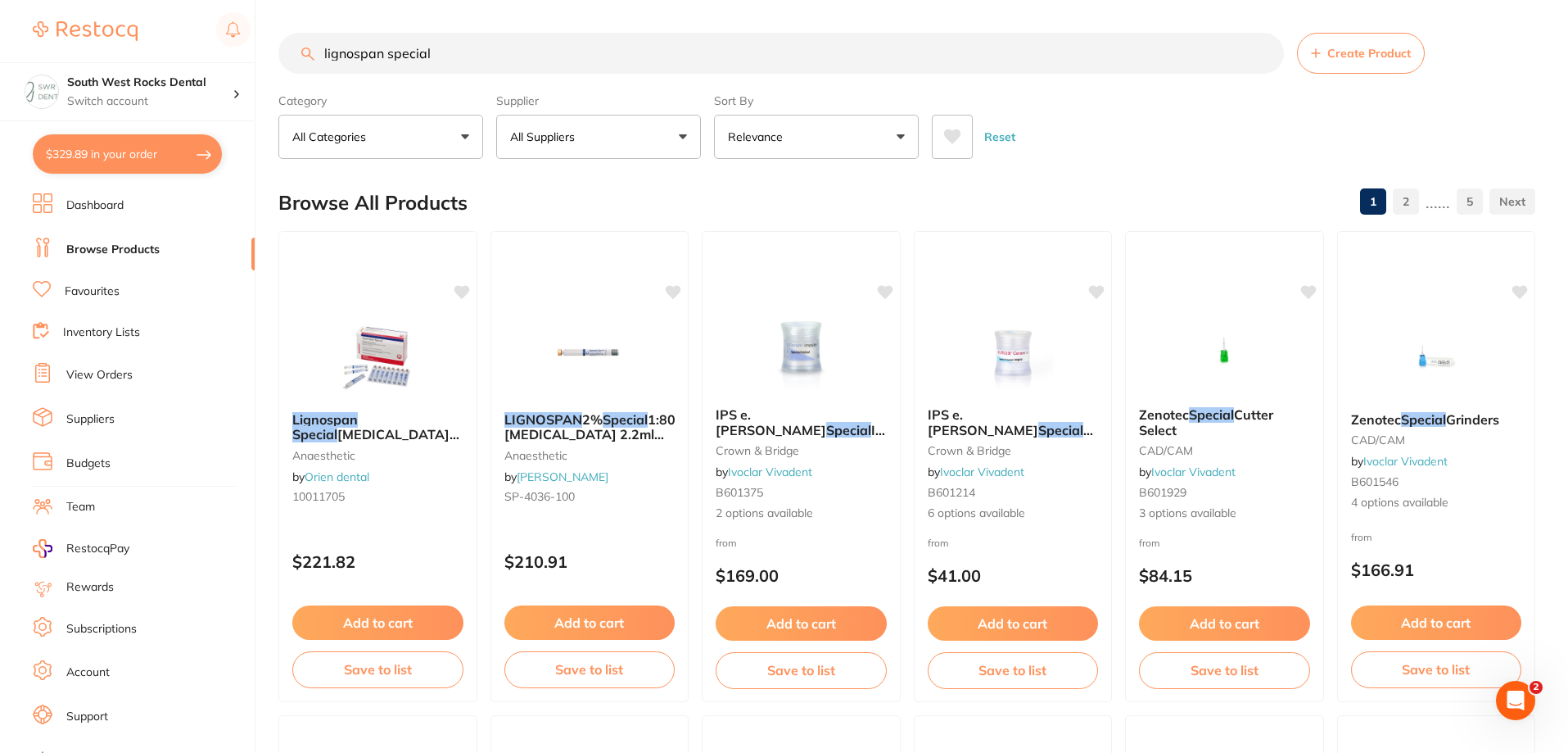
click at [451, 49] on input "lignospan special" at bounding box center [781, 53] width 1005 height 41
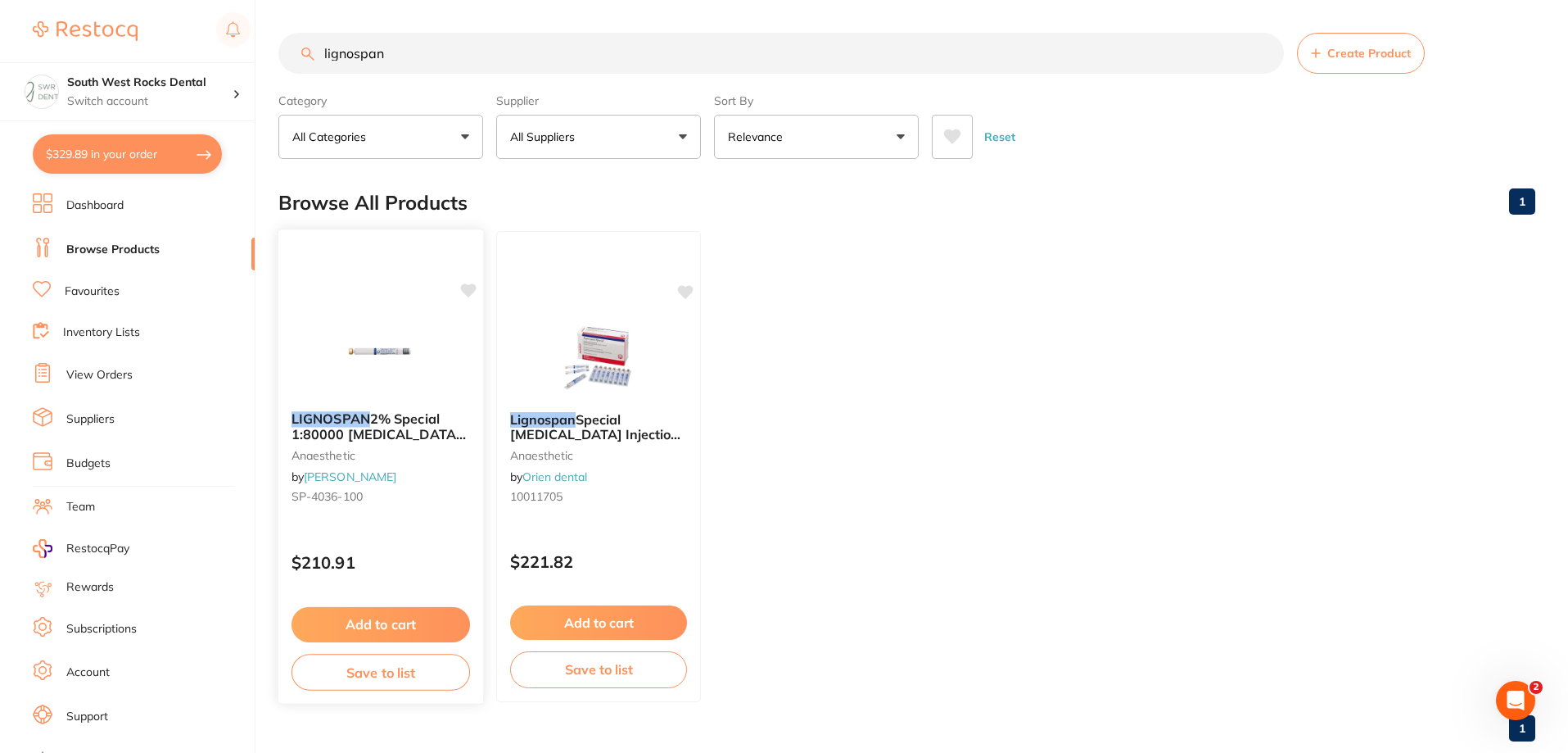
type input "lignospan"
click at [387, 421] on span "2% Special 1:80000 adrenalin 2.2ml 2xBox 50 Blue" at bounding box center [379, 433] width 174 height 47
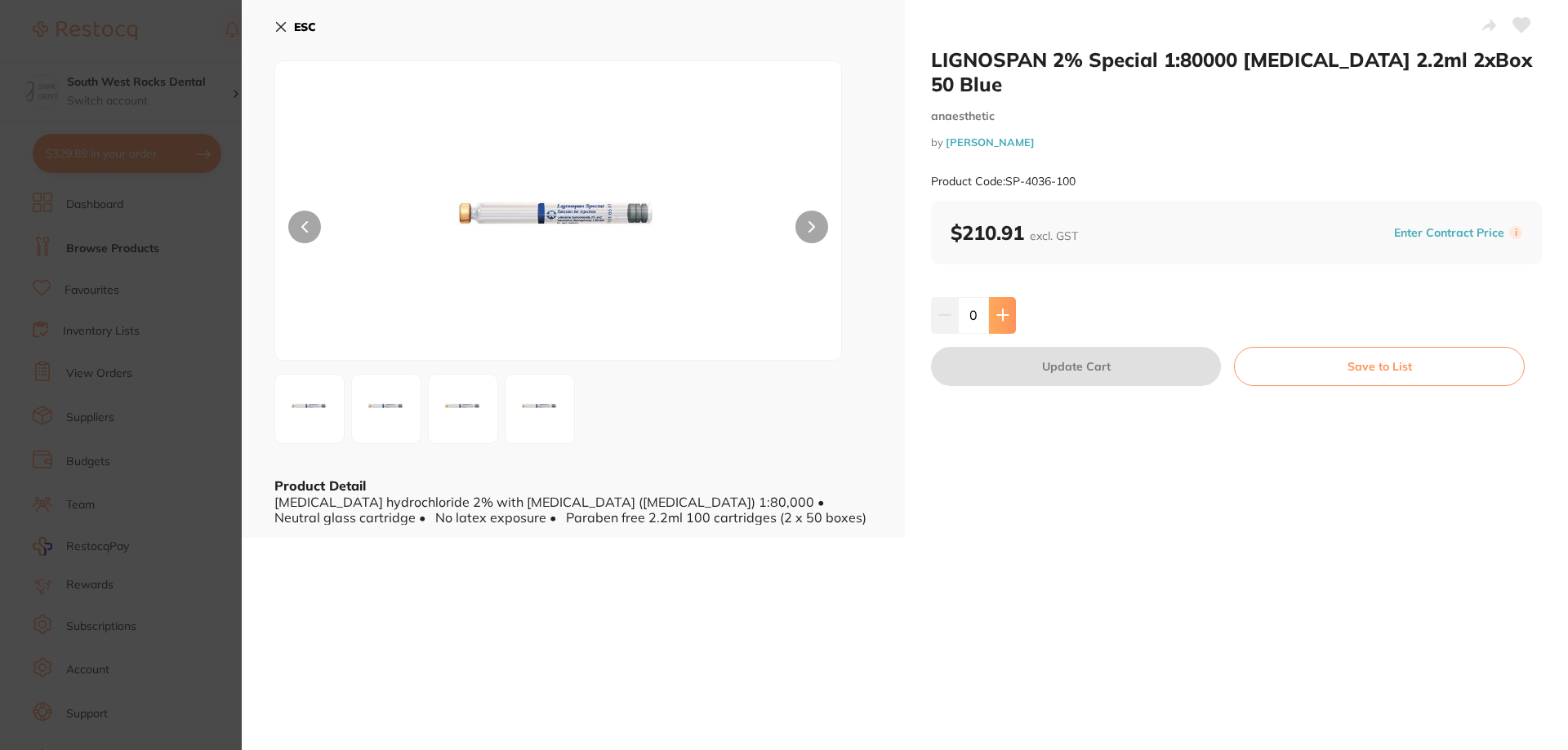
click at [1008, 297] on button at bounding box center [1002, 315] width 27 height 36
click at [1009, 297] on button at bounding box center [1002, 315] width 27 height 36
type input "2"
click at [1023, 347] on button "Update Cart" at bounding box center [1076, 366] width 290 height 40
checkbox input "false"
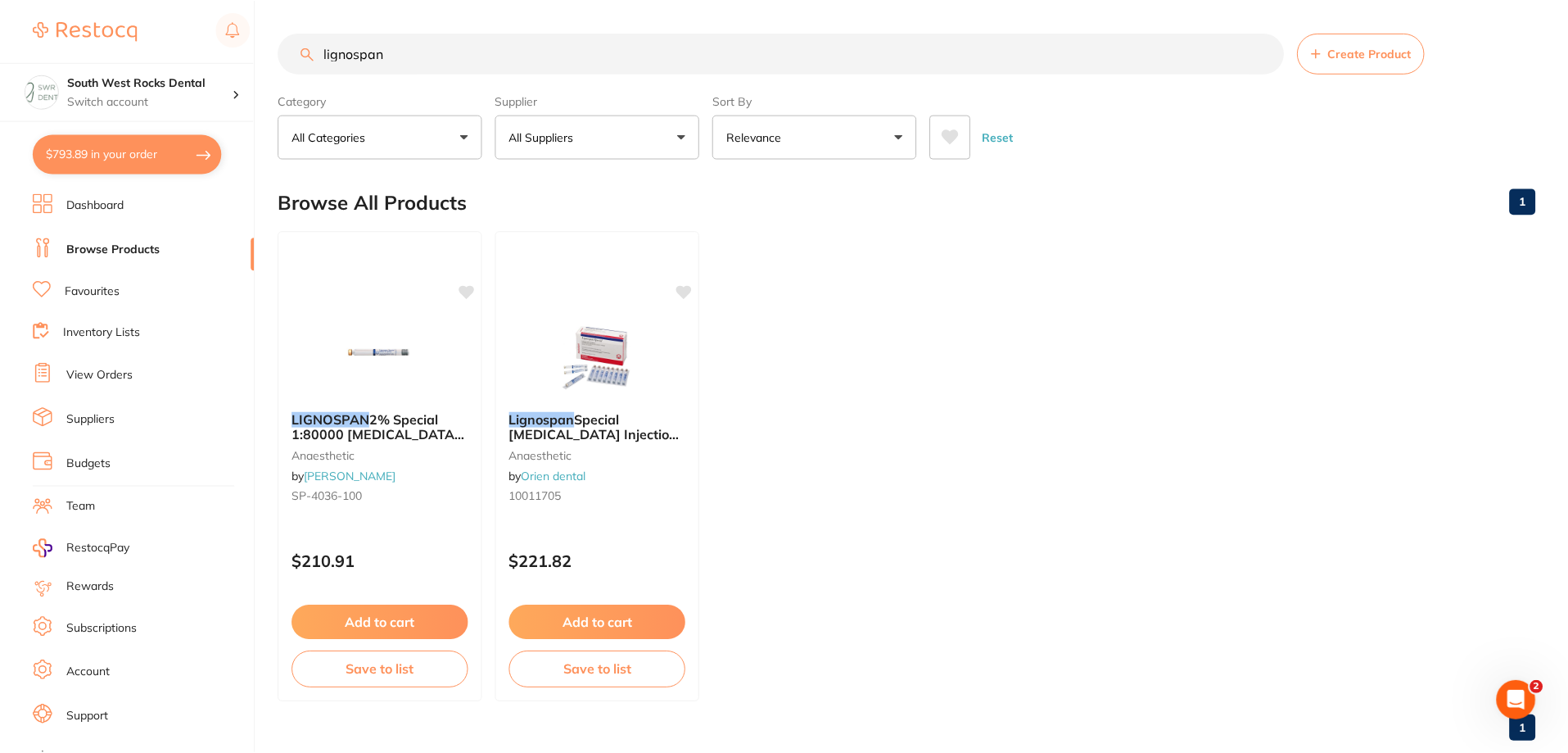
scroll to position [2, 0]
drag, startPoint x: 406, startPoint y: 40, endPoint x: 318, endPoint y: 45, distance: 88.1
click at [318, 45] on input "lignospan" at bounding box center [781, 51] width 1005 height 41
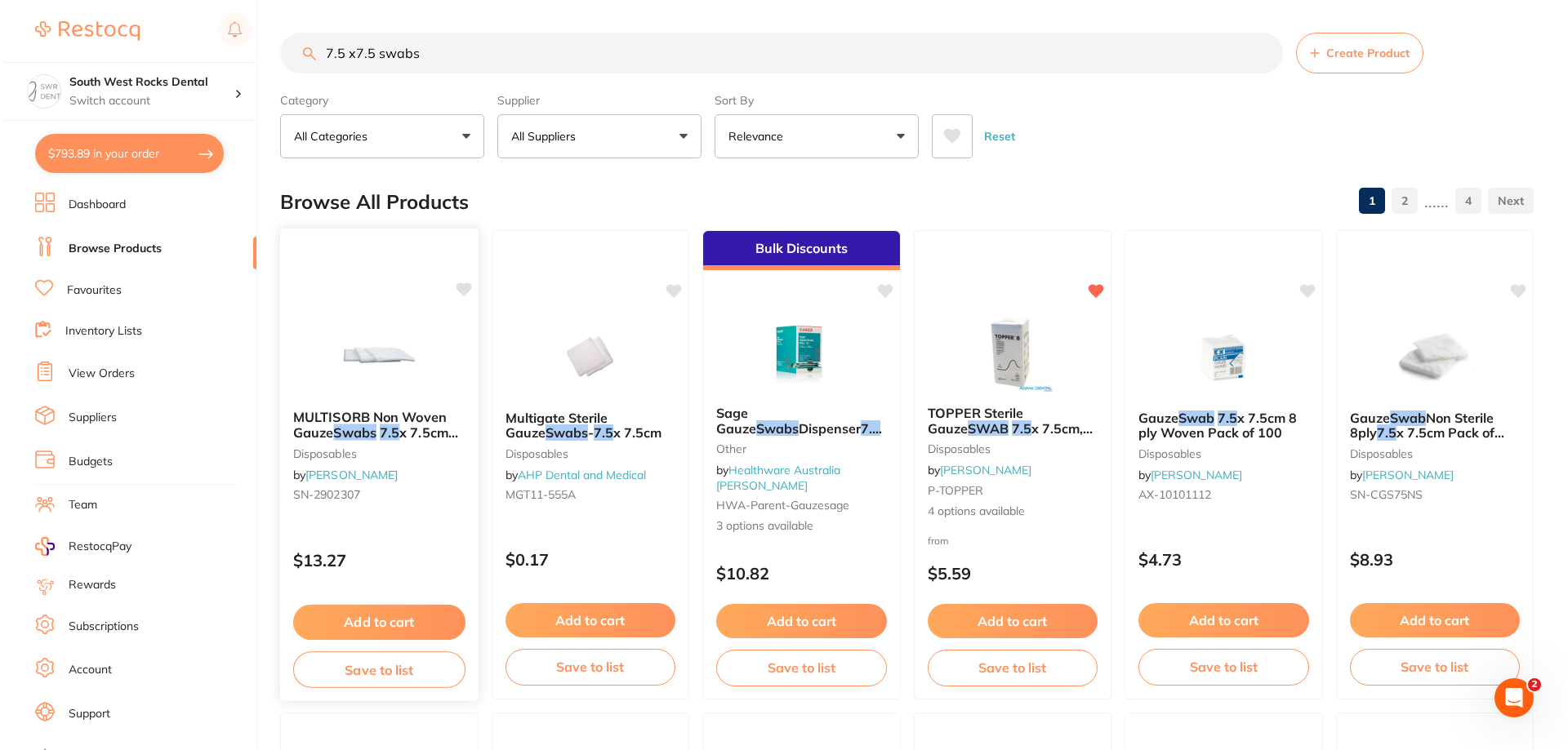
scroll to position [0, 0]
type input "7.5 x7.5 swabs"
click at [995, 406] on span "TOPPER Sterile Gauze" at bounding box center [972, 421] width 96 height 32
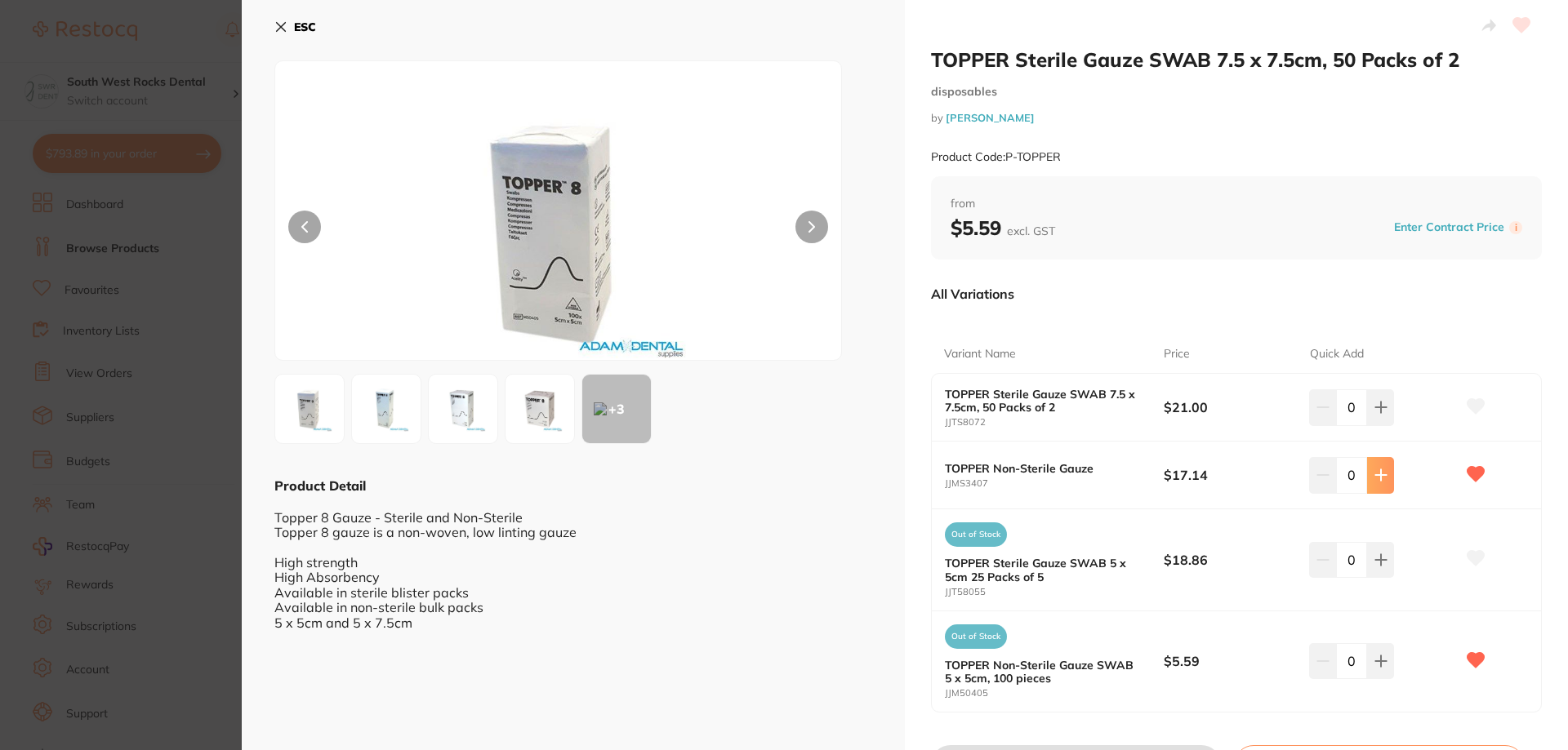
click at [1382, 475] on icon at bounding box center [1380, 476] width 10 height 10
type input "4"
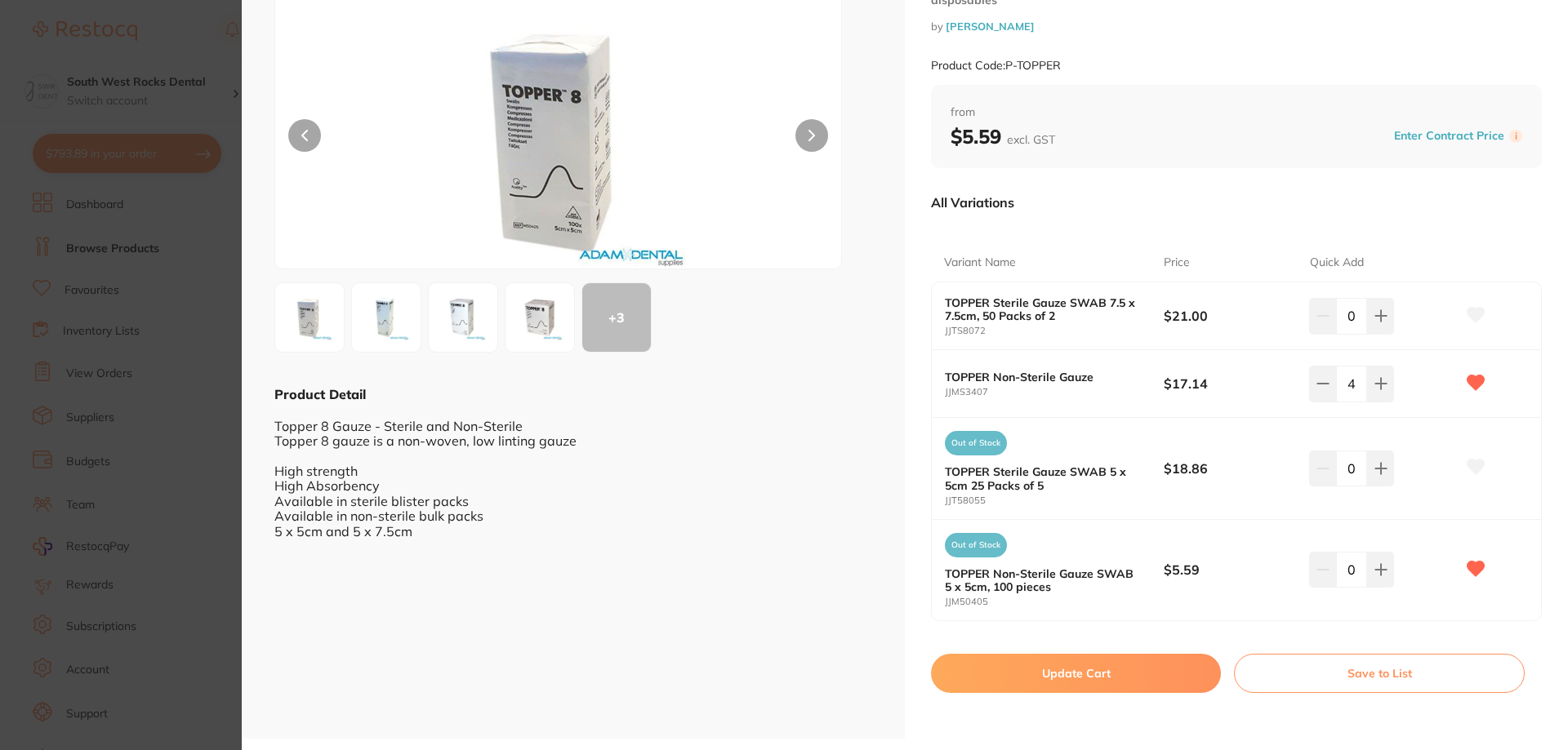
scroll to position [92, 0]
click at [1075, 683] on button "Update Cart" at bounding box center [1076, 673] width 290 height 40
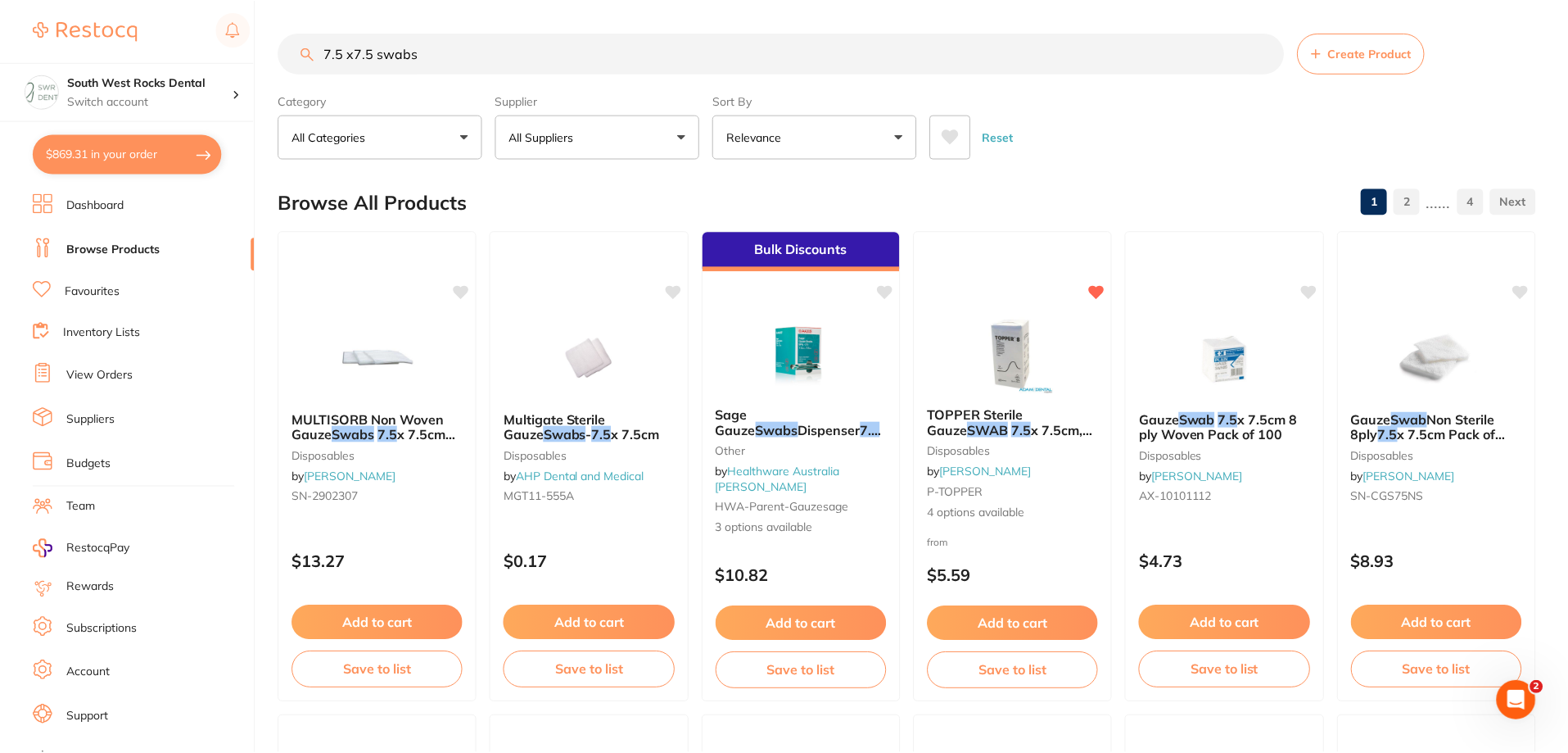
scroll to position [2, 0]
